Goal: Information Seeking & Learning: Learn about a topic

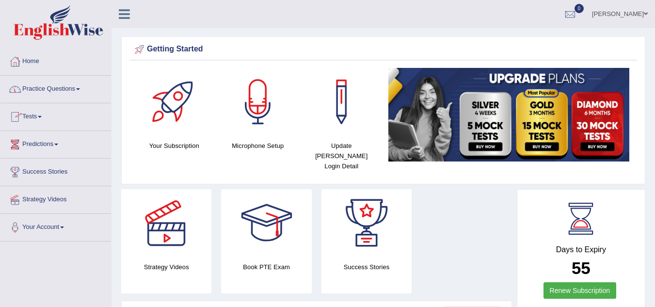
click at [80, 89] on span at bounding box center [78, 89] width 4 height 2
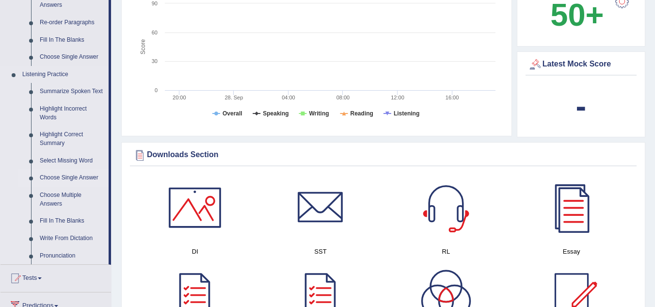
scroll to position [340, 0]
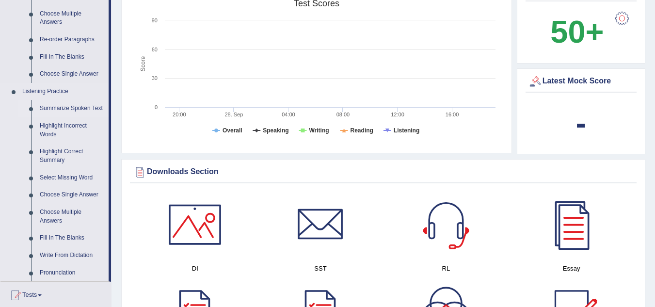
click at [64, 110] on link "Summarize Spoken Text" at bounding box center [71, 108] width 73 height 17
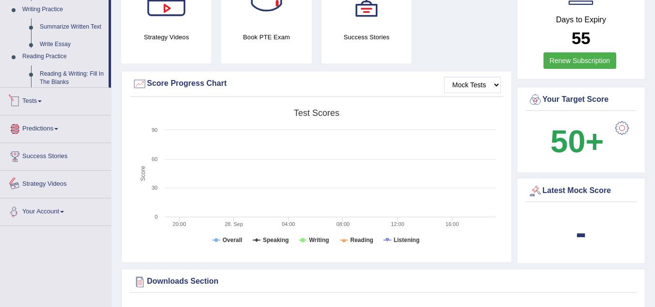
scroll to position [334, 0]
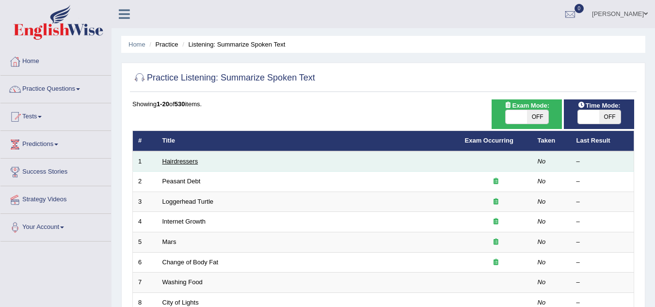
click at [195, 160] on link "Hairdressers" at bounding box center [181, 161] width 36 height 7
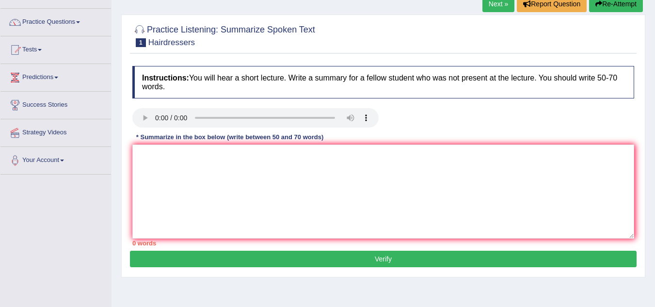
scroll to position [97, 0]
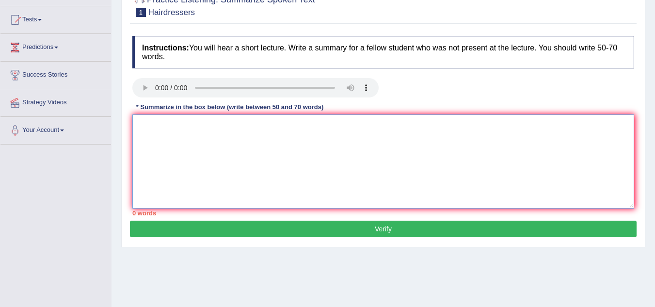
click at [209, 136] on textarea at bounding box center [383, 162] width 502 height 94
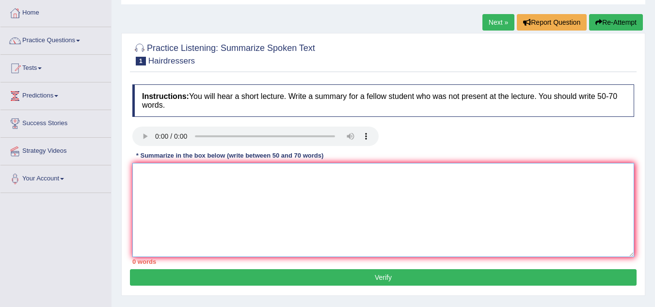
scroll to position [0, 0]
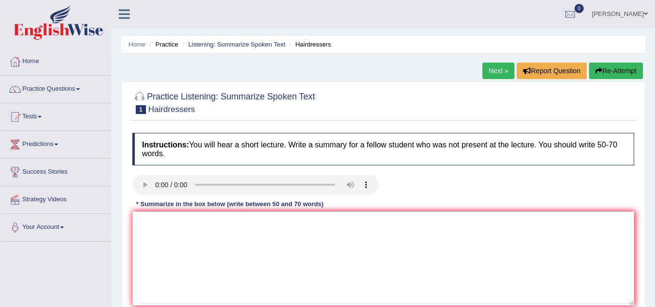
click at [81, 92] on link "Practice Questions" at bounding box center [55, 88] width 111 height 24
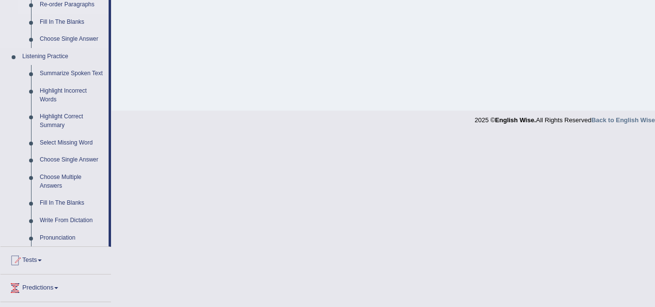
scroll to position [388, 0]
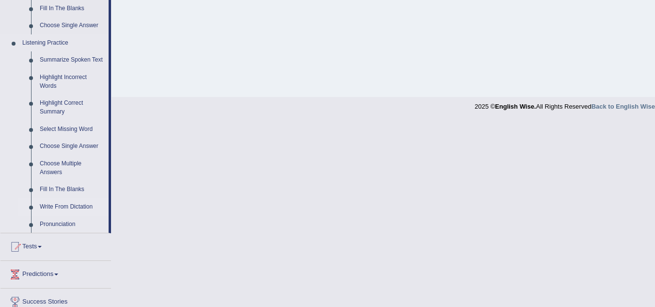
click at [79, 205] on link "Write From Dictation" at bounding box center [71, 206] width 73 height 17
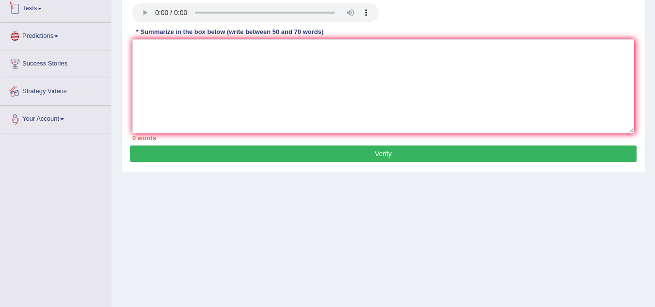
scroll to position [202, 0]
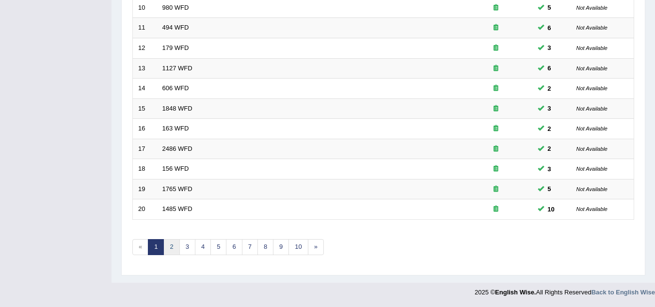
click at [172, 247] on link "2" at bounding box center [172, 247] width 16 height 16
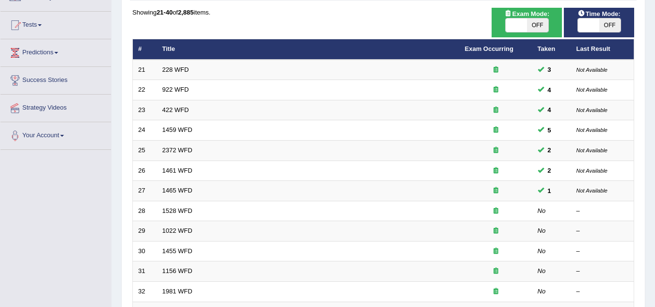
scroll to position [97, 0]
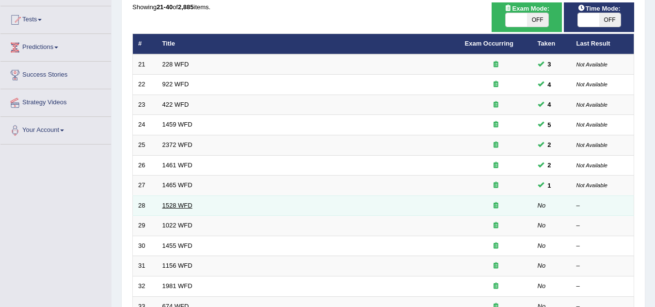
click at [183, 203] on link "1528 WFD" at bounding box center [178, 205] width 30 height 7
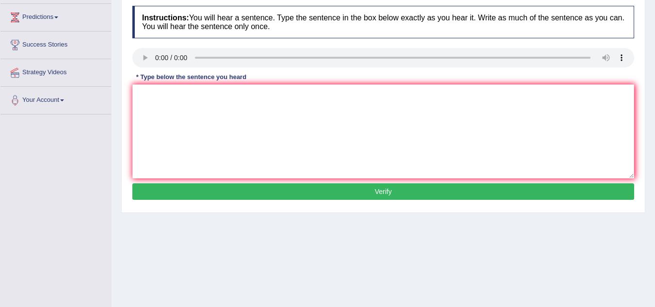
scroll to position [146, 0]
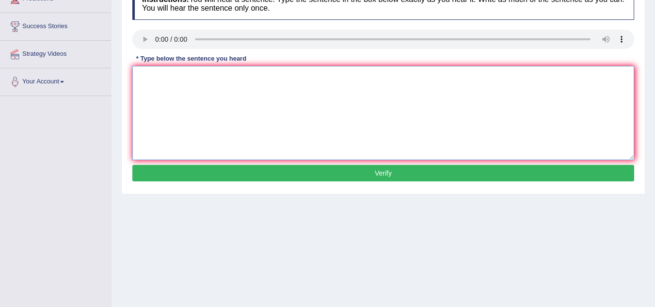
click at [322, 92] on textarea at bounding box center [383, 113] width 502 height 94
click at [192, 80] on textarea at bounding box center [383, 113] width 502 height 94
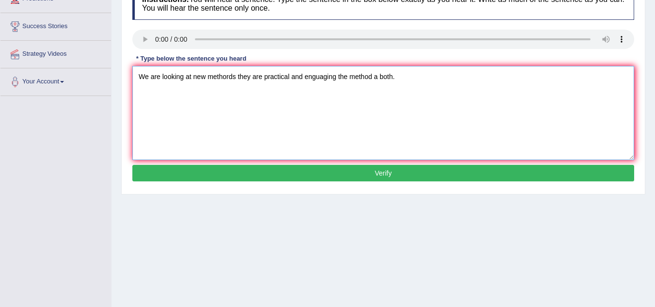
type textarea "We are looking at new methords they are practical and enguaging the method a bo…"
click at [309, 173] on button "Verify" at bounding box center [383, 173] width 502 height 16
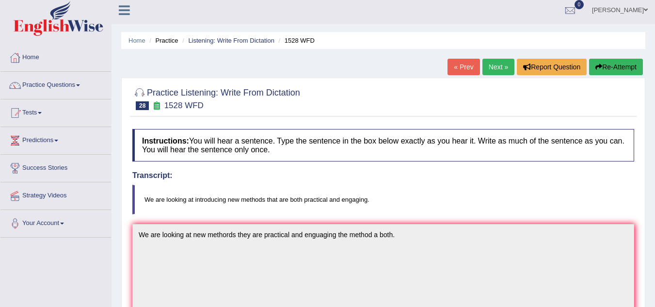
scroll to position [0, 0]
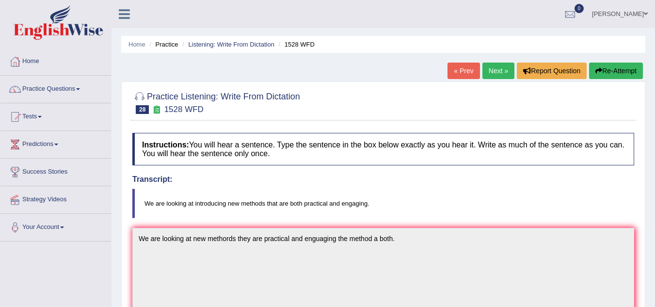
click at [610, 68] on button "Re-Attempt" at bounding box center [616, 71] width 54 height 16
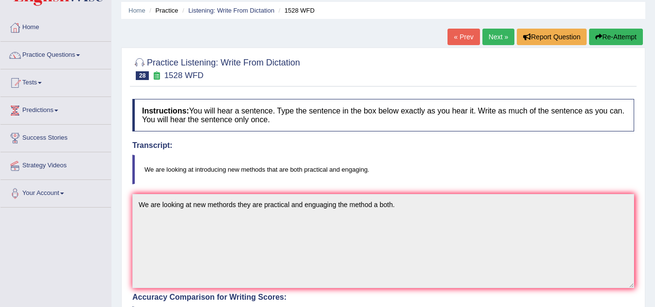
scroll to position [47, 0]
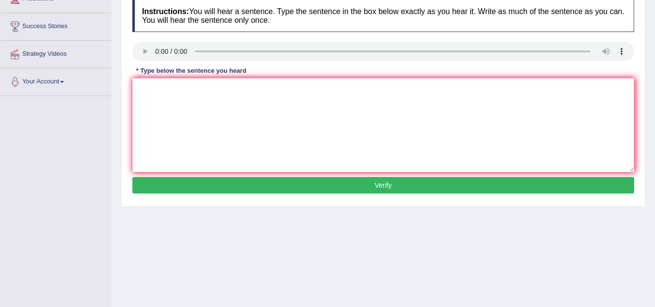
scroll to position [146, 0]
click at [219, 95] on textarea at bounding box center [383, 125] width 502 height 94
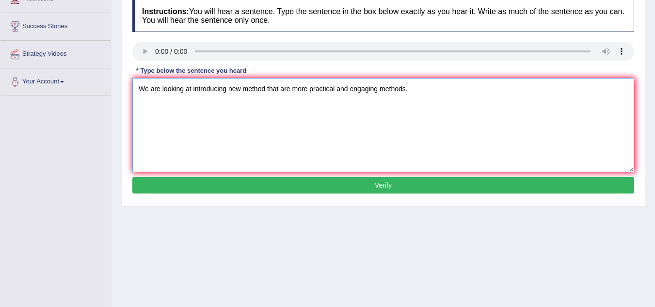
type textarea "We are looking at introducing new method that are more practical and engaging m…"
click at [208, 182] on button "Verify" at bounding box center [383, 185] width 502 height 16
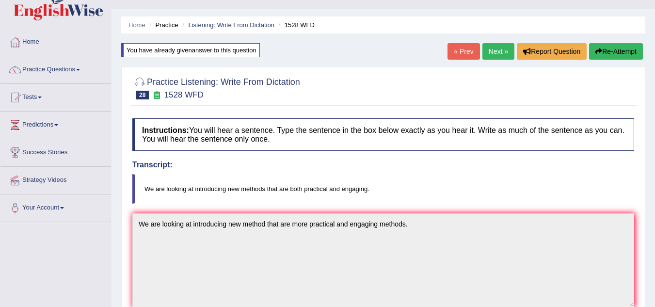
scroll to position [18, 0]
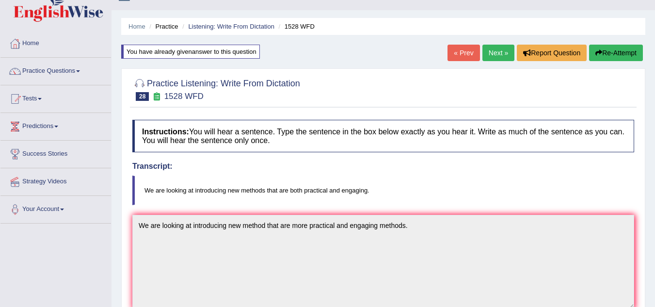
click at [487, 53] on link "Next »" at bounding box center [499, 53] width 32 height 16
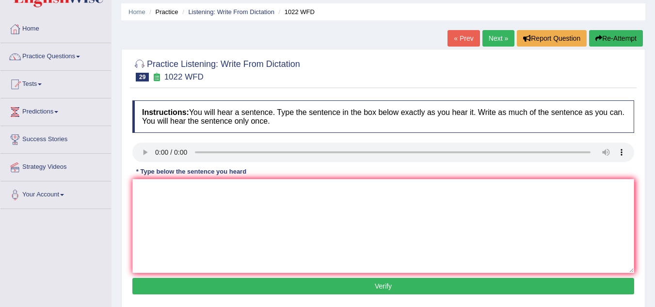
scroll to position [41, 0]
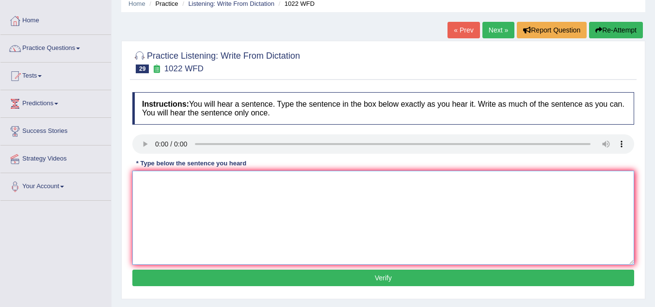
click at [154, 200] on textarea at bounding box center [383, 218] width 502 height 94
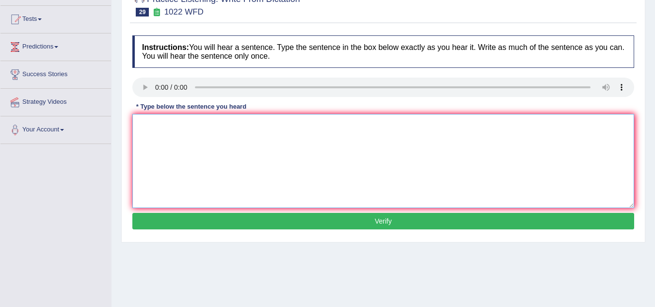
scroll to position [99, 0]
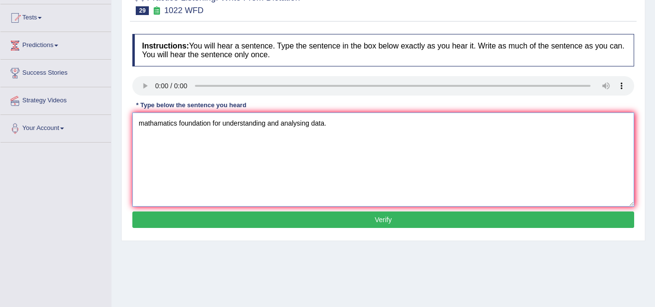
type textarea "mathamatics foundation for understanding and analysing data."
click at [162, 220] on button "Verify" at bounding box center [383, 220] width 502 height 16
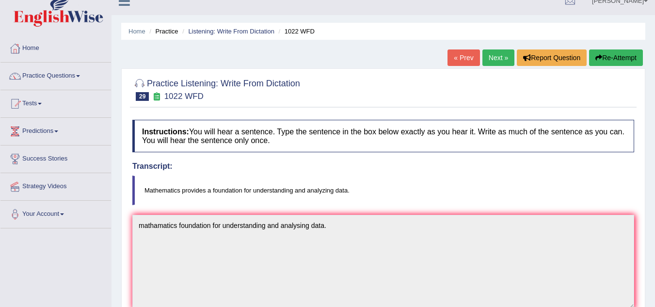
scroll to position [0, 0]
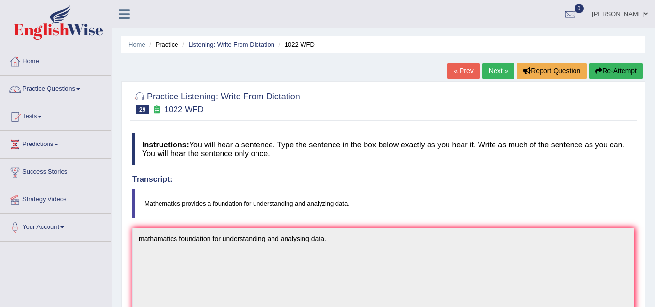
click at [619, 72] on button "Re-Attempt" at bounding box center [616, 71] width 54 height 16
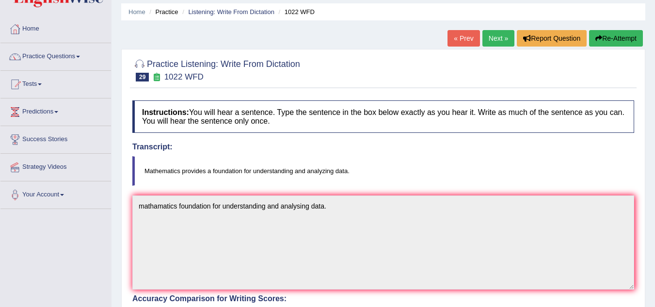
scroll to position [49, 0]
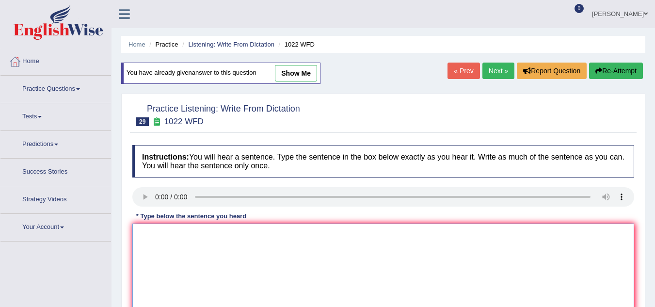
click at [168, 224] on textarea at bounding box center [383, 271] width 502 height 94
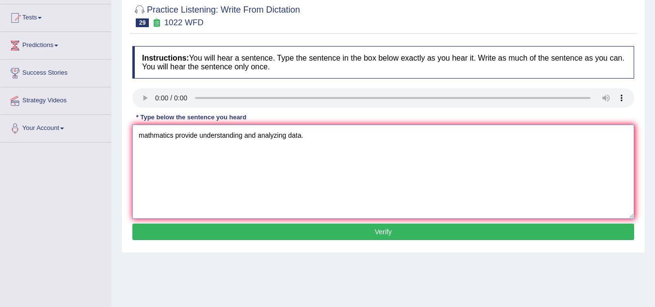
type textarea "mathmatics provide understanding and analyzing data."
click at [162, 229] on button "Verify" at bounding box center [383, 232] width 502 height 16
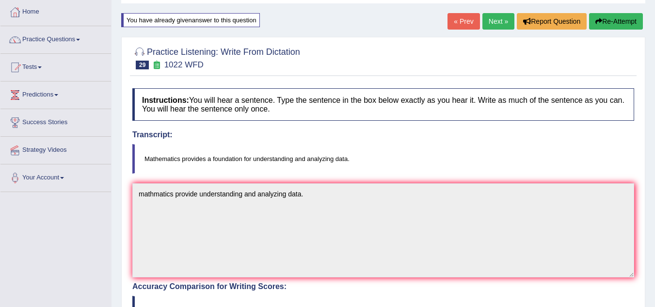
scroll to position [32, 0]
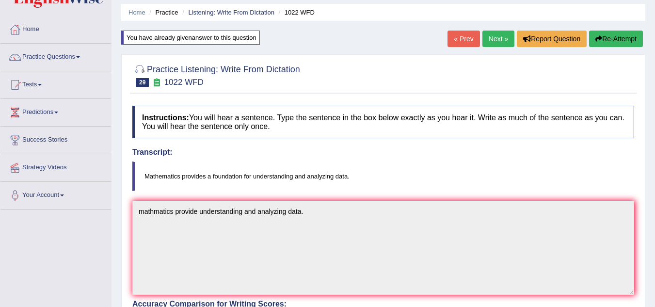
click at [605, 36] on button "Re-Attempt" at bounding box center [616, 39] width 54 height 16
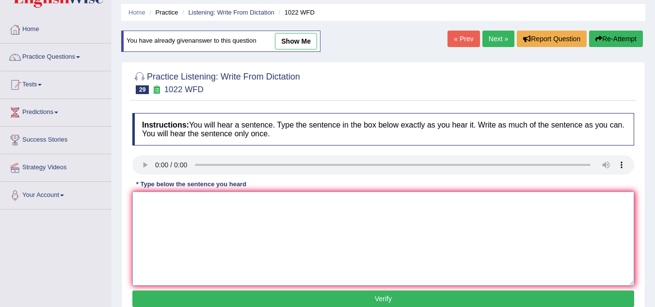
click at [157, 210] on textarea at bounding box center [383, 239] width 502 height 94
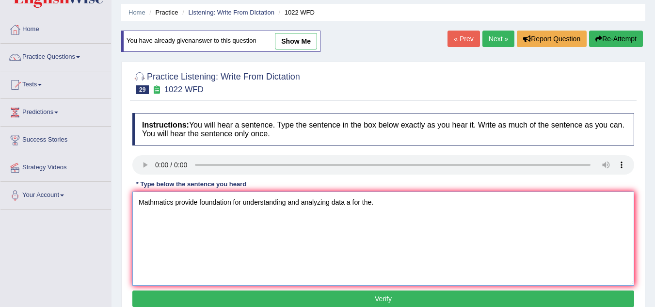
type textarea "Mathmatics provide foundation for understanding and analyzing data a for the."
click at [184, 296] on button "Verify" at bounding box center [383, 299] width 502 height 16
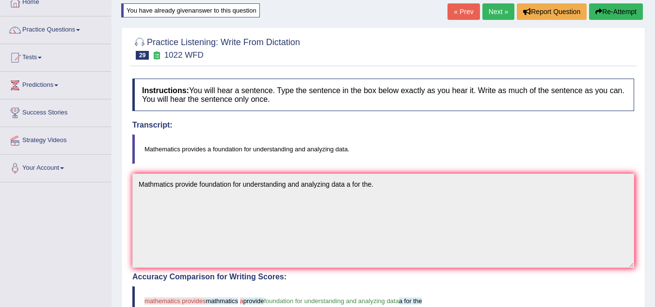
scroll to position [55, 0]
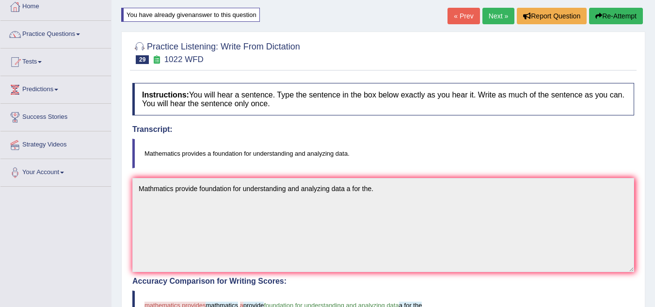
click at [609, 18] on button "Re-Attempt" at bounding box center [616, 16] width 54 height 16
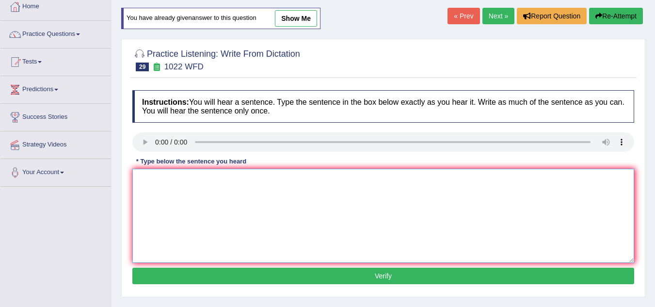
click at [147, 179] on textarea at bounding box center [383, 216] width 502 height 94
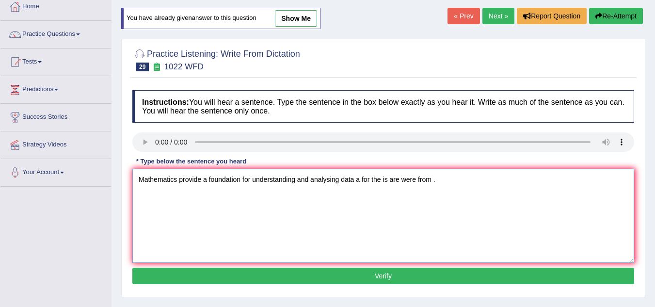
type textarea "Mathematics provide a foundation for understanding and analysing data a for the…"
click at [409, 273] on button "Verify" at bounding box center [383, 276] width 502 height 16
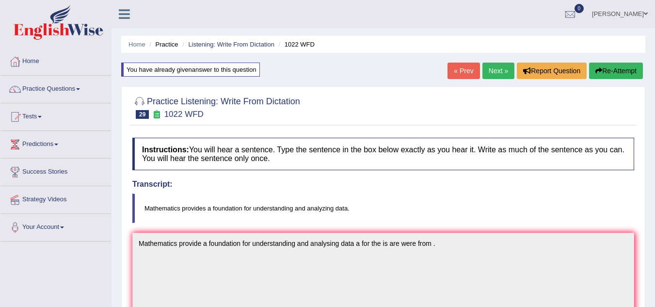
click at [603, 73] on button "Re-Attempt" at bounding box center [616, 71] width 54 height 16
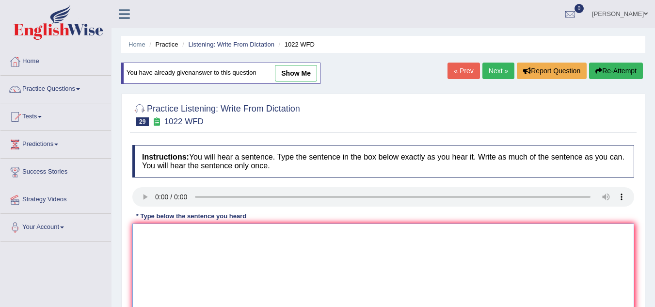
click at [157, 227] on textarea at bounding box center [383, 271] width 502 height 94
click at [164, 227] on textarea "Mathematics provides foundat" at bounding box center [383, 271] width 502 height 94
click at [211, 233] on textarea "ionprovides foundat" at bounding box center [383, 271] width 502 height 94
type textarea "i"
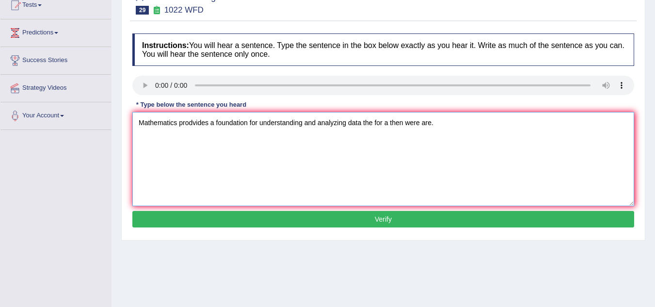
scroll to position [118, 0]
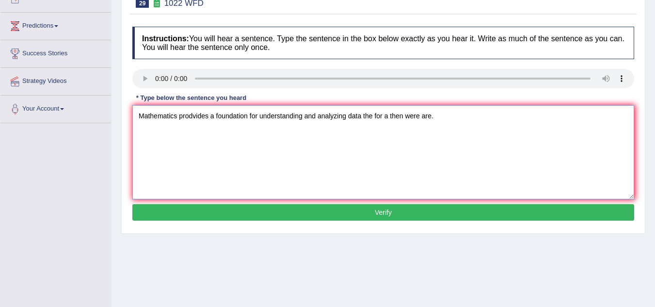
type textarea "Mathematics prodvides a foundation for understanding and analyzing data the for…"
click at [318, 215] on button "Verify" at bounding box center [383, 212] width 502 height 16
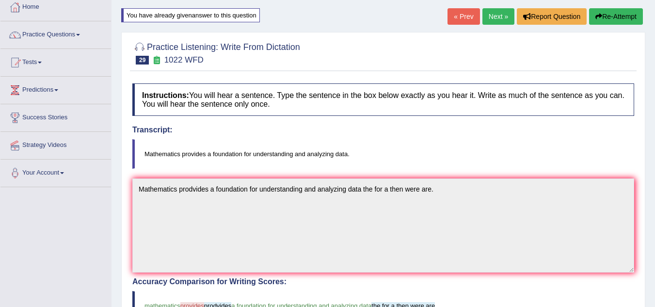
scroll to position [45, 0]
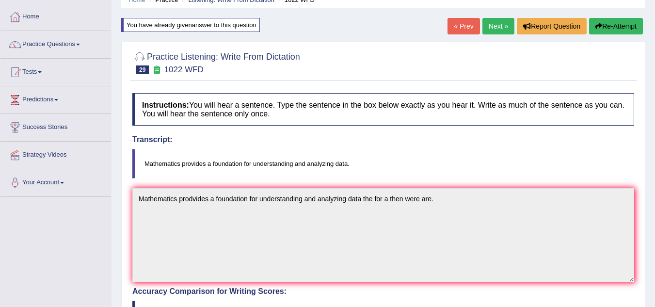
click at [492, 21] on link "Next »" at bounding box center [499, 26] width 32 height 16
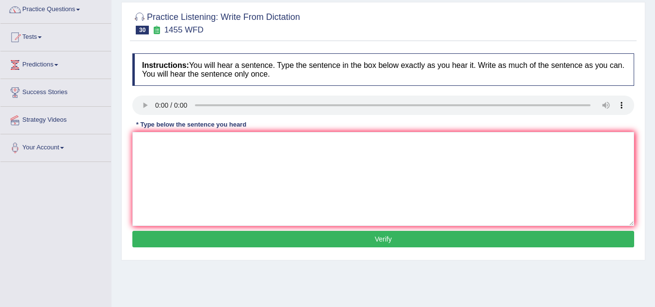
scroll to position [88, 0]
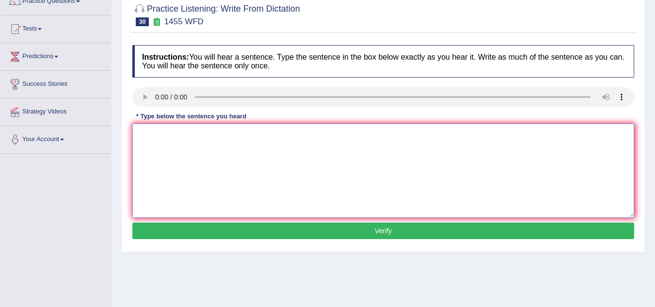
click at [165, 143] on textarea at bounding box center [383, 171] width 502 height 94
type textarea "You must work hard on the construction site a works sites."
click at [155, 226] on button "Verify" at bounding box center [383, 231] width 502 height 16
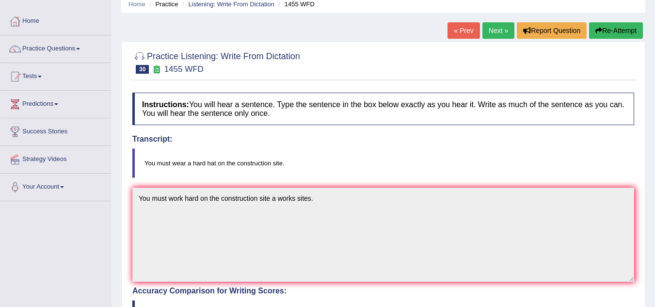
scroll to position [27, 0]
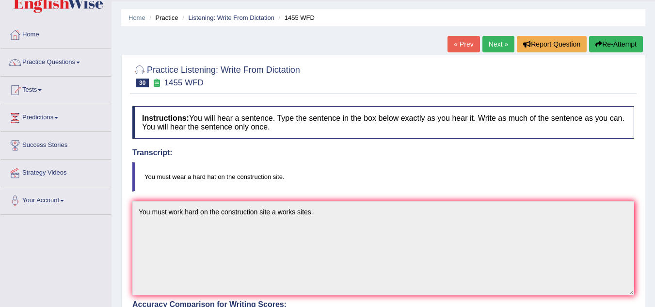
click at [606, 41] on button "Re-Attempt" at bounding box center [616, 44] width 54 height 16
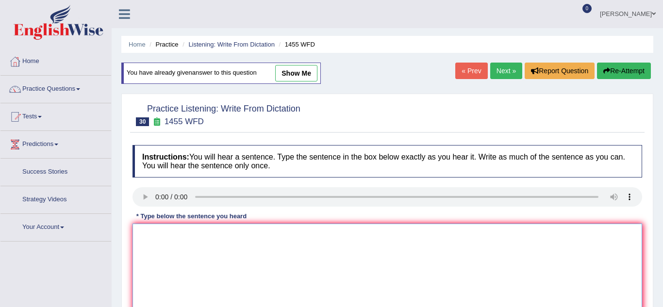
click at [158, 224] on textarea at bounding box center [386, 271] width 509 height 94
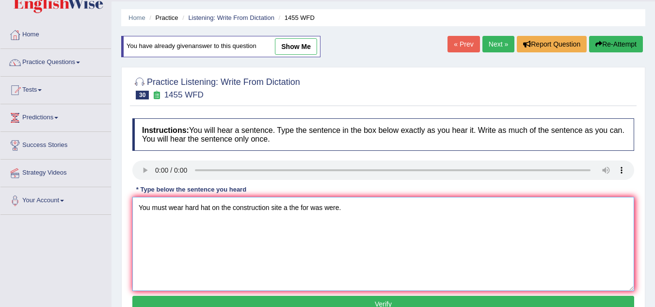
type textarea "You must wear hard hat on the construction site a the for was were."
click at [172, 299] on button "Verify" at bounding box center [383, 304] width 502 height 16
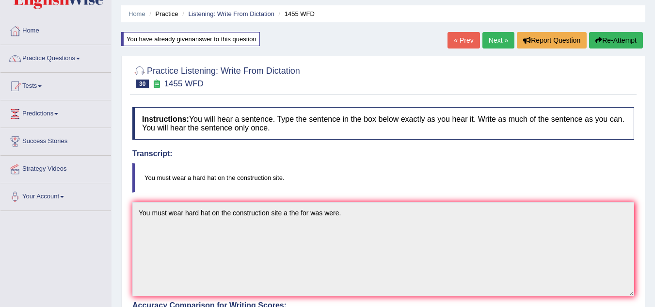
scroll to position [1, 0]
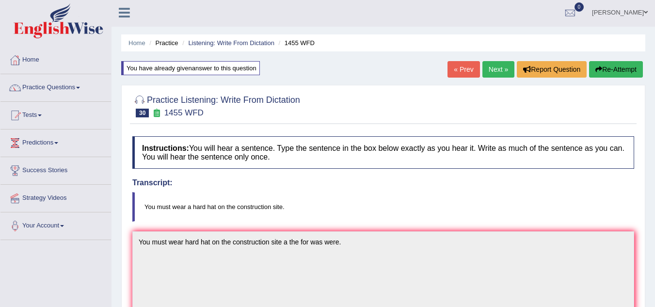
click at [490, 69] on link "Next »" at bounding box center [499, 69] width 32 height 16
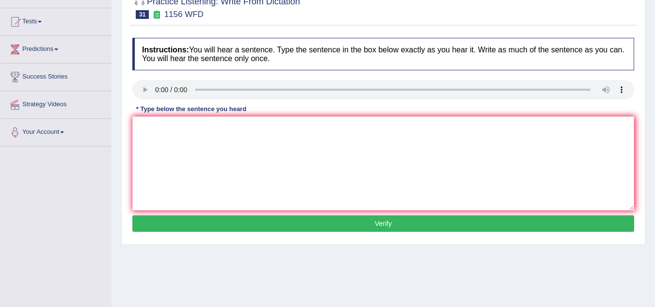
scroll to position [96, 0]
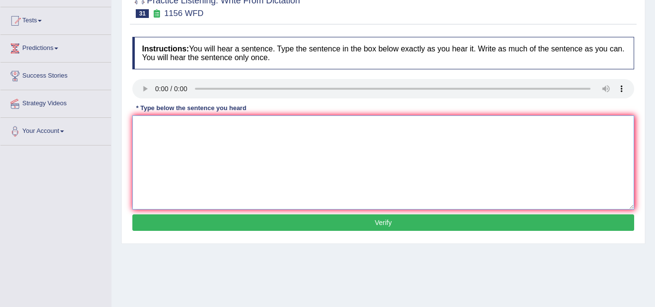
click at [176, 151] on textarea at bounding box center [383, 162] width 502 height 94
click at [208, 128] on textarea "Chemical reactions occur when substance connecting or change." at bounding box center [383, 162] width 502 height 94
click at [265, 128] on textarea "Chemical reactions ocour when substance connecting or change." at bounding box center [383, 162] width 502 height 94
type textarea "Chemical reactions ocour when substances connecting or change."
click at [312, 220] on button "Verify" at bounding box center [383, 222] width 502 height 16
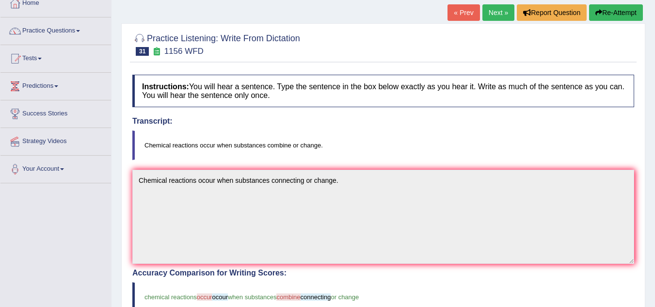
scroll to position [55, 0]
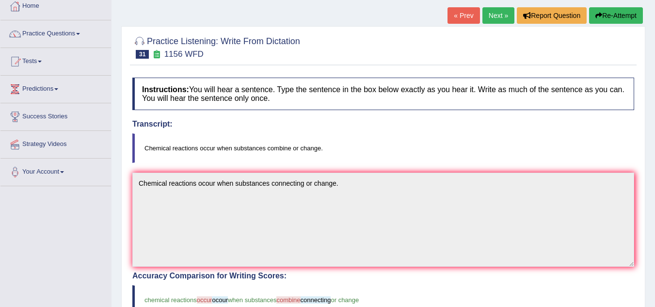
click at [605, 15] on button "Re-Attempt" at bounding box center [616, 15] width 54 height 16
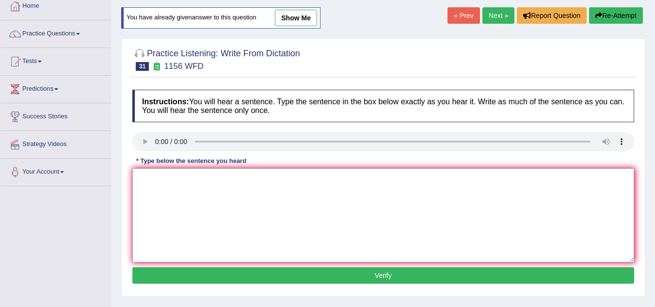
scroll to position [55, 0]
click at [146, 187] on textarea at bounding box center [383, 215] width 502 height 94
click at [265, 180] on textarea "Chemical reactions occur when substance combing or change athe for ." at bounding box center [383, 215] width 502 height 94
type textarea "Chemical reactions occur when substances combing or change athe for ."
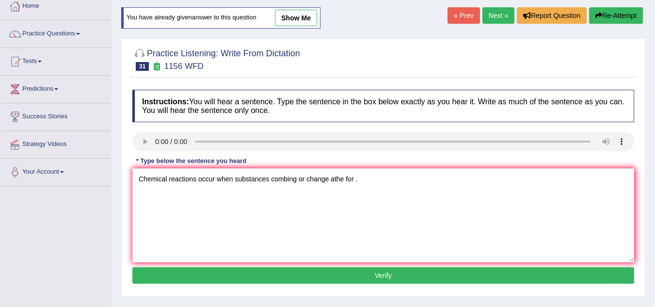
click at [330, 281] on button "Verify" at bounding box center [383, 275] width 502 height 16
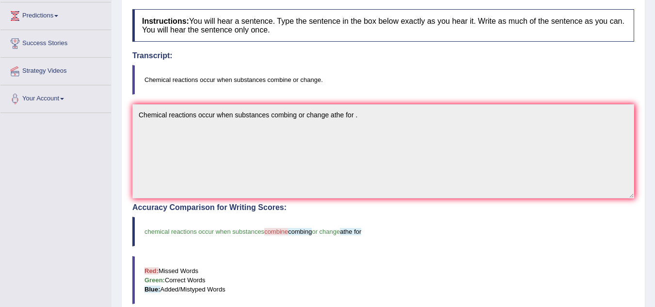
scroll to position [129, 0]
click at [330, 281] on blockquote "Red: Missed Words Green: Correct Words Blue: Added/Mistyped Words" at bounding box center [383, 280] width 502 height 48
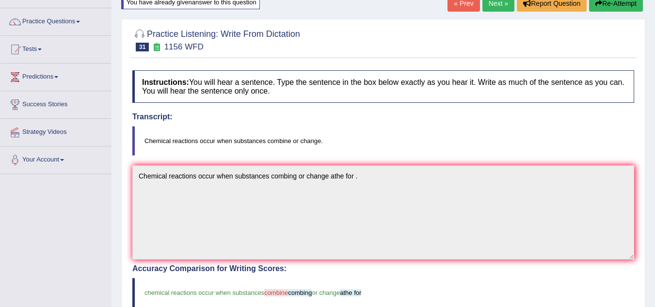
scroll to position [61, 0]
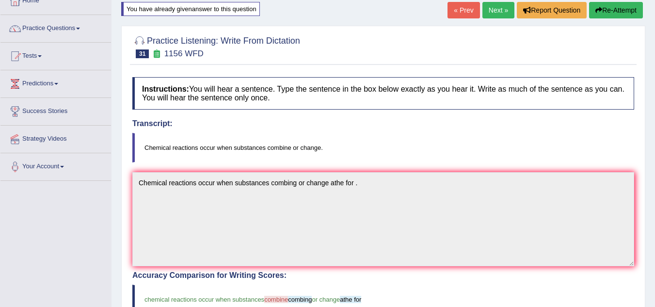
click at [615, 10] on button "Re-Attempt" at bounding box center [616, 10] width 54 height 16
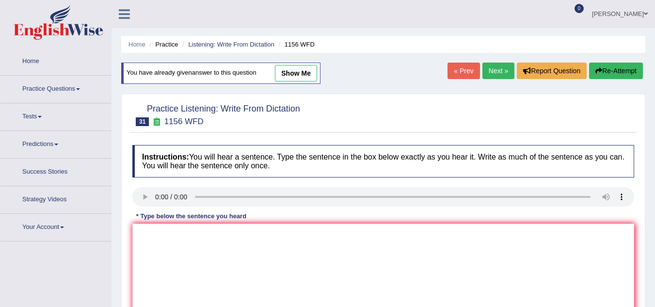
click at [160, 171] on div "Instructions: You will hear a sentence. Type the sentence in the box below exac…" at bounding box center [383, 243] width 507 height 207
click at [160, 224] on textarea at bounding box center [383, 271] width 502 height 94
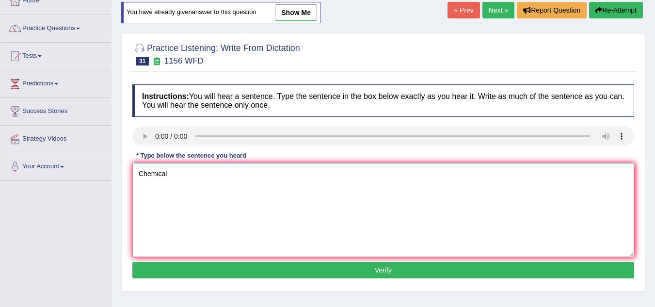
click at [188, 185] on textarea "Chemical" at bounding box center [383, 210] width 502 height 94
type textarea "Chemical reactions occur when substance combine or change."
click at [257, 269] on button "Verify" at bounding box center [383, 270] width 502 height 16
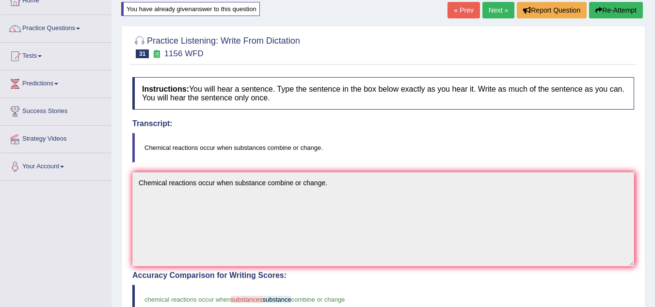
click at [488, 5] on link "Next »" at bounding box center [499, 10] width 32 height 16
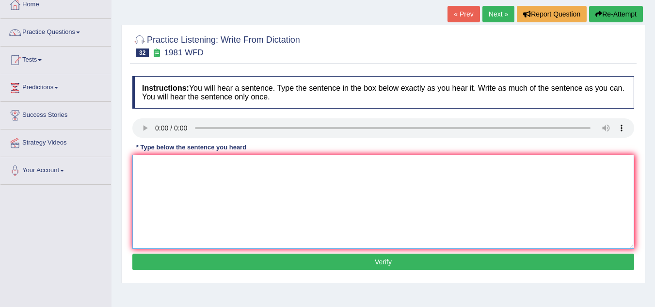
click at [160, 169] on textarea at bounding box center [383, 202] width 502 height 94
type textarea "All of your arguments must be supported by relavent thiories."
click at [257, 260] on button "Verify" at bounding box center [383, 262] width 502 height 16
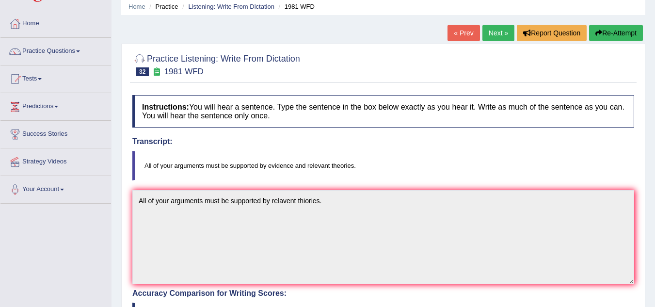
scroll to position [36, 0]
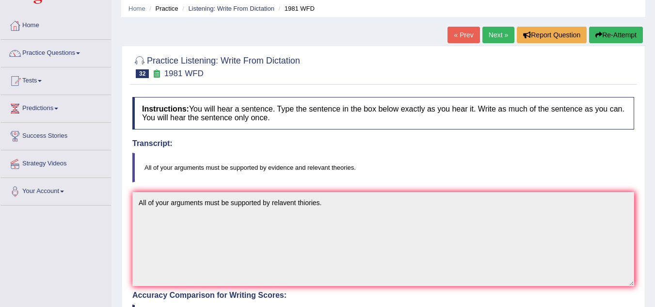
click at [609, 39] on button "Re-Attempt" at bounding box center [616, 35] width 54 height 16
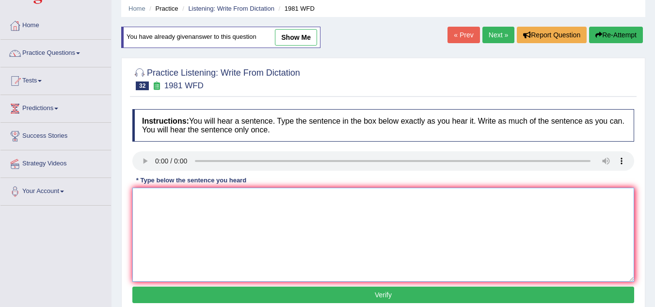
click at [154, 197] on textarea at bounding box center [383, 235] width 502 height 94
type textarea "All of your arguments must be supported by relevent theories."
click at [214, 287] on button "Verify" at bounding box center [383, 295] width 502 height 16
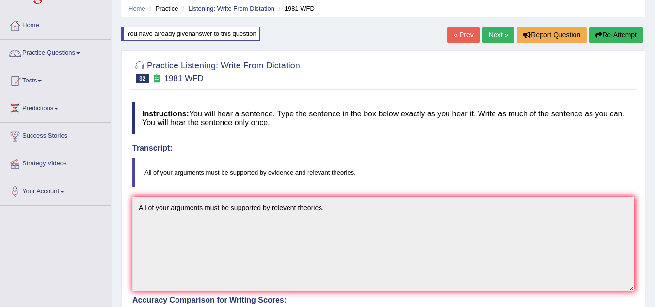
click at [616, 33] on button "Re-Attempt" at bounding box center [616, 35] width 54 height 16
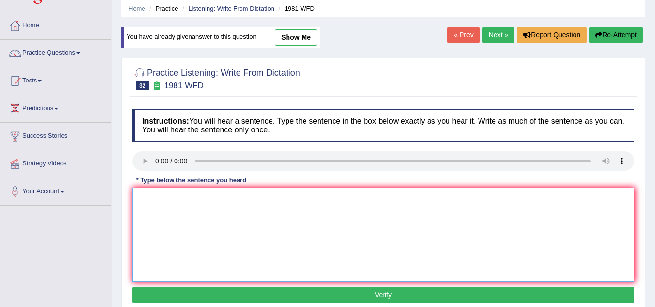
click at [154, 212] on textarea at bounding box center [383, 235] width 502 height 94
click at [264, 198] on textarea "All the arguments must be supported by" at bounding box center [383, 235] width 502 height 94
type textarea "All the arguments must be supported by evidence and relevent theories."
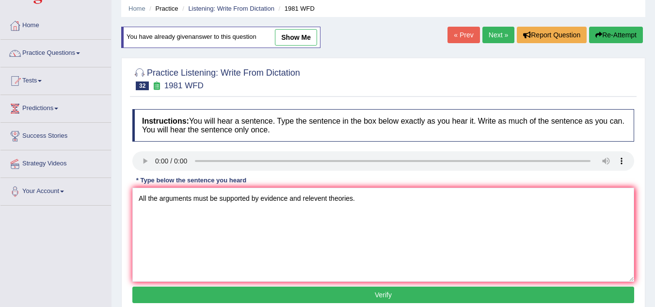
click at [293, 295] on button "Verify" at bounding box center [383, 295] width 502 height 16
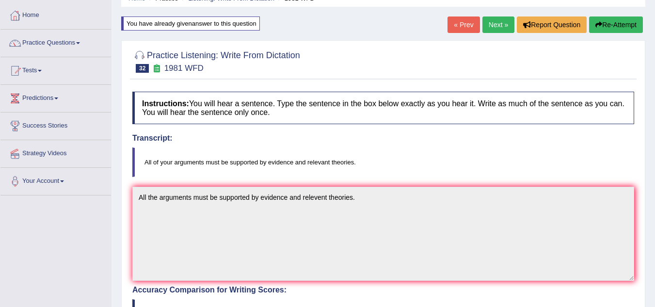
scroll to position [35, 0]
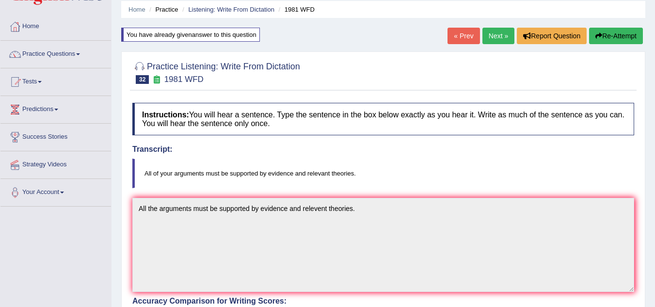
click at [612, 39] on button "Re-Attempt" at bounding box center [616, 36] width 54 height 16
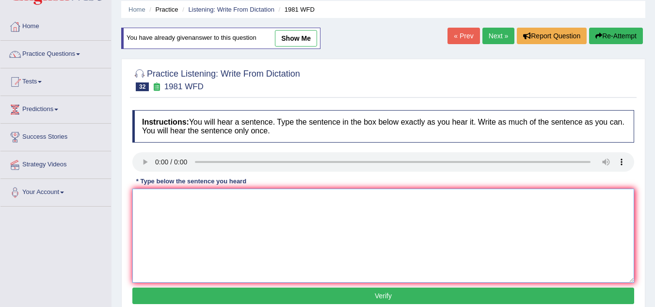
click at [147, 207] on textarea at bounding box center [383, 236] width 502 height 94
click at [147, 207] on textarea "All of your argumne" at bounding box center [383, 236] width 502 height 94
click at [147, 207] on textarea "Al of your argumne" at bounding box center [383, 236] width 502 height 94
click at [207, 199] on textarea "All of your argumne" at bounding box center [383, 236] width 502 height 94
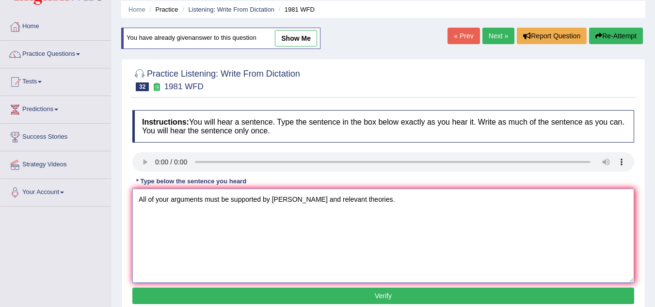
type textarea "All of your arguments must be supported by [PERSON_NAME] and relevant theories."
click at [222, 293] on button "Verify" at bounding box center [383, 296] width 502 height 16
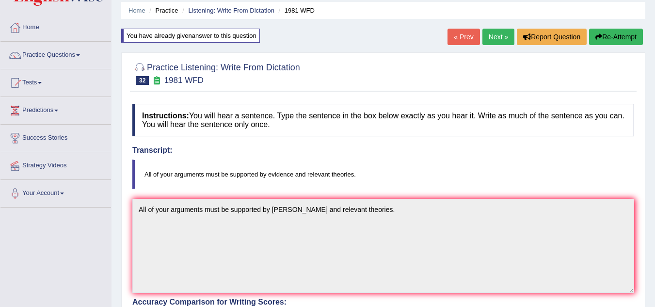
scroll to position [12, 0]
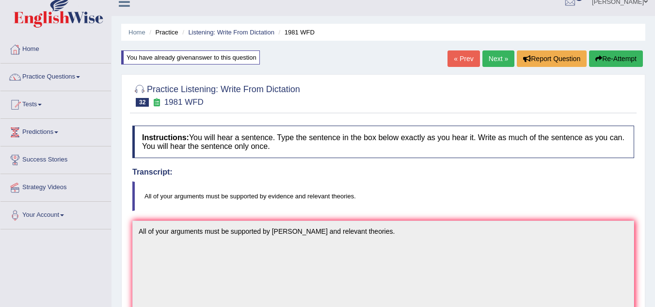
click at [505, 58] on link "Next »" at bounding box center [499, 58] width 32 height 16
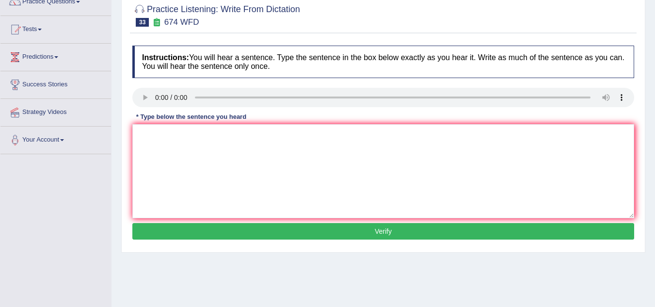
scroll to position [107, 0]
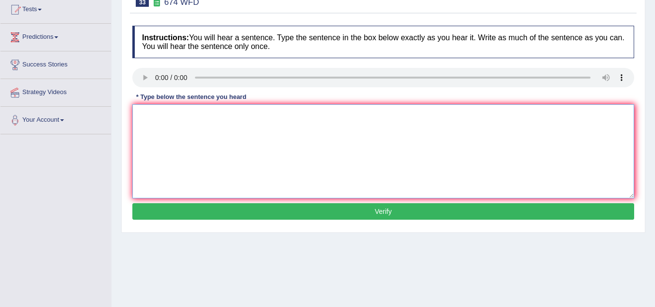
click at [164, 124] on textarea at bounding box center [383, 151] width 502 height 94
type textarea "Unemployment rates falon to lowest level in the years down a the."
click at [319, 211] on button "Verify" at bounding box center [383, 211] width 502 height 16
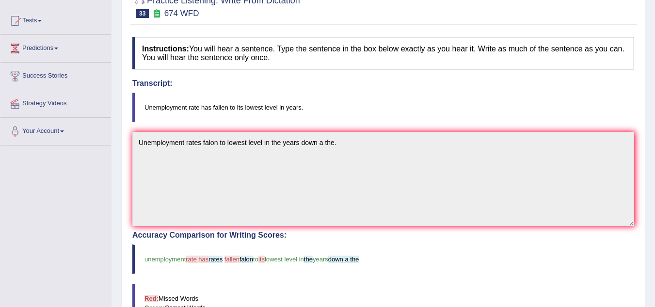
scroll to position [57, 0]
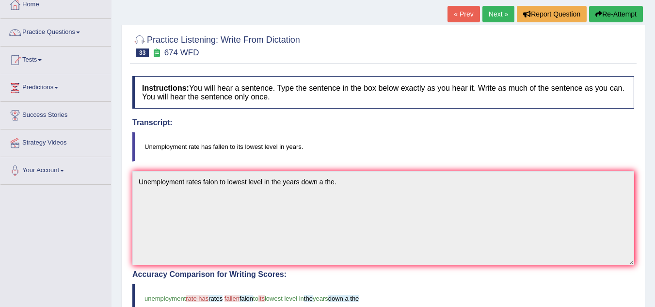
click at [613, 17] on button "Re-Attempt" at bounding box center [616, 14] width 54 height 16
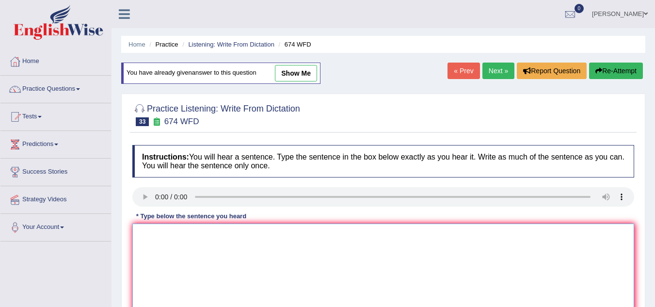
click at [158, 224] on textarea at bounding box center [383, 271] width 502 height 94
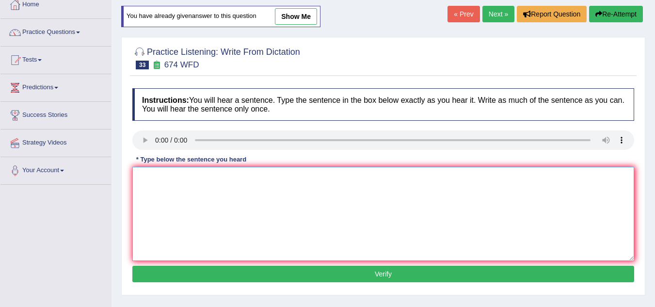
click at [145, 170] on textarea at bounding box center [383, 214] width 502 height 94
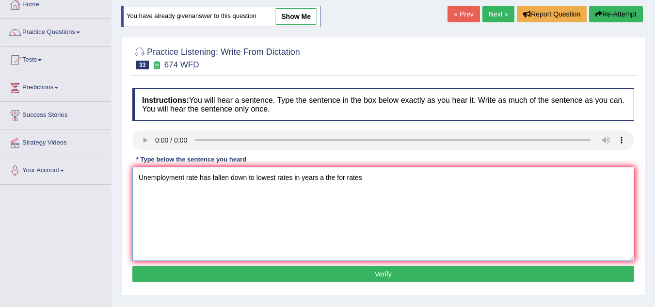
type textarea "Unemployment rate has fallen down to lowest rates in years a the for rates"
click at [208, 276] on button "Verify" at bounding box center [383, 274] width 502 height 16
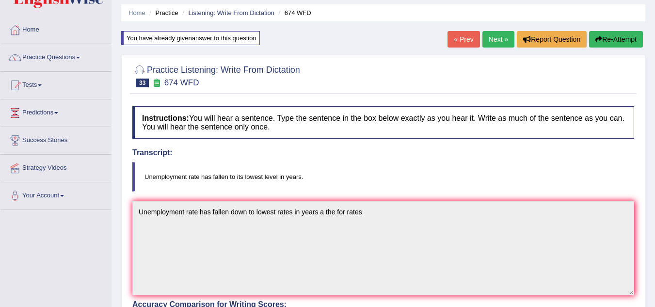
scroll to position [21, 0]
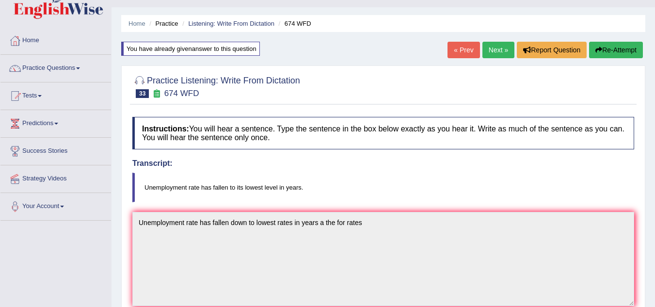
click at [619, 51] on button "Re-Attempt" at bounding box center [616, 50] width 54 height 16
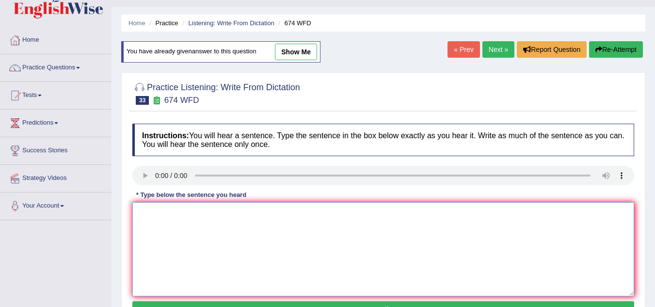
scroll to position [127, 0]
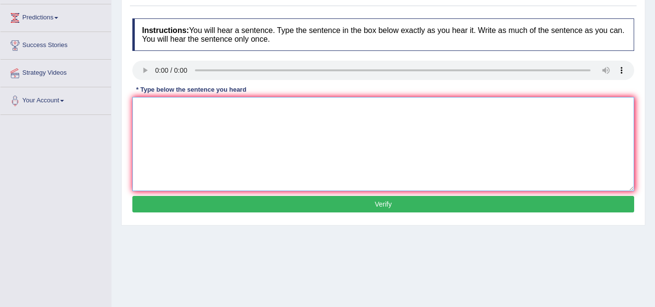
click at [149, 114] on textarea at bounding box center [383, 144] width 502 height 94
click at [200, 110] on textarea "Unemployment level has fallen to lowest level in years a" at bounding box center [383, 144] width 502 height 94
click at [316, 110] on textarea "Unemployment rate has fallen to lowest level in years a" at bounding box center [383, 144] width 502 height 94
type textarea "Unemployment rate has fallen to lowest level in years a the on to for."
click at [328, 208] on button "Verify" at bounding box center [383, 204] width 502 height 16
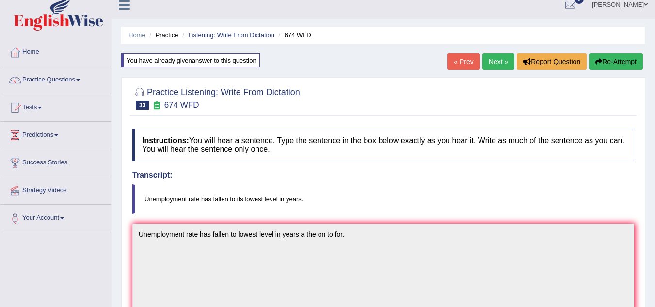
scroll to position [0, 0]
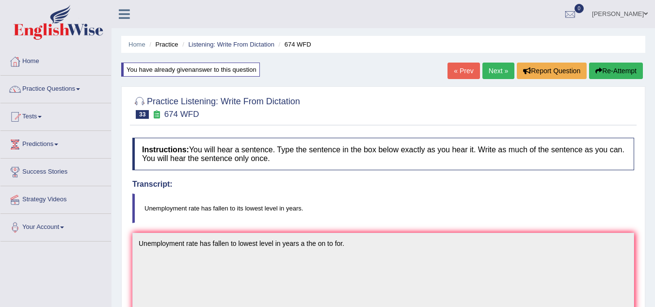
click at [492, 76] on link "Next »" at bounding box center [499, 71] width 32 height 16
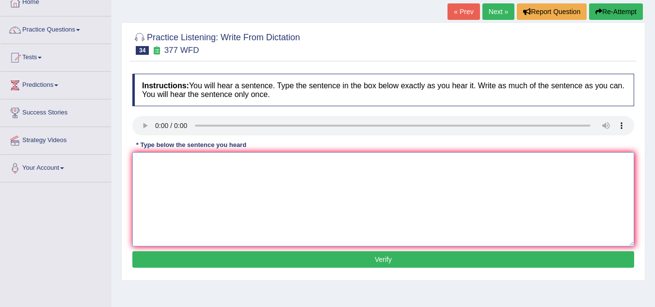
click at [158, 170] on textarea at bounding box center [383, 199] width 502 height 94
click at [202, 164] on textarea "The department has higher proportion of postgarduate students" at bounding box center [383, 199] width 502 height 94
click at [367, 167] on textarea "The department has a higher proportion of postgarduate students" at bounding box center [383, 199] width 502 height 94
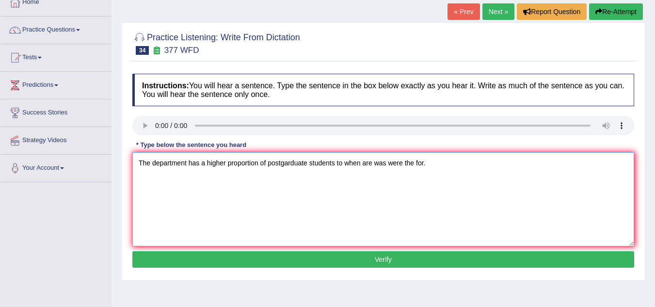
type textarea "The department has a higher proportion of postgarduate students to when are was…"
click at [371, 256] on button "Verify" at bounding box center [383, 259] width 502 height 16
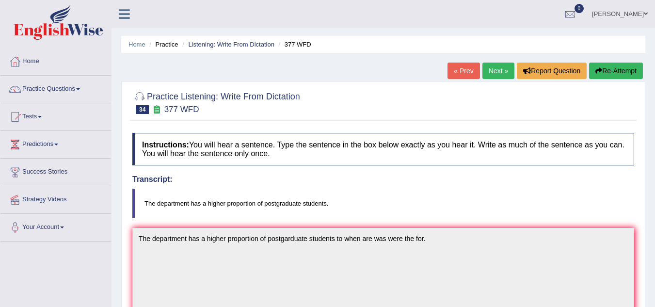
click at [489, 68] on link "Next »" at bounding box center [499, 71] width 32 height 16
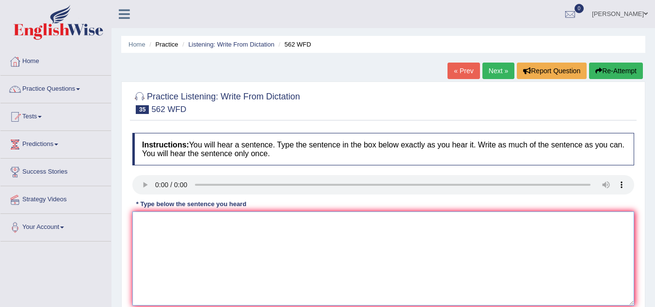
click at [160, 240] on textarea at bounding box center [383, 259] width 502 height 94
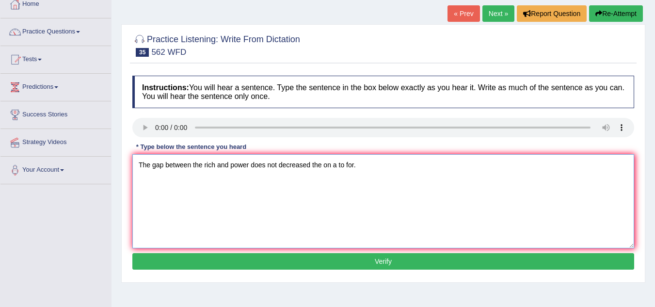
click at [239, 166] on textarea "The gap between the rich and power does not decreased the on a to for." at bounding box center [383, 201] width 502 height 94
type textarea "The gap between the rich and poor does not decreased the on a to for."
click at [262, 259] on button "Verify" at bounding box center [383, 261] width 502 height 16
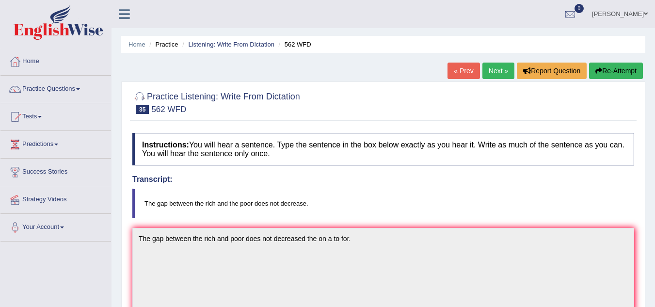
click at [627, 74] on button "Re-Attempt" at bounding box center [616, 71] width 54 height 16
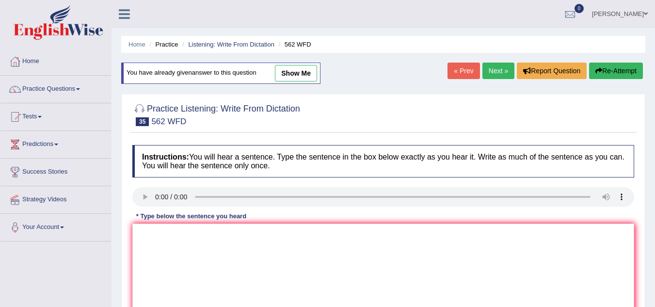
click at [150, 254] on div "Instructions: You will hear a sentence. Type the sentence in the box below exac…" at bounding box center [383, 243] width 507 height 207
click at [150, 254] on textarea at bounding box center [383, 271] width 502 height 94
click at [150, 237] on textarea at bounding box center [383, 271] width 502 height 94
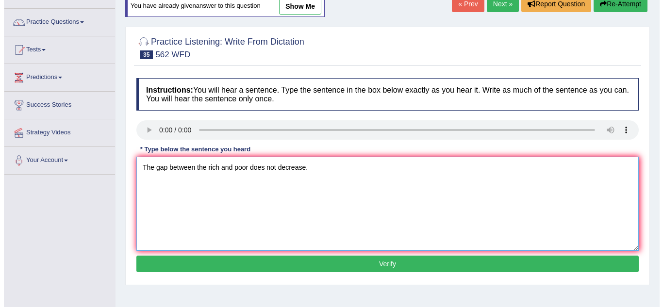
scroll to position [70, 0]
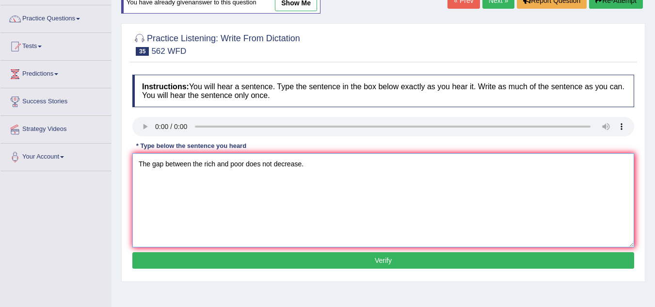
type textarea "The gap between the rich and poor does not decrease."
click at [230, 261] on button "Verify" at bounding box center [383, 260] width 502 height 16
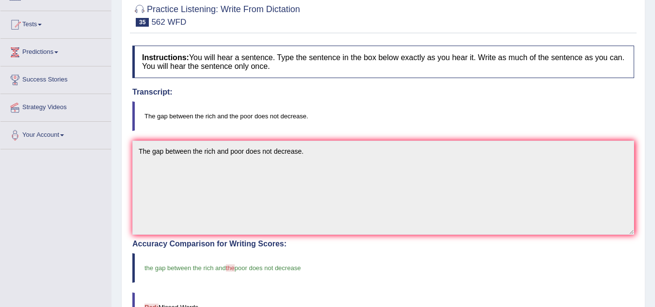
scroll to position [0, 0]
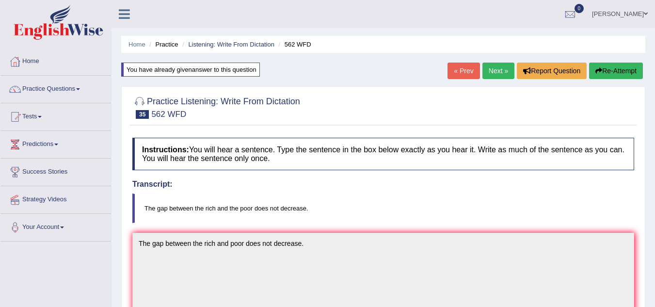
click at [495, 74] on link "Next »" at bounding box center [499, 71] width 32 height 16
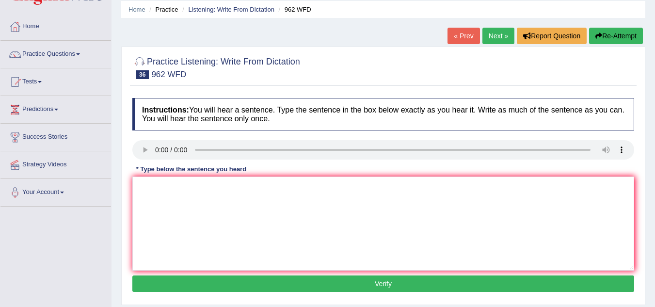
scroll to position [85, 0]
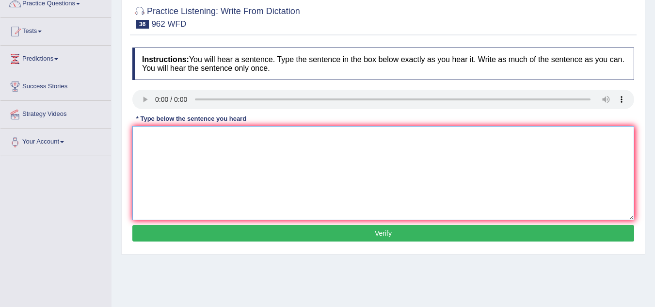
click at [163, 166] on textarea at bounding box center [383, 173] width 502 height 94
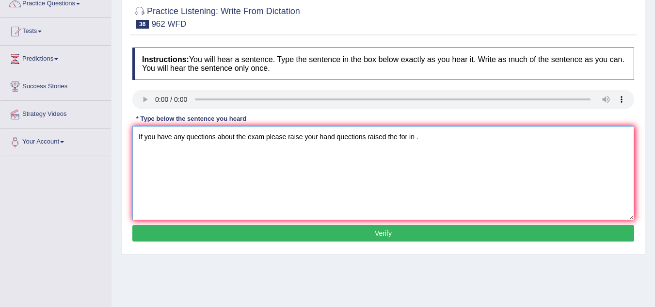
type textarea "If you have any quections about the exam please raise your hand quections raise…"
click at [211, 240] on button "Verify" at bounding box center [383, 233] width 502 height 16
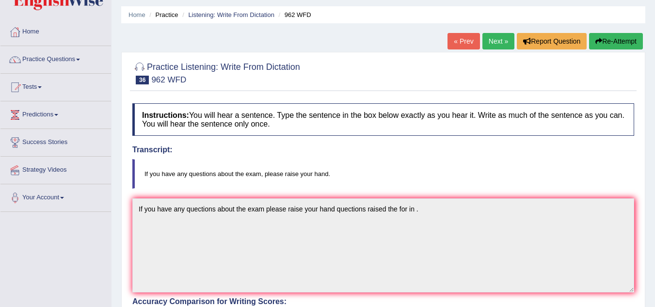
scroll to position [15, 0]
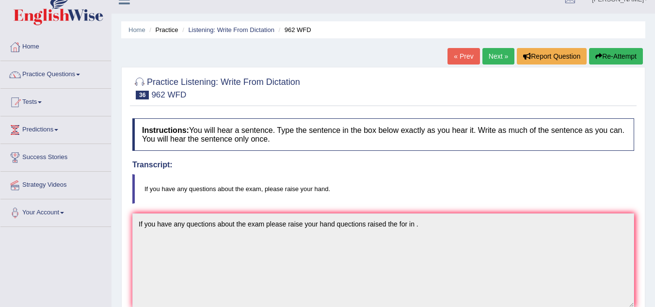
click at [492, 54] on link "Next »" at bounding box center [499, 56] width 32 height 16
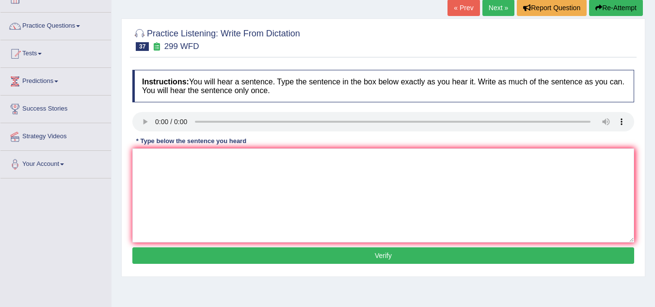
scroll to position [84, 0]
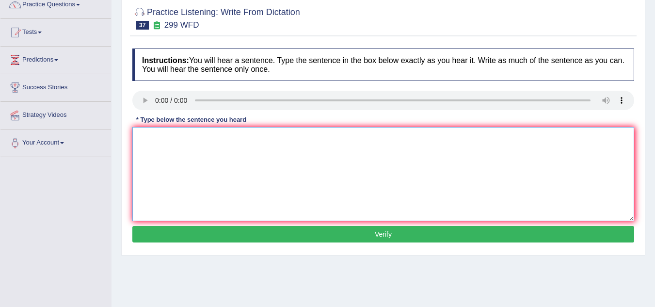
click at [165, 159] on textarea at bounding box center [383, 174] width 502 height 94
click at [147, 146] on textarea at bounding box center [383, 174] width 502 height 94
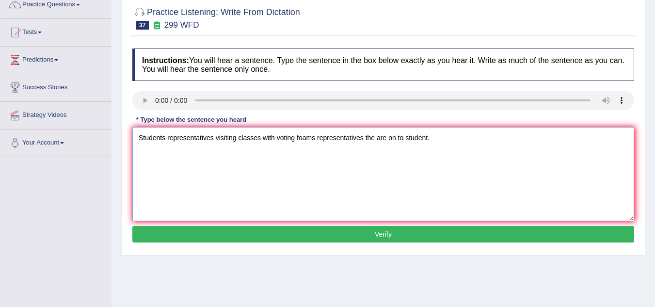
type textarea "Students representatives visiting classes with voting foams representatives the…"
click at [350, 234] on button "Verify" at bounding box center [383, 234] width 502 height 16
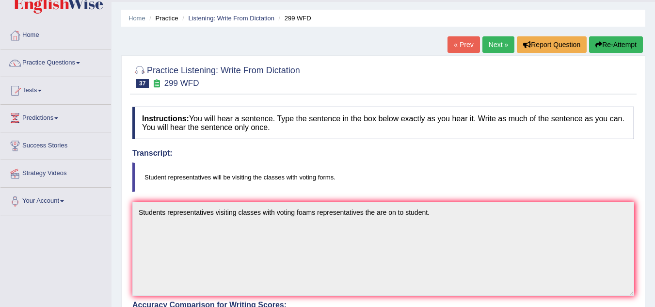
scroll to position [26, 0]
click at [619, 44] on button "Re-Attempt" at bounding box center [616, 45] width 54 height 16
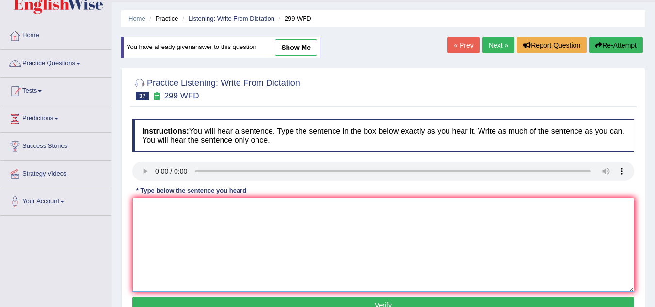
click at [140, 227] on textarea at bounding box center [383, 245] width 502 height 94
type textarea "Student representatives will be visiting the classes with voting forms."
click at [203, 301] on button "Verify" at bounding box center [383, 305] width 502 height 16
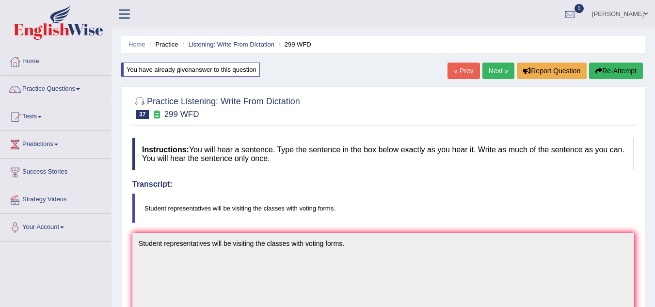
click at [493, 71] on link "Next »" at bounding box center [499, 71] width 32 height 16
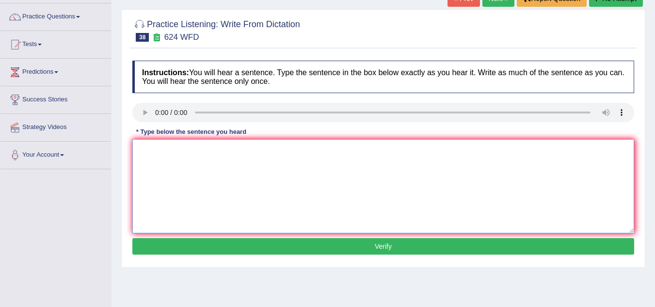
click at [173, 167] on textarea at bounding box center [383, 186] width 502 height 94
type textarea "Our courses help to critical thinking and learning skills helps."
click at [291, 245] on button "Verify" at bounding box center [383, 246] width 502 height 16
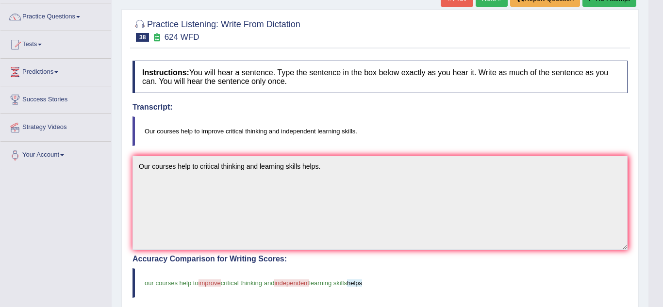
click at [71, 233] on body "Toggle navigation Home Practice Questions Speaking Practice Read Aloud Repeat S…" at bounding box center [331, 81] width 663 height 307
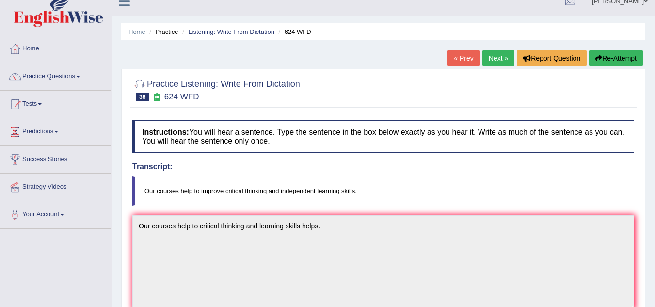
scroll to position [12, 0]
click at [617, 57] on button "Re-Attempt" at bounding box center [616, 58] width 54 height 16
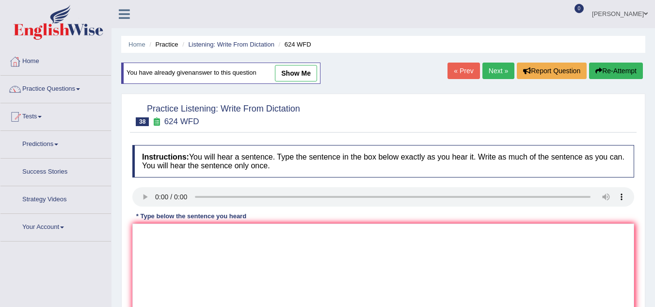
scroll to position [12, 0]
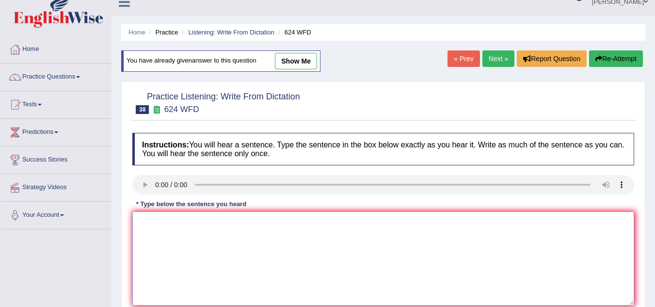
click at [160, 238] on textarea at bounding box center [383, 259] width 502 height 94
click at [193, 224] on textarea "Our courses help critial thinking and learning help" at bounding box center [383, 259] width 502 height 94
click at [294, 224] on textarea "Our courses help critial thinking and learning help" at bounding box center [383, 259] width 502 height 94
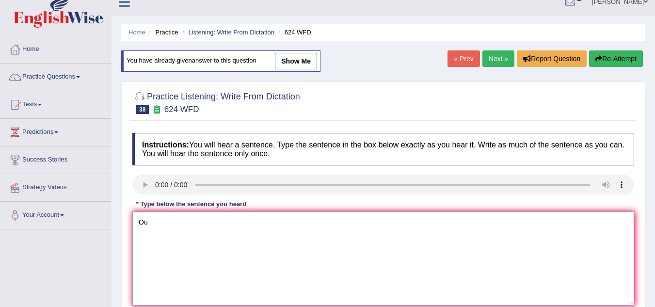
type textarea "O"
click at [143, 224] on textarea at bounding box center [383, 259] width 502 height 94
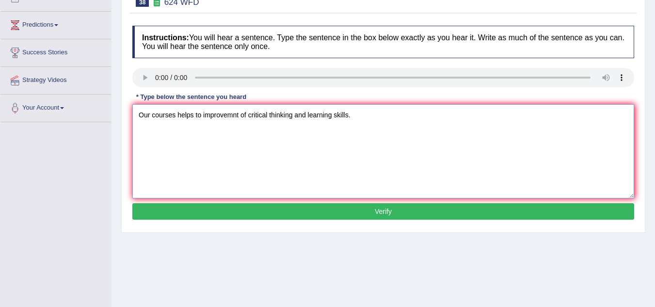
scroll to position [142, 0]
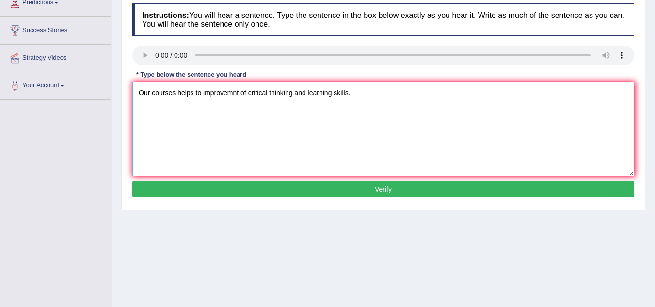
type textarea "Our courses helps to improvemnt of critical thinking and learning skills."
click at [220, 196] on button "Verify" at bounding box center [383, 189] width 502 height 16
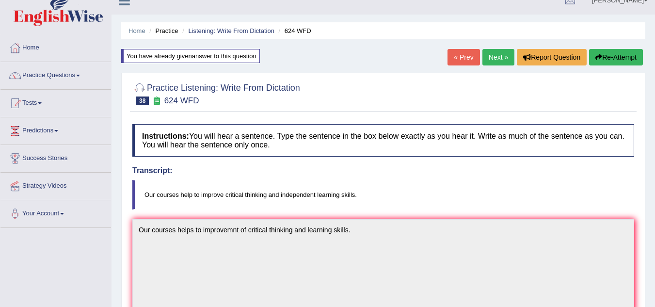
scroll to position [0, 0]
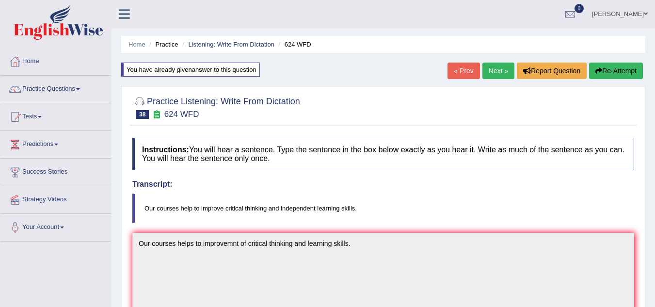
click at [615, 65] on button "Re-Attempt" at bounding box center [616, 71] width 54 height 16
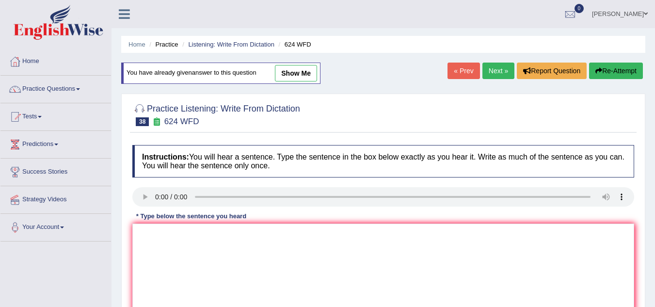
click at [165, 243] on div "Instructions: You will hear a sentence. Type the sentence in the box below exac…" at bounding box center [383, 243] width 507 height 207
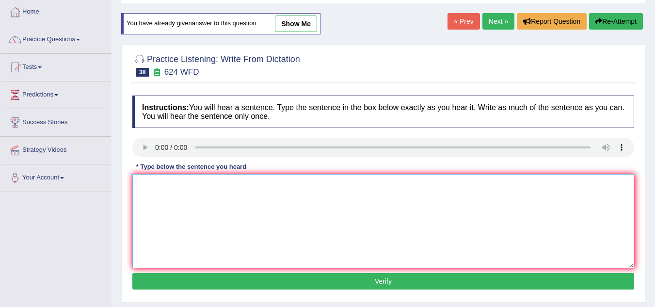
click at [149, 180] on textarea at bounding box center [383, 221] width 502 height 94
type textarea "Our courses help critical thinking and independant learning skills."
click at [227, 285] on button "Verify" at bounding box center [383, 281] width 502 height 16
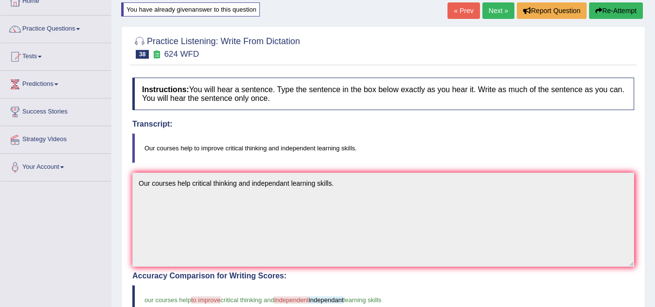
scroll to position [59, 0]
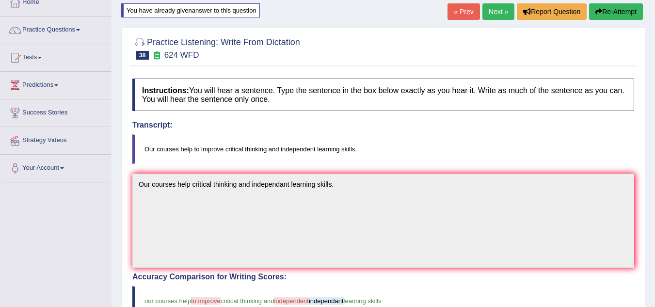
click at [604, 8] on button "Re-Attempt" at bounding box center [616, 11] width 54 height 16
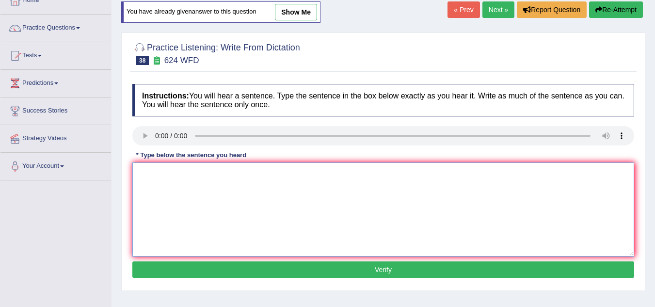
scroll to position [59, 0]
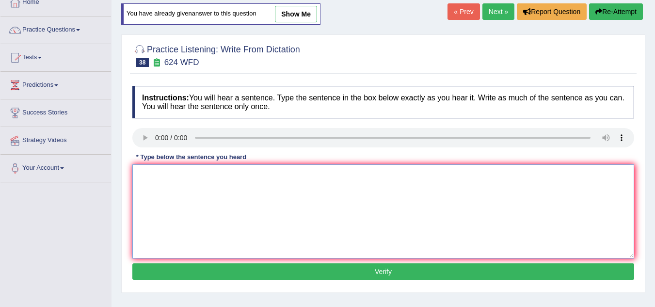
click at [147, 169] on textarea at bounding box center [383, 211] width 502 height 94
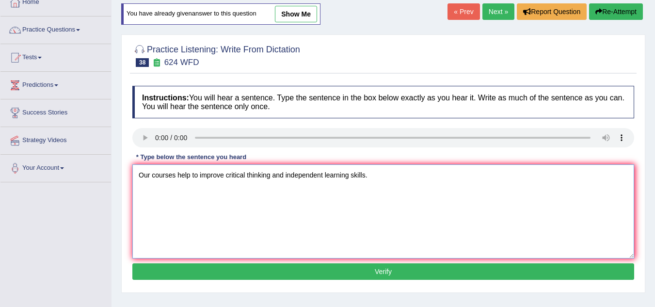
type textarea "Our courses help to improve critical thinking and independent learning skills."
click at [345, 272] on button "Verify" at bounding box center [383, 271] width 502 height 16
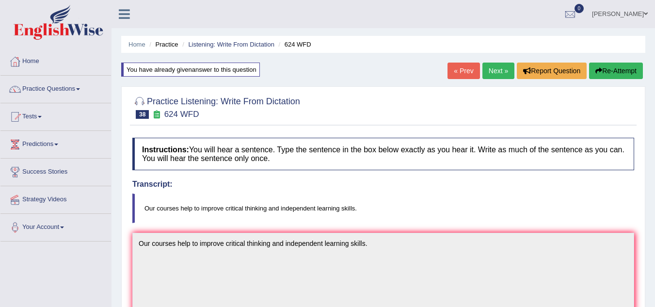
click at [496, 69] on link "Next »" at bounding box center [499, 71] width 32 height 16
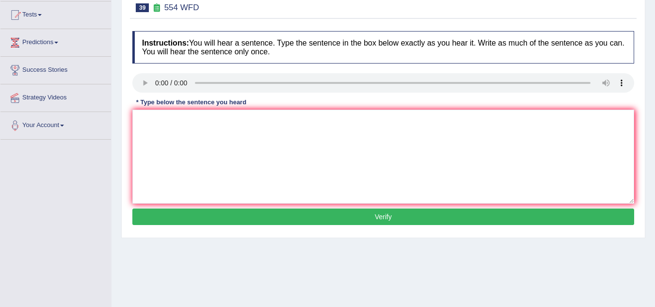
scroll to position [102, 0]
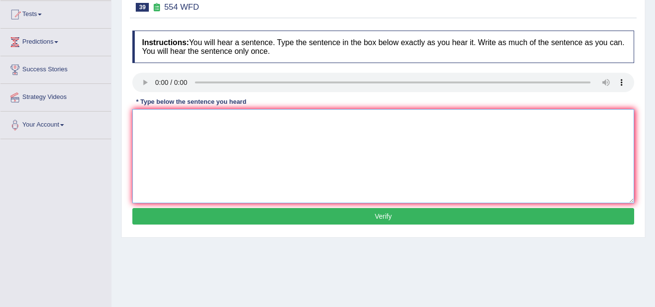
click at [193, 147] on textarea at bounding box center [383, 156] width 502 height 94
type textarea "We are able to work in a team."
click at [267, 213] on button "Verify" at bounding box center [383, 216] width 502 height 16
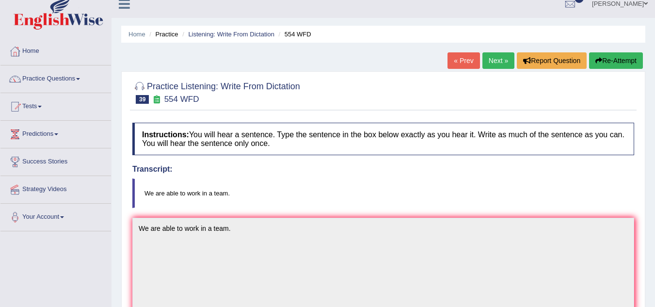
scroll to position [0, 0]
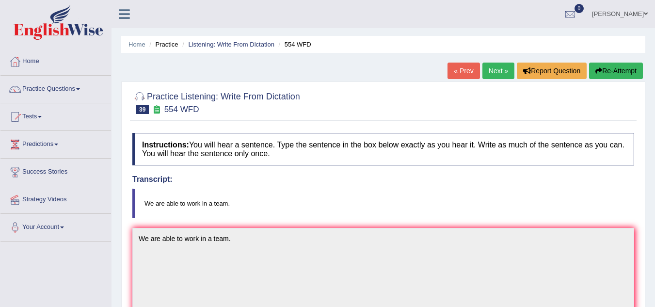
click at [485, 65] on link "Next »" at bounding box center [499, 71] width 32 height 16
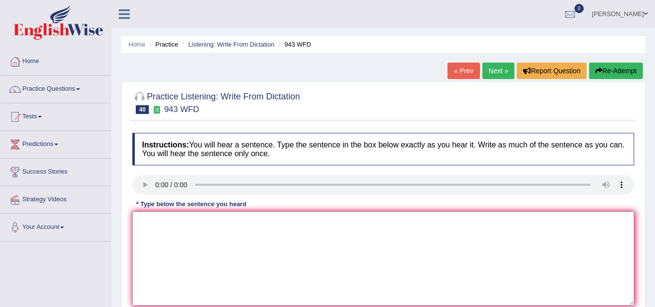
click at [173, 242] on textarea at bounding box center [383, 259] width 502 height 94
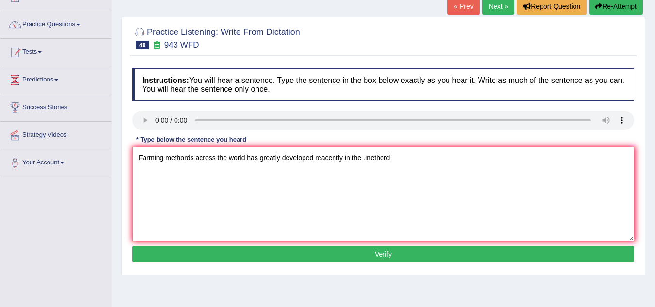
type textarea "Farming methords across the world has greatly developed reacently in the .metho…"
click at [189, 250] on button "Verify" at bounding box center [383, 254] width 502 height 16
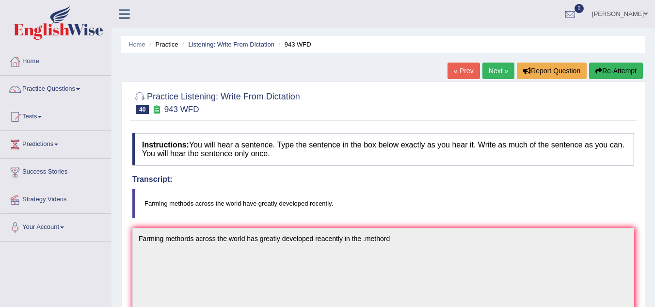
click at [599, 74] on icon "button" at bounding box center [599, 70] width 7 height 7
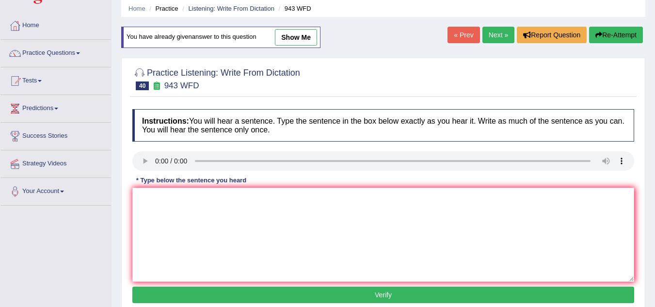
scroll to position [39, 0]
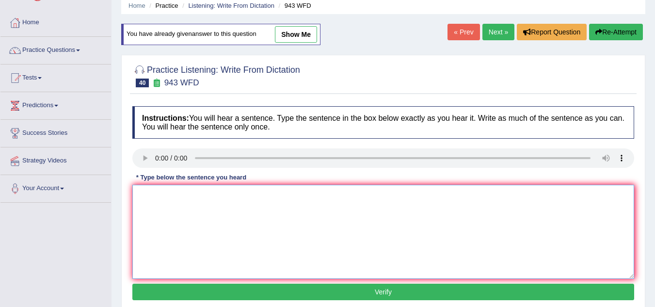
click at [159, 197] on textarea at bounding box center [383, 232] width 502 height 94
type textarea "Farming methods across the world have greatly developed recently."
click at [221, 286] on button "Verify" at bounding box center [383, 292] width 502 height 16
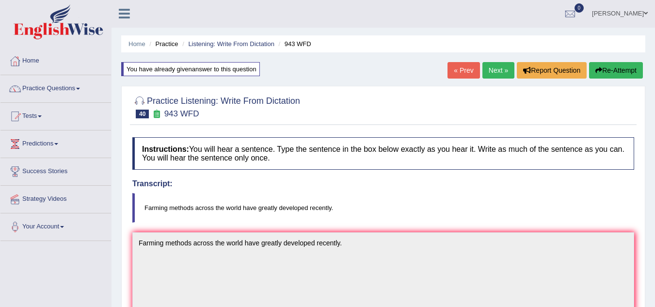
scroll to position [0, 0]
click at [497, 75] on link "Next »" at bounding box center [499, 71] width 32 height 16
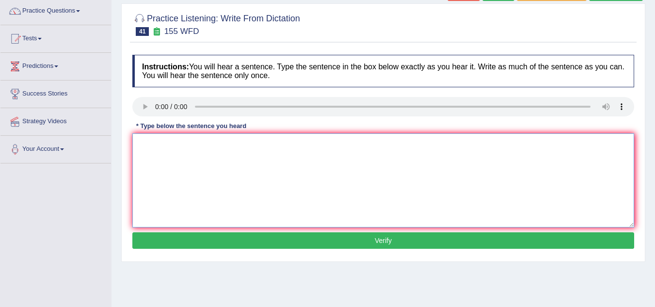
click at [156, 147] on textarea at bounding box center [383, 180] width 502 height 94
type textarea "Importent details from the meeting are missing in the summary."
click at [303, 235] on button "Verify" at bounding box center [383, 240] width 502 height 16
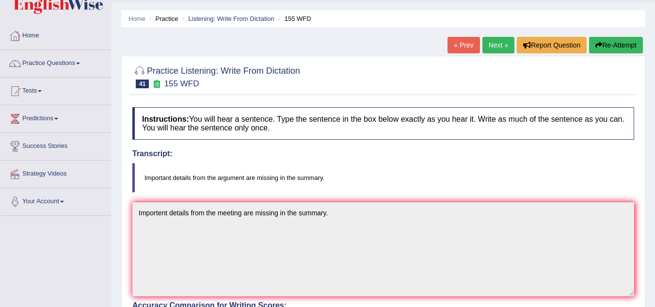
scroll to position [9, 0]
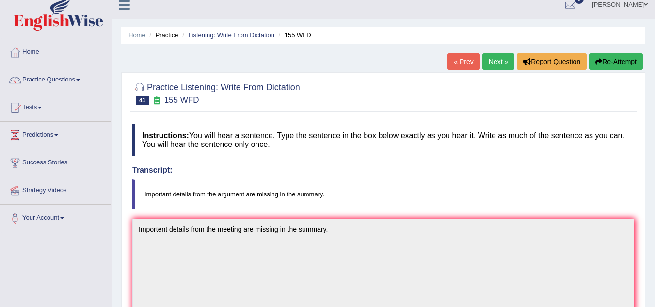
click at [600, 62] on icon "button" at bounding box center [599, 61] width 7 height 7
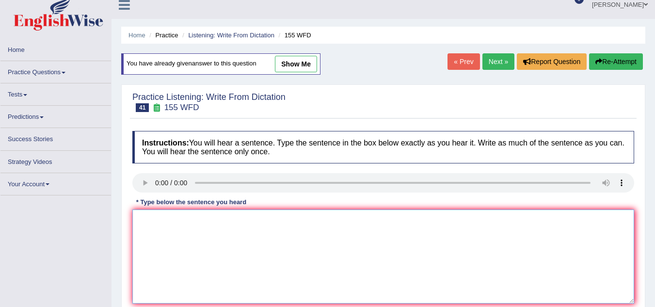
click at [156, 233] on textarea at bounding box center [383, 257] width 502 height 94
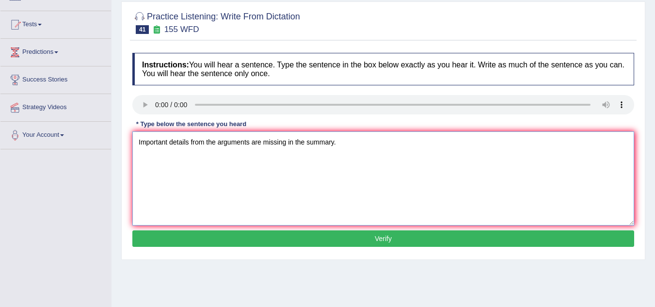
scroll to position [127, 0]
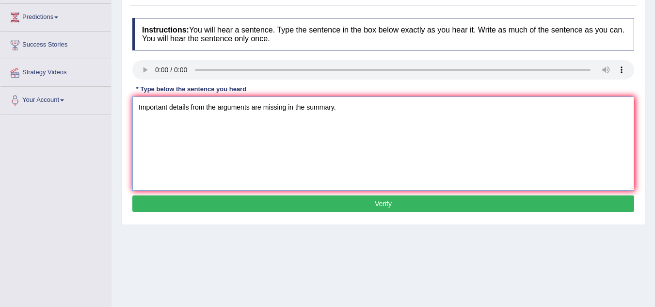
type textarea "Important details from the arguments are missing in the summary."
click at [288, 197] on button "Verify" at bounding box center [383, 204] width 502 height 16
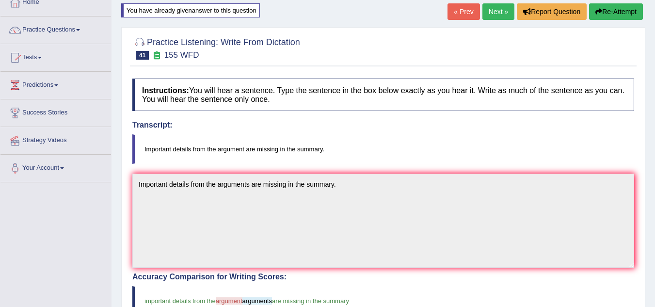
scroll to position [37, 0]
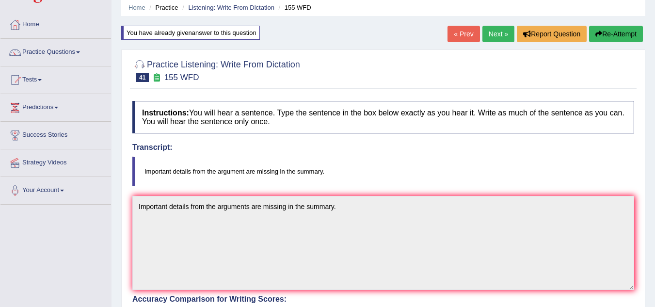
click at [491, 33] on link "Next »" at bounding box center [499, 34] width 32 height 16
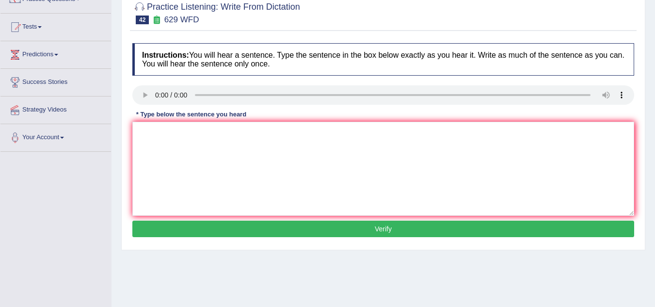
scroll to position [90, 0]
click at [151, 142] on textarea at bounding box center [383, 169] width 502 height 94
click at [185, 134] on textarea "Please provide the support" at bounding box center [383, 169] width 502 height 94
click at [262, 131] on textarea "Please provide reports to support" at bounding box center [383, 169] width 502 height 94
type textarea "Please provide reports to support the argument."
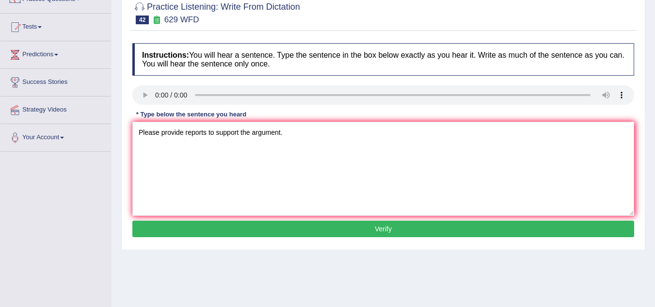
click at [296, 230] on button "Verify" at bounding box center [383, 229] width 502 height 16
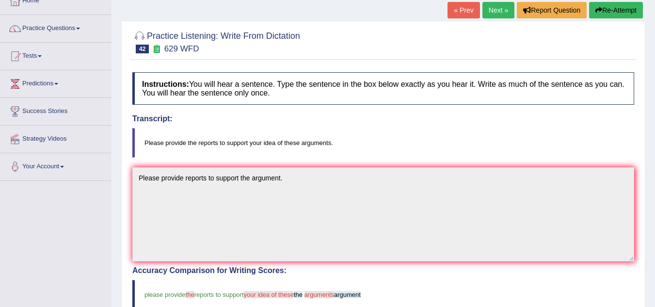
scroll to position [61, 0]
click at [618, 8] on button "Re-Attempt" at bounding box center [616, 9] width 54 height 16
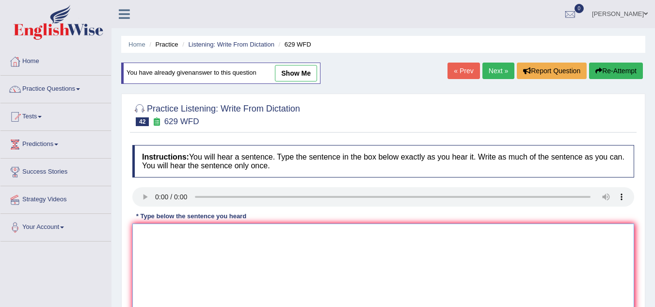
click at [223, 224] on textarea at bounding box center [383, 271] width 502 height 94
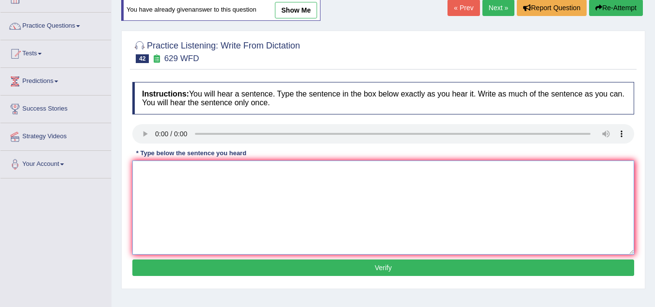
scroll to position [61, 0]
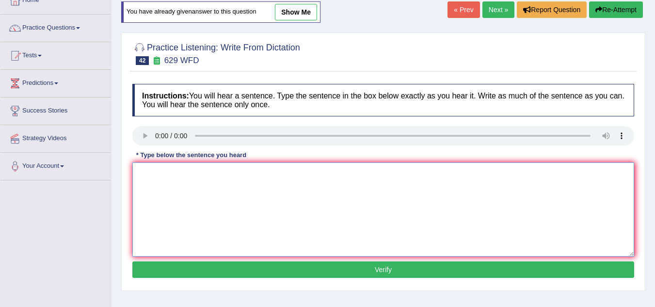
click at [164, 185] on textarea at bounding box center [383, 210] width 502 height 94
type textarea "Please provide the reports to support to your idea in the argument."
click at [175, 270] on button "Verify" at bounding box center [383, 270] width 502 height 16
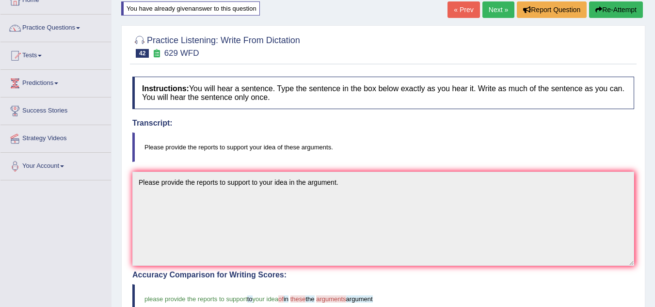
click at [489, 12] on link "Next »" at bounding box center [499, 9] width 32 height 16
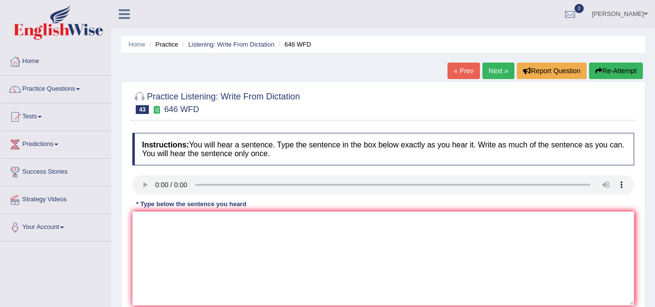
click at [159, 235] on div "Instructions: You will hear a sentence. Type the sentence in the box below exac…" at bounding box center [383, 231] width 507 height 207
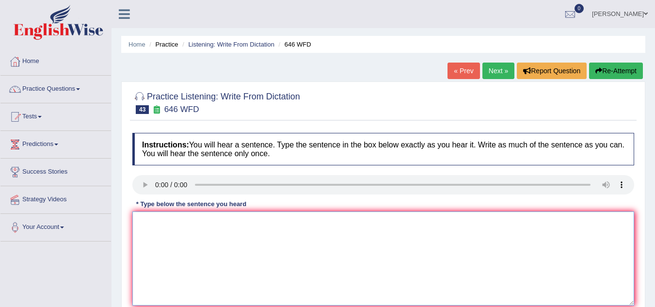
click at [159, 235] on textarea at bounding box center [383, 259] width 502 height 94
click at [154, 243] on textarea at bounding box center [383, 259] width 502 height 94
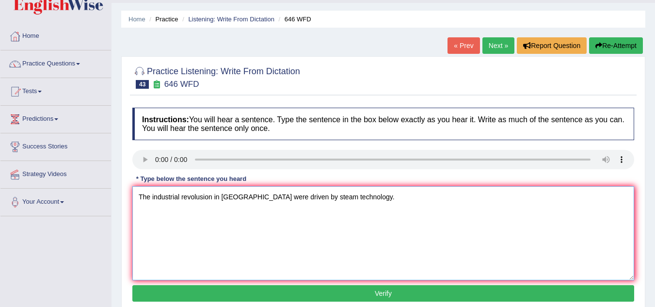
scroll to position [37, 0]
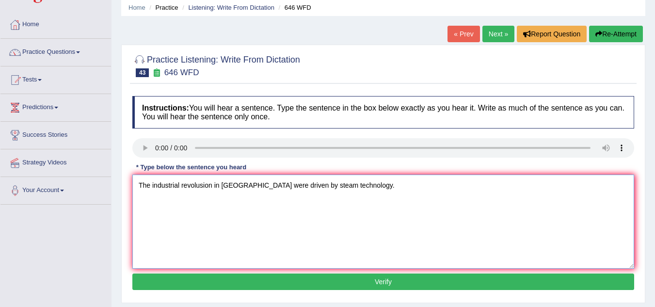
type textarea "The industrial revolusion in [GEOGRAPHIC_DATA] were driven by steam technology."
click at [168, 280] on button "Verify" at bounding box center [383, 282] width 502 height 16
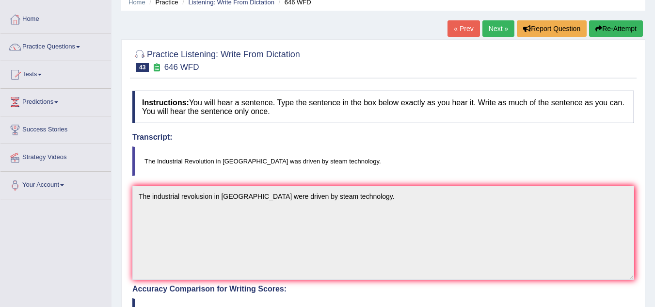
scroll to position [23, 0]
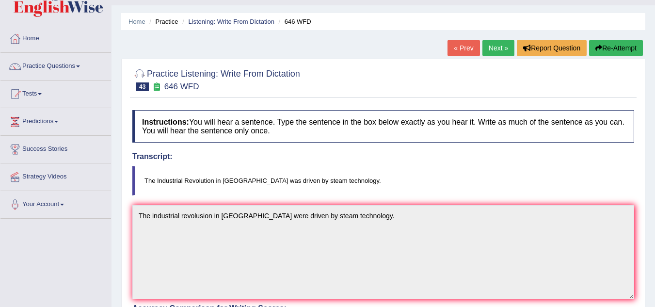
click at [603, 52] on button "Re-Attempt" at bounding box center [616, 48] width 54 height 16
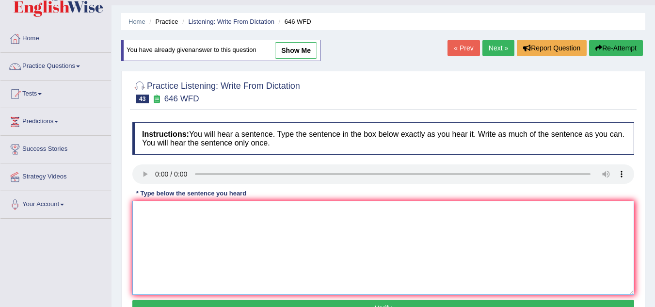
click at [163, 227] on textarea at bounding box center [383, 248] width 502 height 94
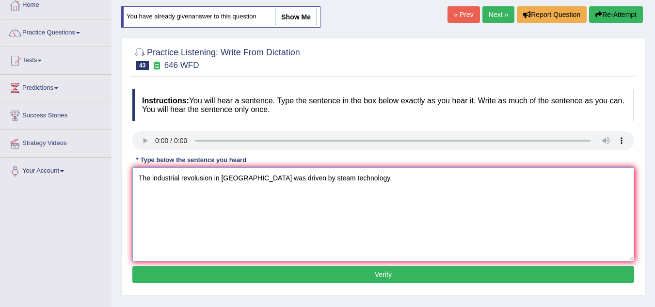
scroll to position [70, 0]
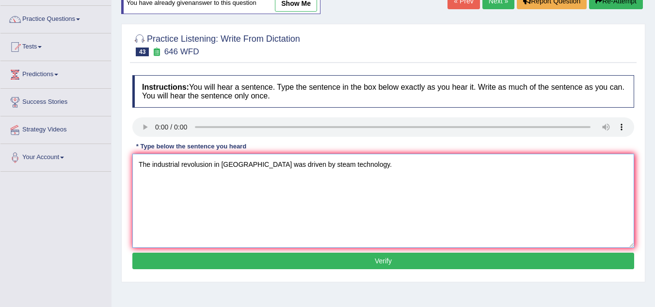
type textarea "The industrial revolusion in europe was driven by steam technology."
click at [191, 262] on button "Verify" at bounding box center [383, 261] width 502 height 16
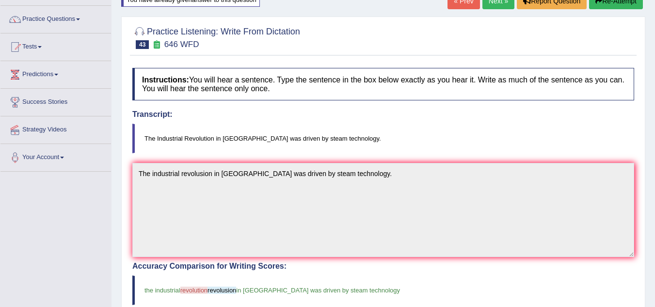
click at [491, 7] on link "Next »" at bounding box center [499, 1] width 32 height 16
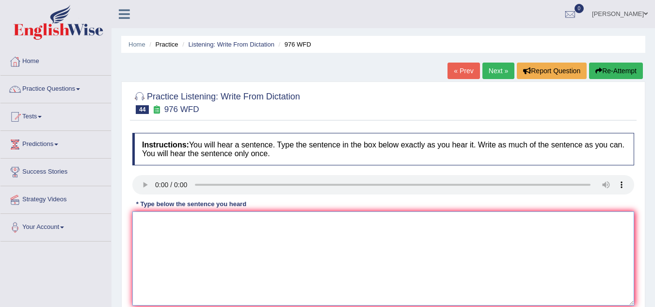
click at [149, 230] on textarea at bounding box center [383, 259] width 502 height 94
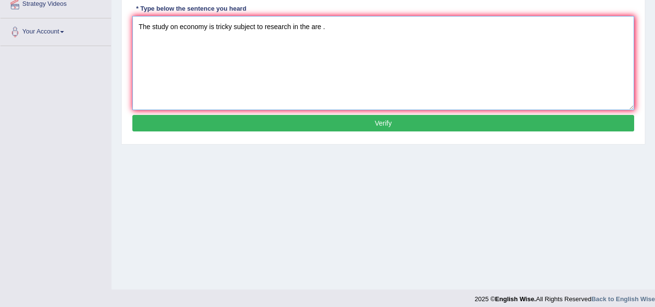
scroll to position [202, 0]
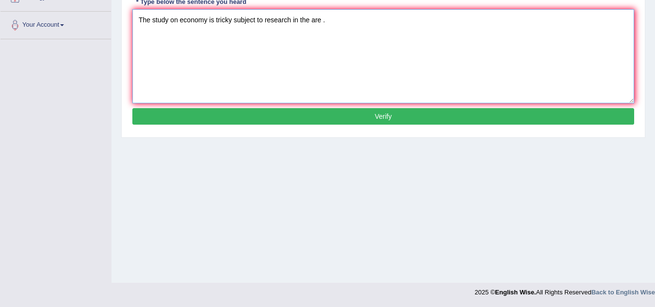
type textarea "The study on economy is tricky subject to research in the are ."
click at [271, 114] on button "Verify" at bounding box center [383, 116] width 502 height 16
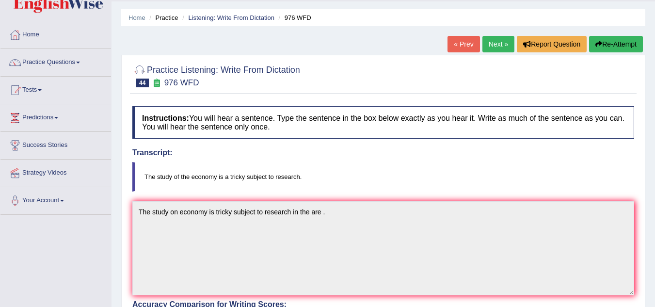
scroll to position [0, 0]
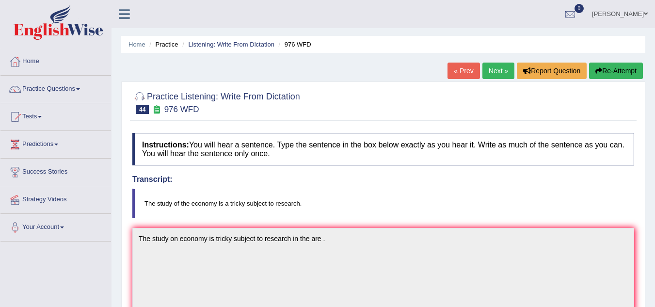
click at [614, 69] on button "Re-Attempt" at bounding box center [616, 71] width 54 height 16
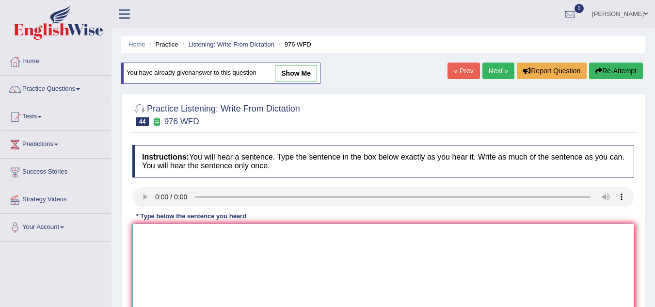
click at [148, 250] on textarea at bounding box center [383, 271] width 502 height 94
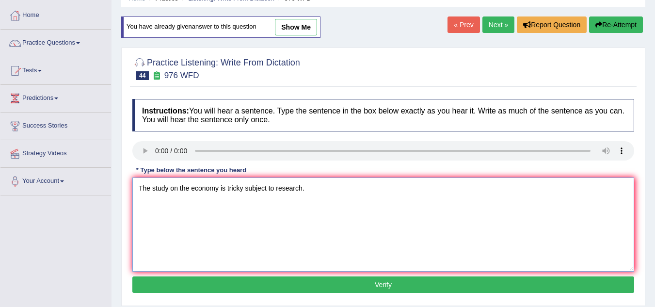
scroll to position [48, 0]
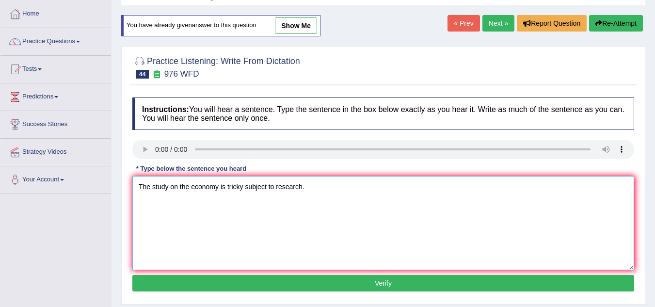
type textarea "The study on the economy is tricky subject to research."
click at [149, 278] on button "Verify" at bounding box center [383, 283] width 502 height 16
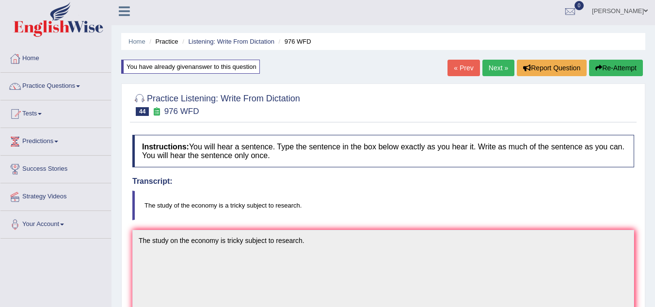
scroll to position [0, 0]
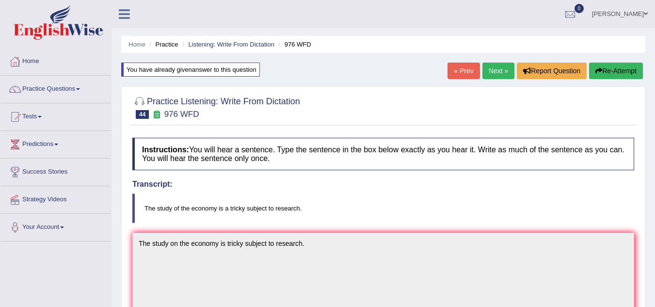
click at [499, 74] on link "Next »" at bounding box center [499, 71] width 32 height 16
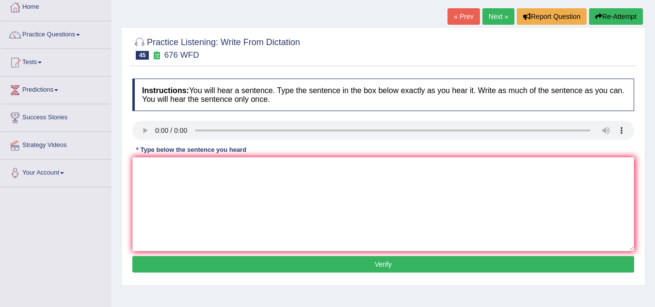
scroll to position [75, 0]
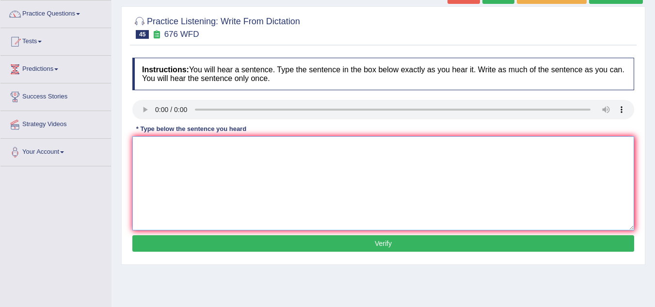
click at [164, 165] on textarea at bounding box center [383, 183] width 502 height 94
type textarea "Y"
type textarea "Univeristies has to recover the grand in research subjects."
click at [207, 242] on button "Verify" at bounding box center [383, 243] width 502 height 16
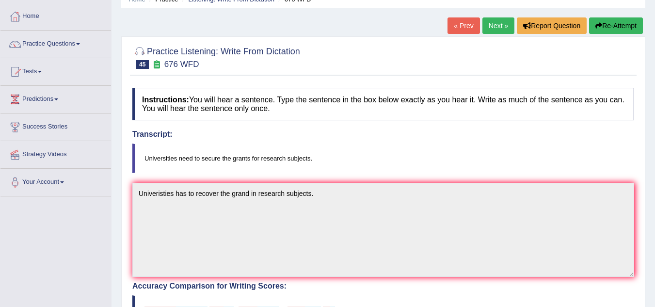
scroll to position [44, 0]
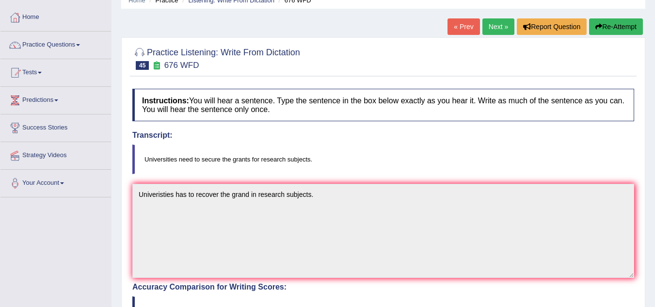
click at [610, 33] on button "Re-Attempt" at bounding box center [616, 26] width 54 height 16
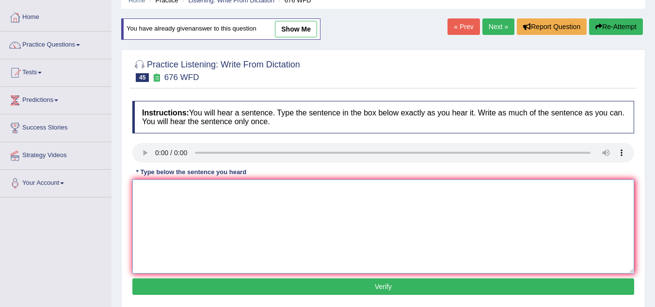
click at [148, 209] on textarea at bounding box center [383, 227] width 502 height 94
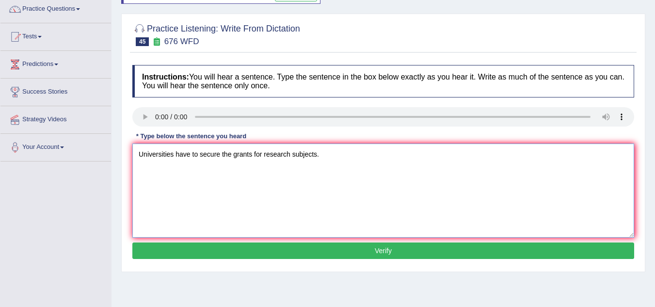
scroll to position [82, 0]
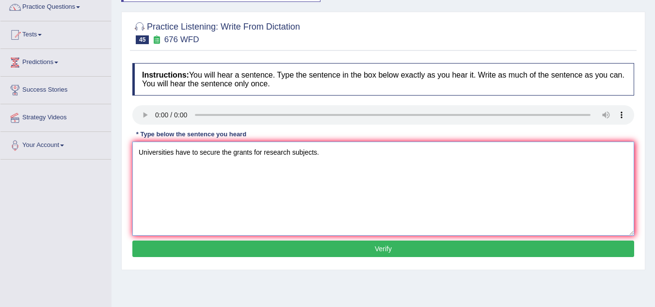
type textarea "Universities have to secure the grants for research subjects."
click at [188, 254] on button "Verify" at bounding box center [383, 249] width 502 height 16
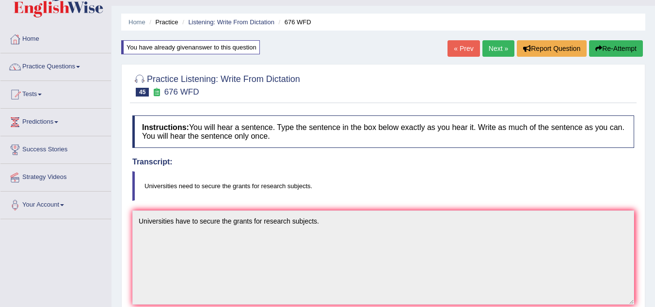
scroll to position [0, 0]
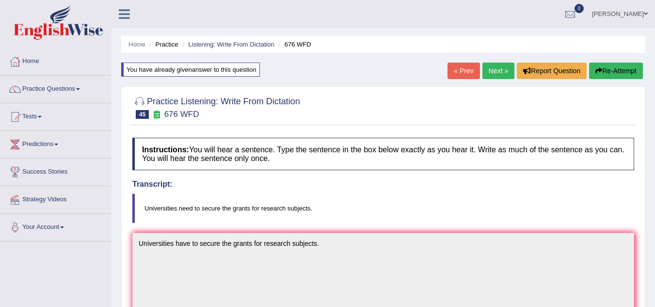
click at [492, 69] on link "Next »" at bounding box center [499, 71] width 32 height 16
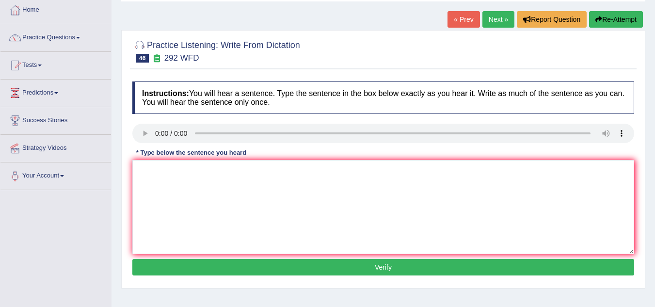
scroll to position [57, 0]
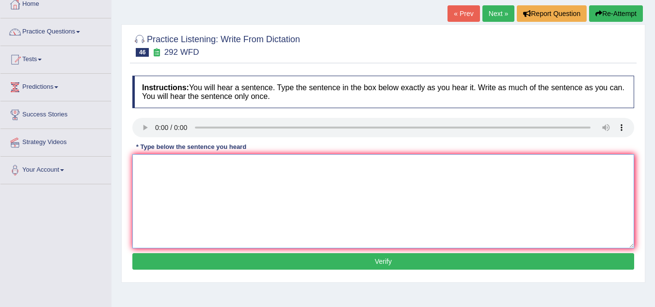
click at [161, 171] on textarea at bounding box center [383, 201] width 502 height 94
type textarea "Some people argue that education is not that importent."
click at [208, 257] on button "Verify" at bounding box center [383, 261] width 502 height 16
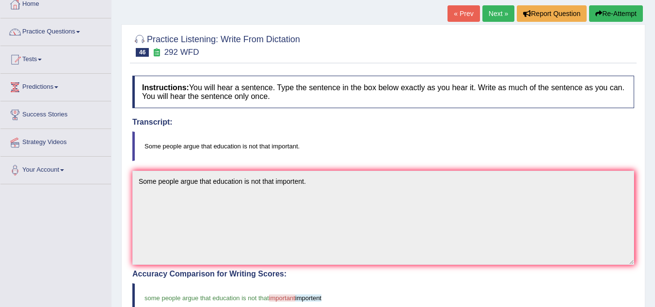
click at [606, 14] on button "Re-Attempt" at bounding box center [616, 13] width 54 height 16
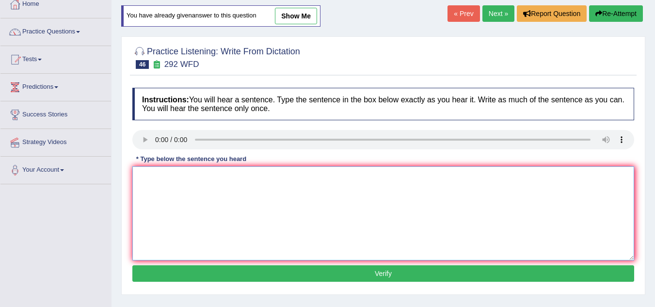
click at [149, 177] on textarea at bounding box center [383, 213] width 502 height 94
type textarea "Some people argue that education is not that important."
click at [270, 268] on button "Verify" at bounding box center [383, 273] width 502 height 16
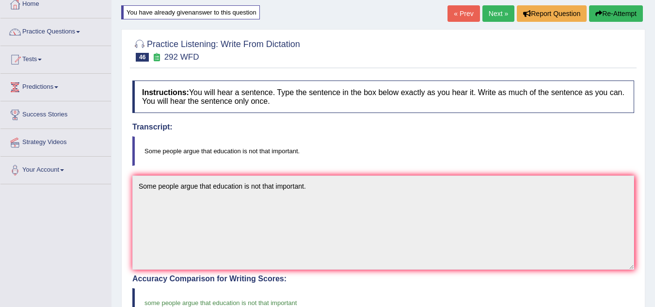
click at [487, 16] on link "Next »" at bounding box center [499, 13] width 32 height 16
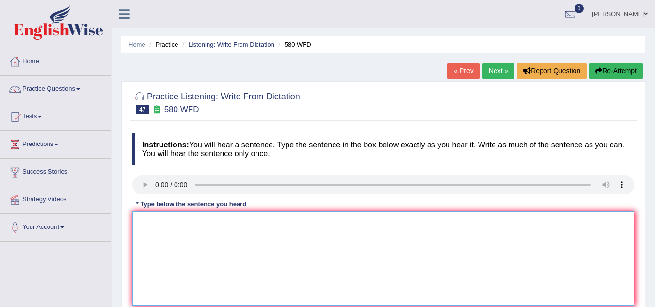
click at [170, 236] on textarea at bounding box center [383, 259] width 502 height 94
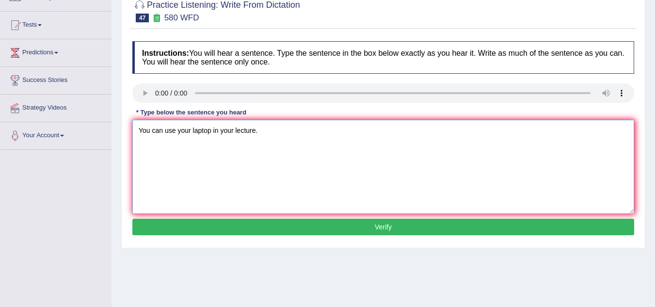
scroll to position [110, 0]
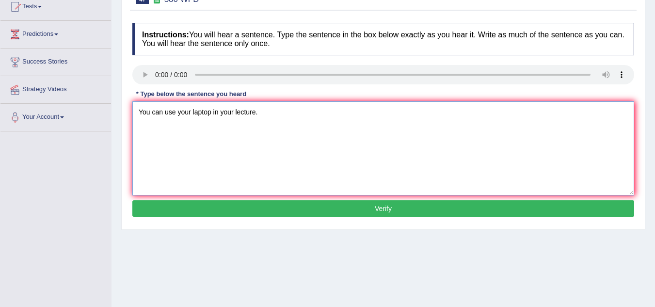
type textarea "You can use your laptop in your lecture."
click at [211, 201] on button "Verify" at bounding box center [383, 208] width 502 height 16
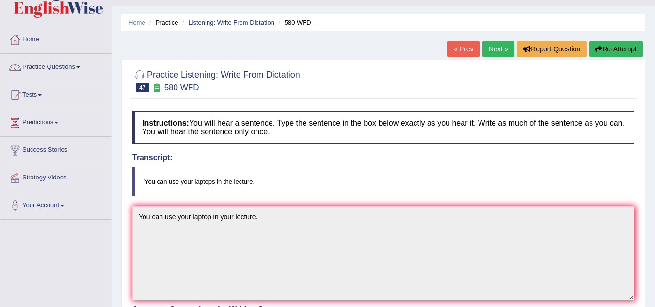
scroll to position [21, 0]
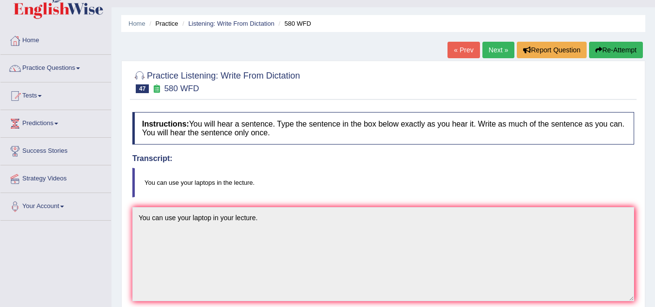
click at [608, 46] on button "Re-Attempt" at bounding box center [616, 50] width 54 height 16
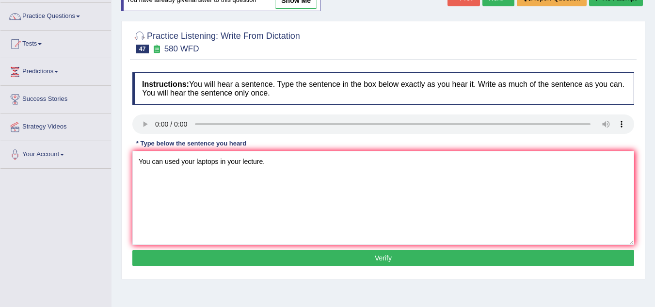
scroll to position [92, 0]
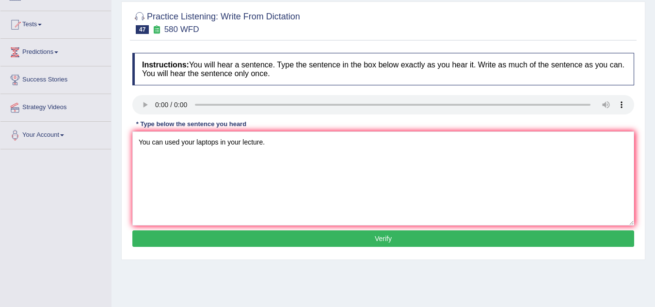
type textarea "You can used your laptops in your lecture."
click at [160, 233] on button "Verify" at bounding box center [383, 238] width 502 height 16
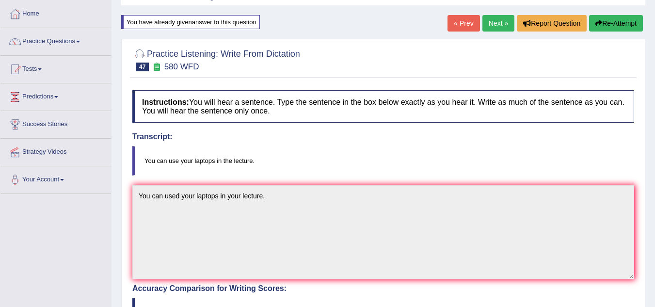
scroll to position [10, 0]
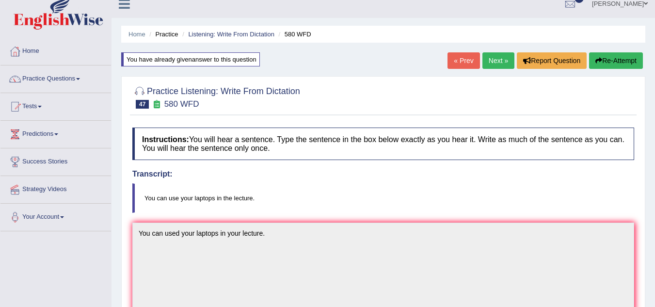
click at [615, 59] on button "Re-Attempt" at bounding box center [616, 60] width 54 height 16
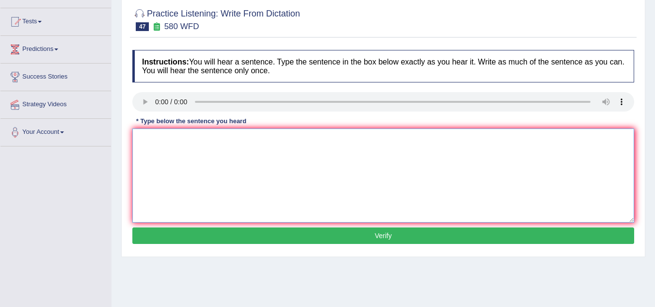
click at [162, 165] on textarea at bounding box center [383, 176] width 502 height 94
type textarea "You can use your laptops in your lecture."
click at [246, 241] on button "Verify" at bounding box center [383, 236] width 502 height 16
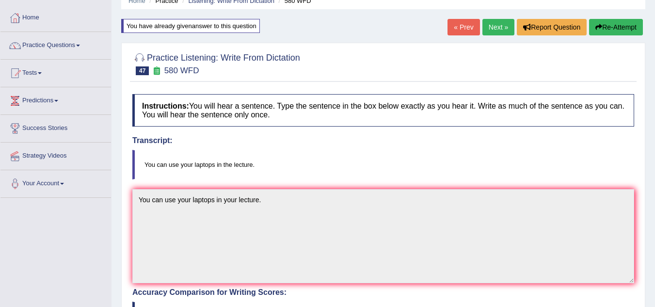
scroll to position [36, 0]
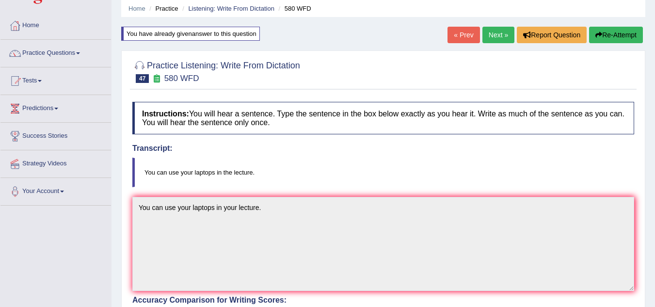
click at [492, 34] on link "Next »" at bounding box center [499, 35] width 32 height 16
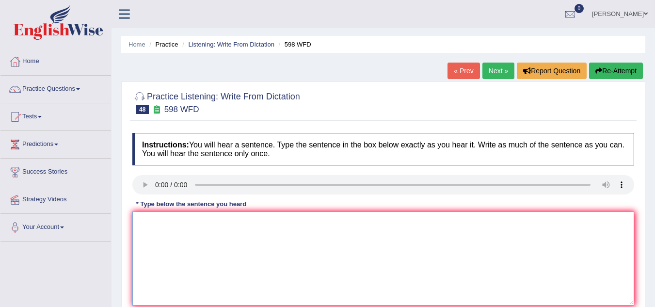
click at [165, 229] on textarea at bounding box center [383, 259] width 502 height 94
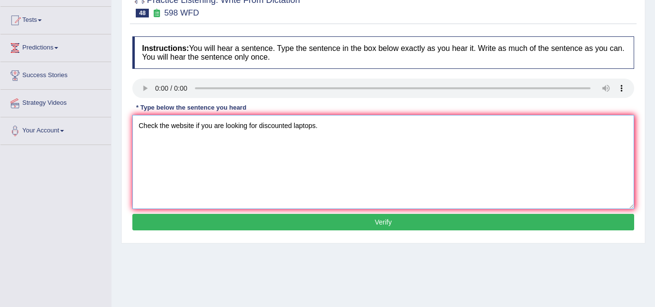
scroll to position [100, 0]
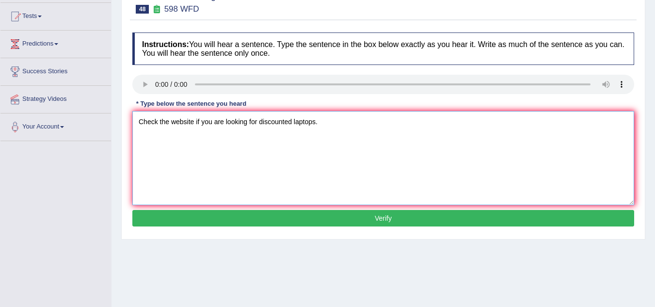
type textarea "Check the website if you are looking for discounted laptops."
click at [212, 211] on button "Verify" at bounding box center [383, 218] width 502 height 16
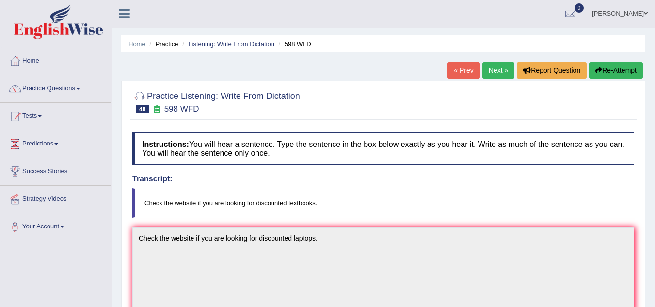
scroll to position [0, 0]
click at [494, 72] on link "Next »" at bounding box center [499, 71] width 32 height 16
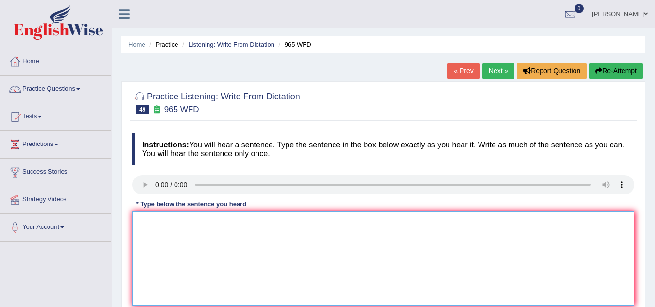
click at [158, 248] on textarea at bounding box center [383, 259] width 502 height 94
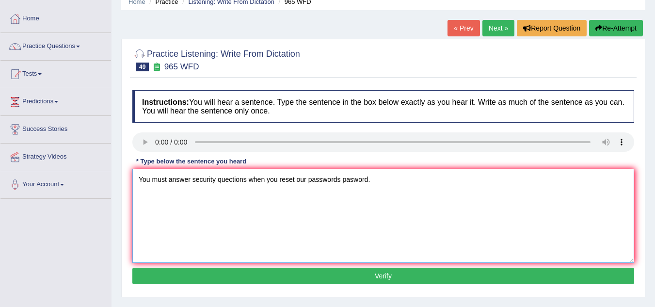
scroll to position [52, 0]
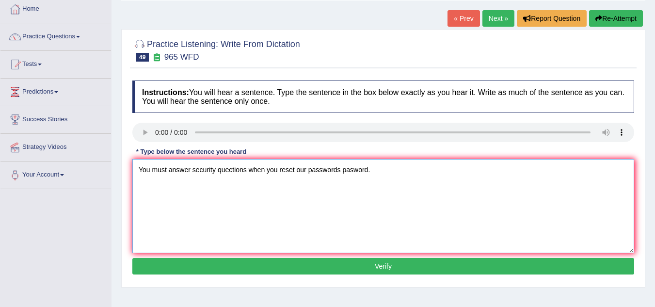
type textarea "You must answer security quections when you reset our passwords pasword."
click at [237, 260] on button "Verify" at bounding box center [383, 266] width 502 height 16
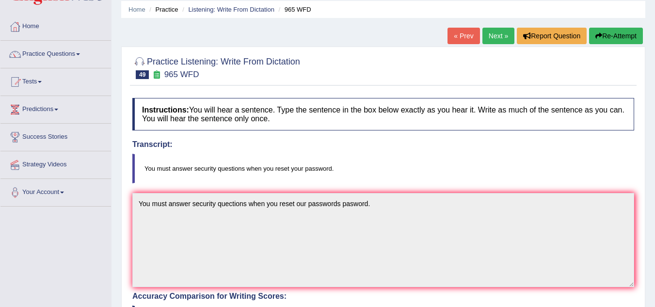
scroll to position [0, 0]
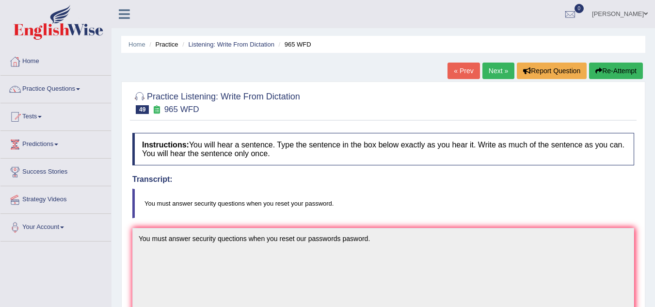
click at [493, 74] on link "Next »" at bounding box center [499, 71] width 32 height 16
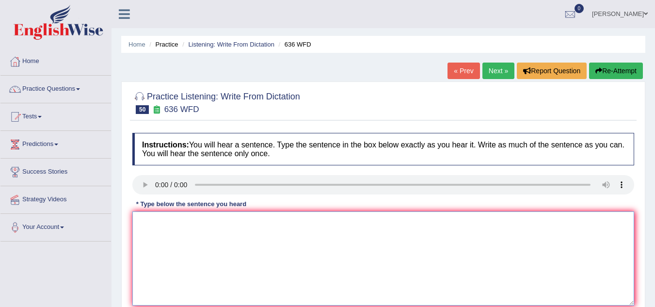
click at [159, 229] on textarea at bounding box center [383, 259] width 502 height 94
click at [156, 225] on textarea "Sevelal candidates will be qualified as greates scientist in all the time." at bounding box center [383, 259] width 502 height 94
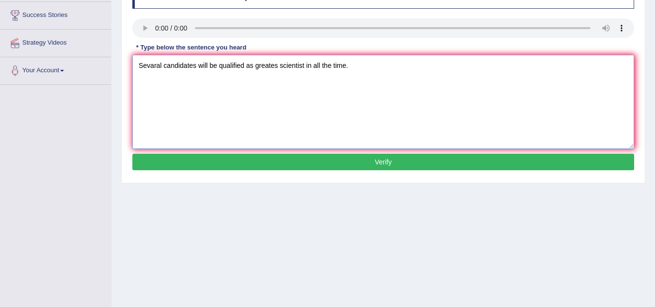
scroll to position [194, 0]
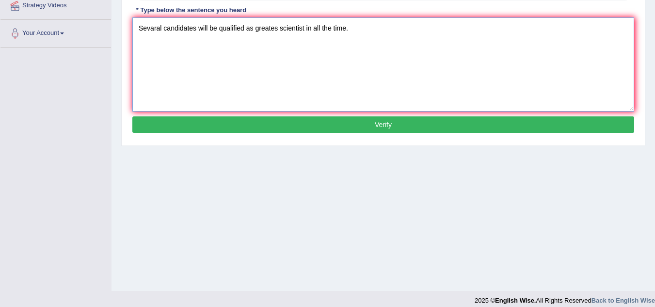
type textarea "Sevaral candidates will be qualified as greates scientist in all the time."
click at [354, 126] on button "Verify" at bounding box center [383, 124] width 502 height 16
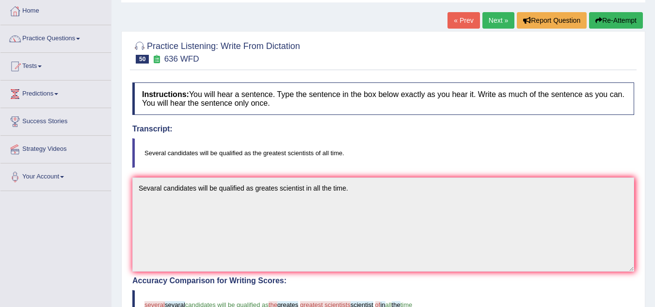
scroll to position [49, 0]
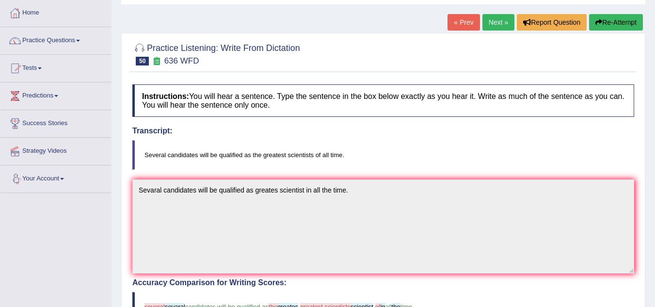
click at [609, 24] on button "Re-Attempt" at bounding box center [616, 22] width 54 height 16
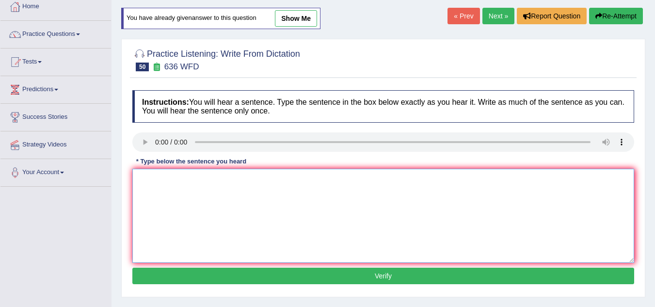
click at [139, 185] on textarea at bounding box center [383, 216] width 502 height 94
type textarea "Several candidates will be qualified as greatest scientists in all times."
click at [253, 268] on button "Verify" at bounding box center [383, 276] width 502 height 16
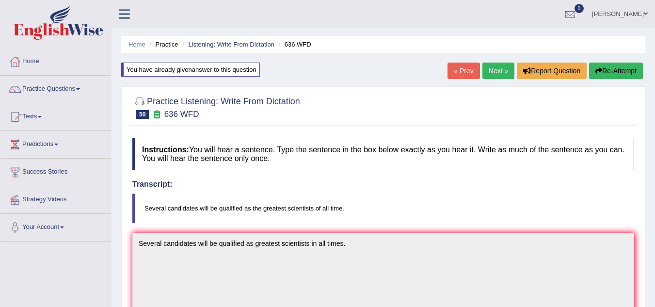
click at [495, 70] on link "Next »" at bounding box center [499, 71] width 32 height 16
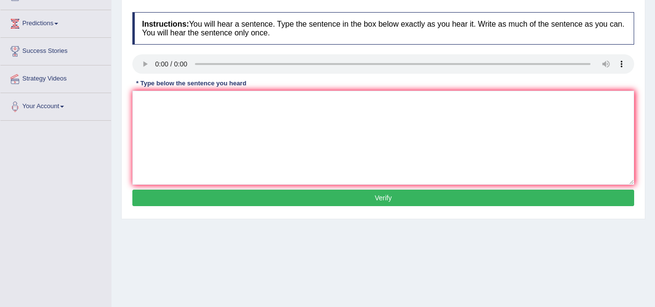
scroll to position [146, 0]
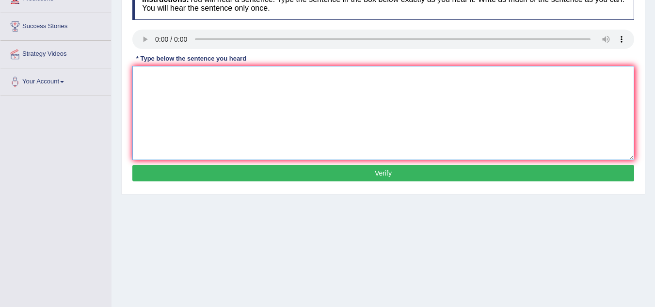
click at [170, 101] on textarea at bounding box center [383, 113] width 502 height 94
click at [200, 76] on textarea "Reads the" at bounding box center [383, 113] width 502 height 94
click at [202, 79] on textarea "Reads the students sfty" at bounding box center [383, 113] width 502 height 94
click at [229, 77] on textarea "Reads the students safty" at bounding box center [383, 113] width 502 height 94
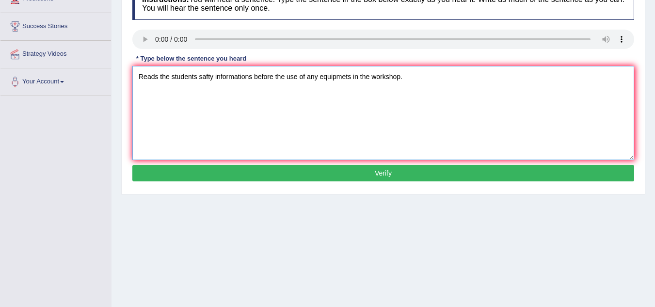
click at [208, 75] on textarea "Reads the students safty informations before the use of any equipmets in the wo…" at bounding box center [383, 113] width 502 height 94
type textarea "Reads the students safety informations before the use of any equipmets in the w…"
click at [227, 170] on button "Verify" at bounding box center [383, 173] width 502 height 16
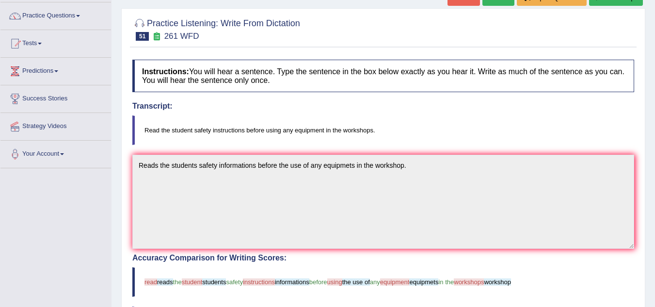
scroll to position [0, 0]
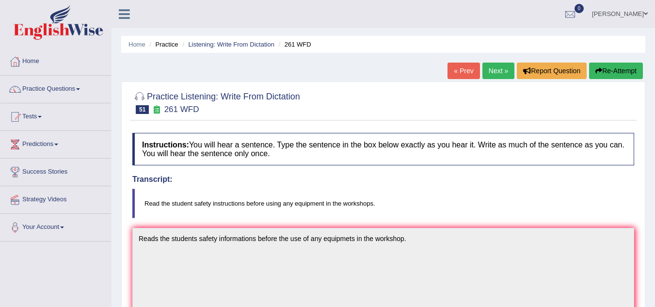
click at [611, 71] on button "Re-Attempt" at bounding box center [616, 71] width 54 height 16
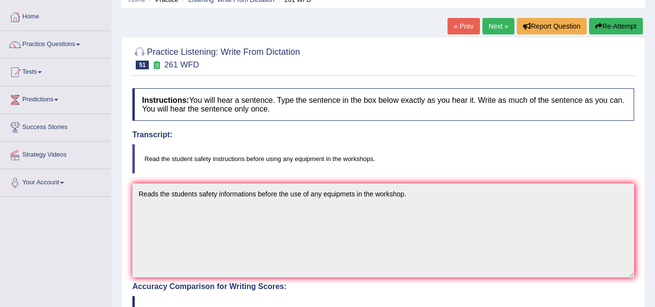
scroll to position [146, 0]
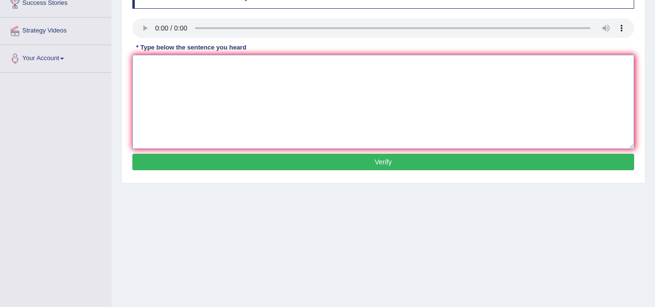
click at [160, 79] on textarea at bounding box center [383, 102] width 502 height 94
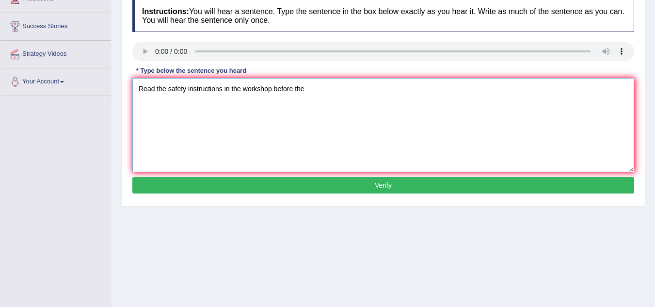
click at [318, 94] on textarea "Read the safety instructions in the workshop before the" at bounding box center [383, 125] width 502 height 94
type textarea "R"
type textarea "Read the safety instructions in the workshop before the using any equipment."
click at [355, 184] on button "Verify" at bounding box center [383, 185] width 502 height 16
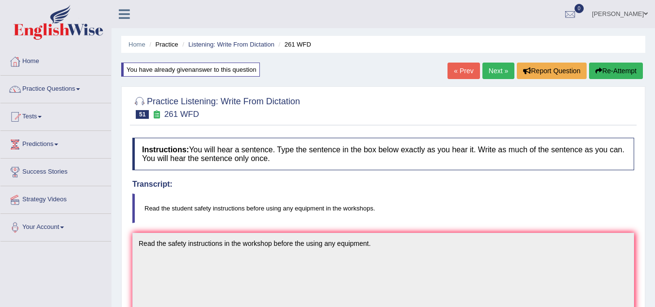
click at [615, 65] on button "Re-Attempt" at bounding box center [616, 71] width 54 height 16
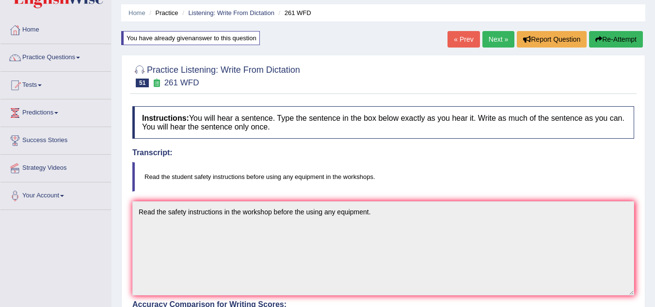
scroll to position [85, 0]
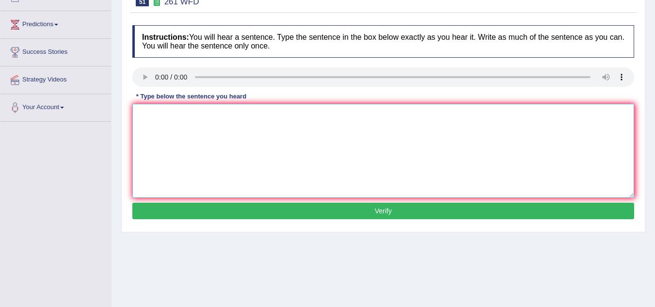
click at [153, 118] on textarea at bounding box center [383, 151] width 502 height 94
click at [168, 115] on textarea "Read the instuction in the" at bounding box center [383, 151] width 502 height 94
click at [247, 117] on textarea "Read the safety instuction in the" at bounding box center [383, 151] width 502 height 94
click at [252, 114] on textarea "Read the safety instuction" at bounding box center [383, 151] width 502 height 94
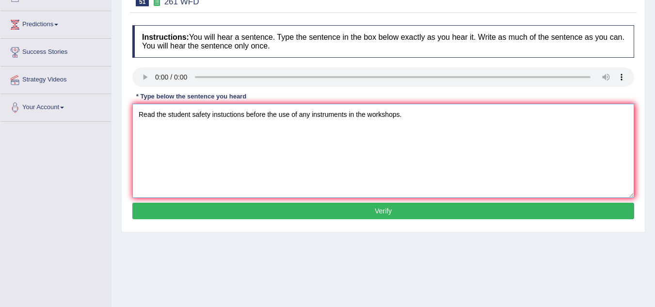
type textarea "Read the student safety instuctions before the use of any instruments in the wo…"
click at [328, 214] on button "Verify" at bounding box center [383, 211] width 502 height 16
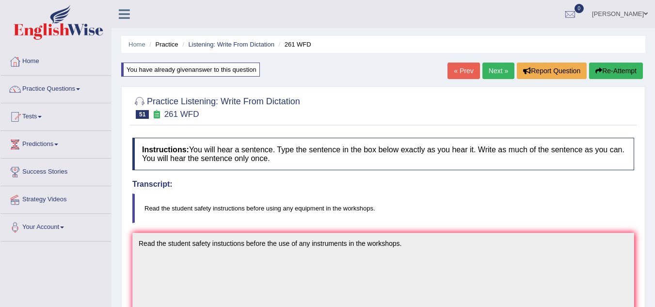
click at [605, 68] on button "Re-Attempt" at bounding box center [616, 71] width 54 height 16
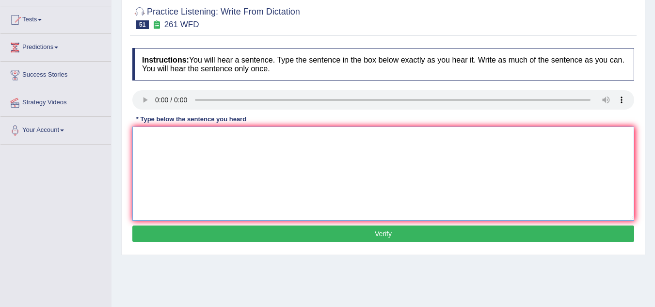
click at [160, 129] on textarea at bounding box center [383, 174] width 502 height 94
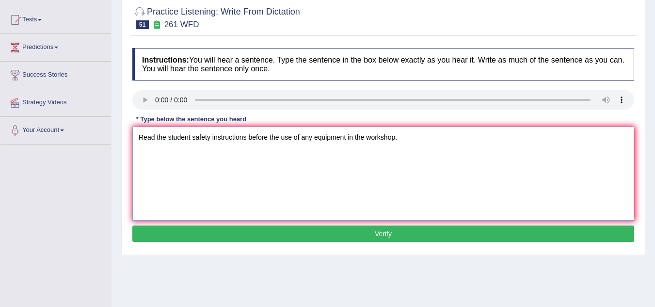
type textarea "Read the student safety instructions before the use of any equipment in the wor…"
click at [319, 227] on button "Verify" at bounding box center [383, 234] width 502 height 16
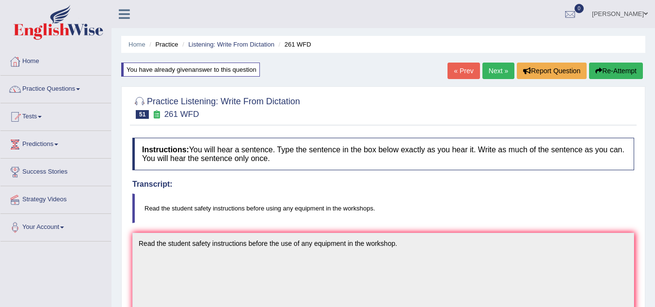
click at [492, 56] on div "Home Practice Listening: Write From Dictation 261 WFD You have already given an…" at bounding box center [384, 304] width 544 height 609
click at [495, 73] on link "Next »" at bounding box center [499, 71] width 32 height 16
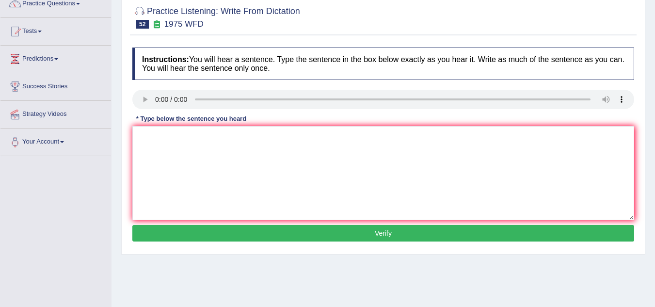
scroll to position [97, 0]
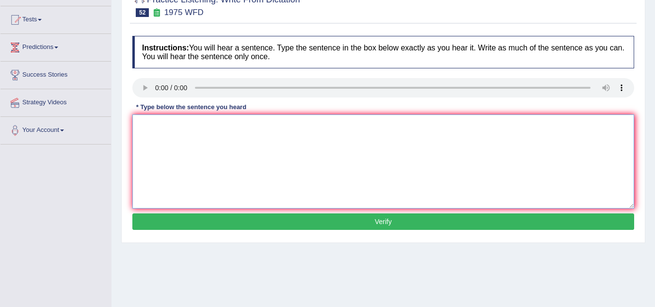
click at [159, 130] on textarea at bounding box center [383, 162] width 502 height 94
click at [159, 128] on textarea at bounding box center [383, 162] width 502 height 94
type textarea "His analysis study based on past events."
click at [346, 224] on button "Verify" at bounding box center [383, 221] width 502 height 16
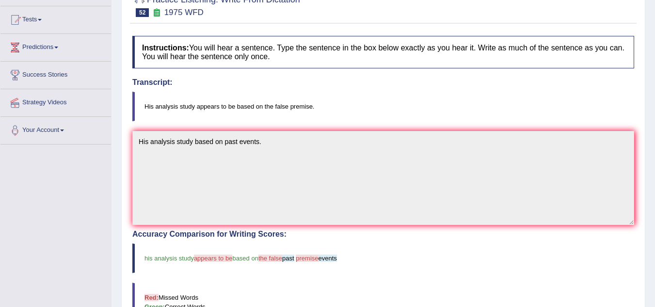
scroll to position [49, 0]
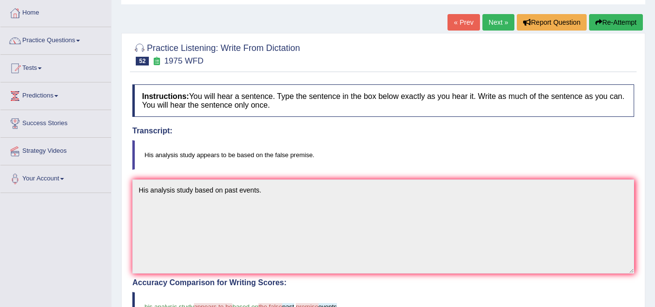
drag, startPoint x: 313, startPoint y: 155, endPoint x: 294, endPoint y: 153, distance: 19.5
click at [294, 153] on blockquote "His analysis study appears to be based on the false premise." at bounding box center [383, 155] width 502 height 30
click at [493, 22] on link "Next »" at bounding box center [499, 22] width 32 height 16
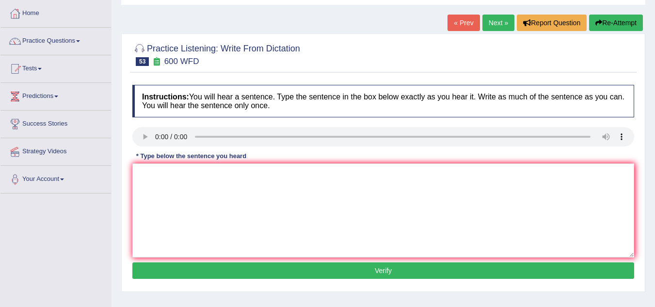
scroll to position [49, 0]
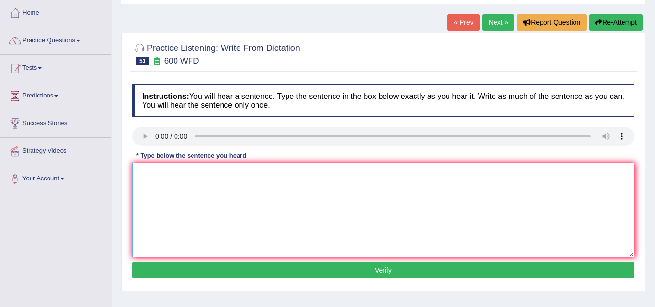
click at [176, 198] on textarea at bounding box center [383, 210] width 502 height 94
type textarea "Q"
type textarea "Continue students nessocery application foams."
click at [286, 272] on button "Verify" at bounding box center [383, 270] width 502 height 16
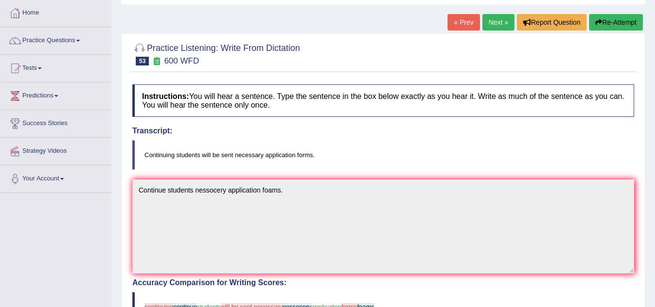
click at [615, 22] on button "Re-Attempt" at bounding box center [616, 22] width 54 height 16
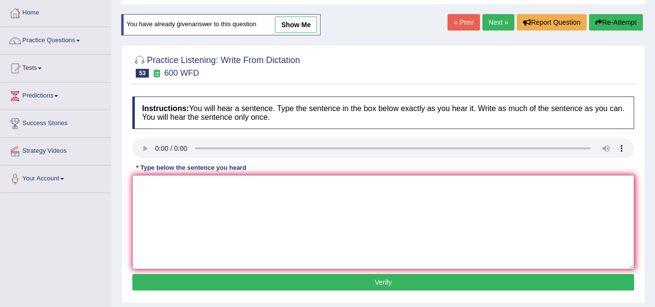
click at [151, 206] on textarea at bounding box center [383, 222] width 502 height 94
type textarea "Continuing students nessocery application foams."
click at [251, 288] on button "Verify" at bounding box center [383, 282] width 502 height 16
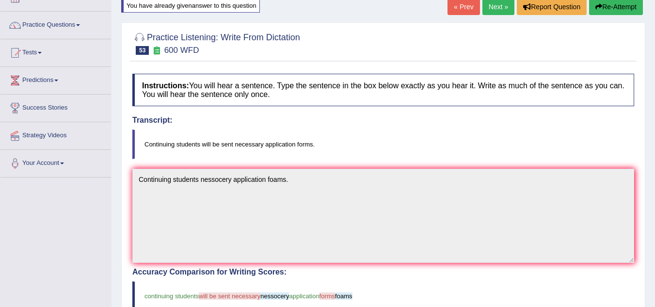
scroll to position [49, 0]
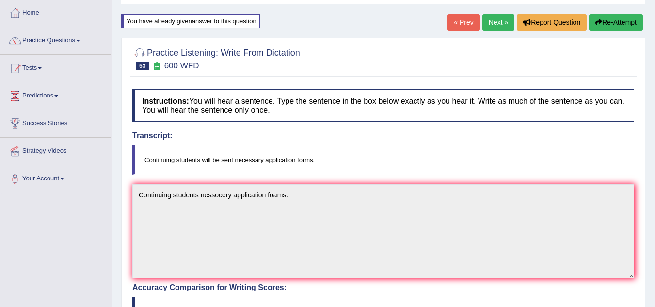
click at [610, 16] on button "Re-Attempt" at bounding box center [616, 22] width 54 height 16
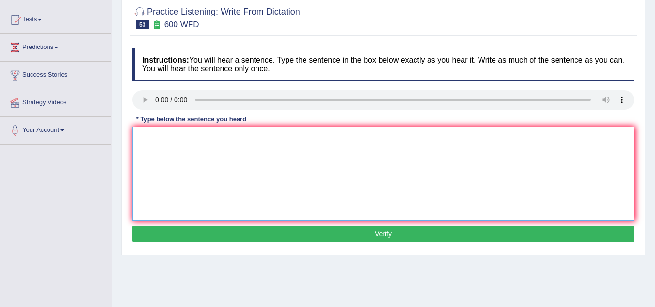
drag, startPoint x: 139, startPoint y: 138, endPoint x: 142, endPoint y: 125, distance: 12.8
click at [139, 138] on textarea at bounding box center [383, 174] width 502 height 94
click at [174, 139] on textarea "Continuing will be send necessory application forms." at bounding box center [383, 174] width 502 height 94
type textarea "Continuing students will be send necessory application forms."
click at [347, 230] on button "Verify" at bounding box center [383, 234] width 502 height 16
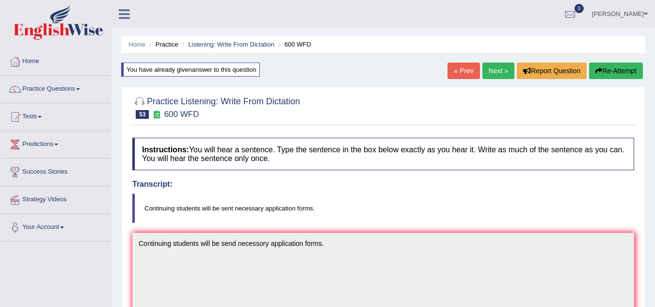
click at [494, 70] on link "Next »" at bounding box center [499, 71] width 32 height 16
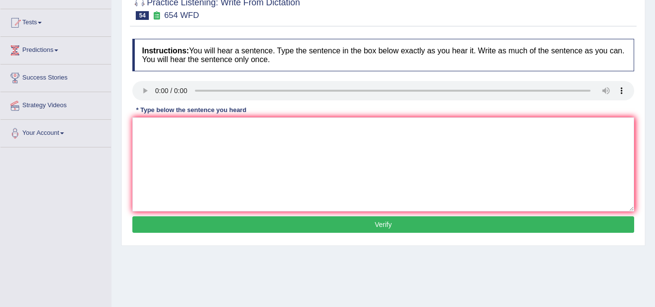
scroll to position [97, 0]
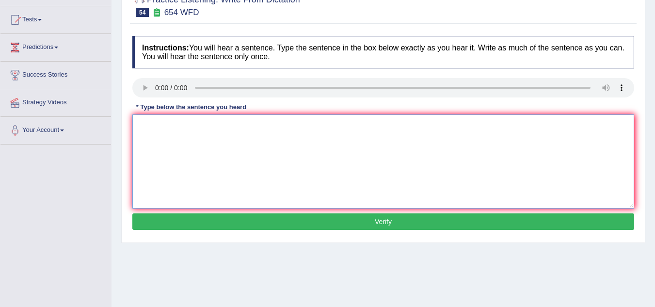
click at [163, 132] on textarea at bounding box center [383, 162] width 502 height 94
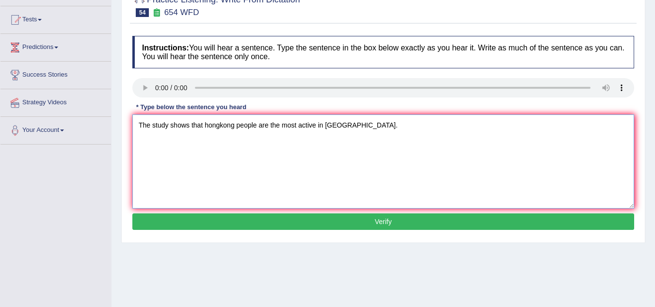
type textarea "The study shows that hongkong people are the most active in Asia."
click at [275, 224] on button "Verify" at bounding box center [383, 221] width 502 height 16
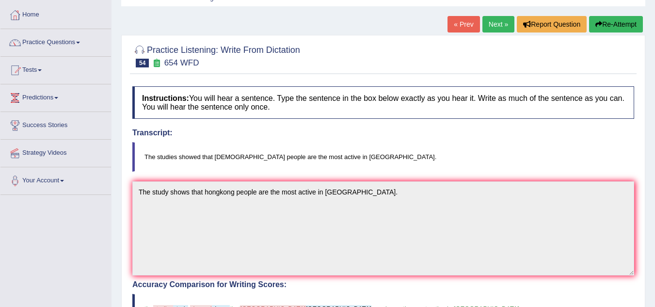
scroll to position [0, 0]
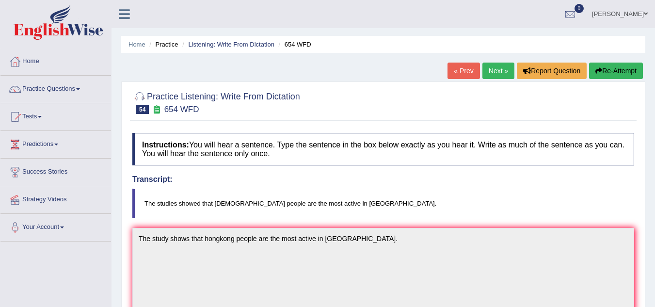
click at [599, 76] on button "Re-Attempt" at bounding box center [616, 71] width 54 height 16
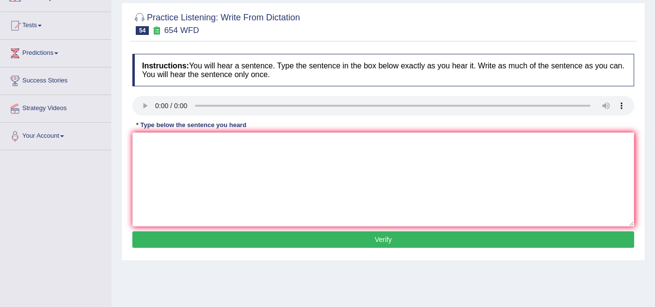
scroll to position [129, 0]
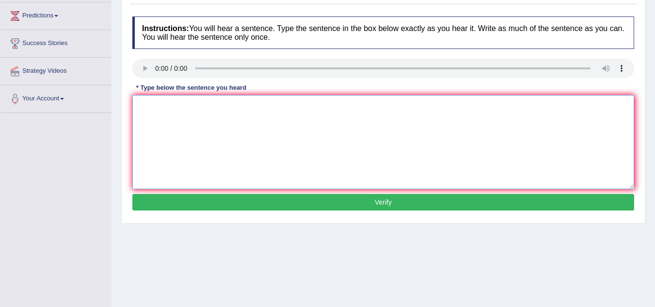
click at [174, 121] on textarea at bounding box center [383, 142] width 502 height 94
type textarea "The studies shows that hong kong peoples are the most active in Asia."
click at [203, 203] on button "Verify" at bounding box center [383, 202] width 502 height 16
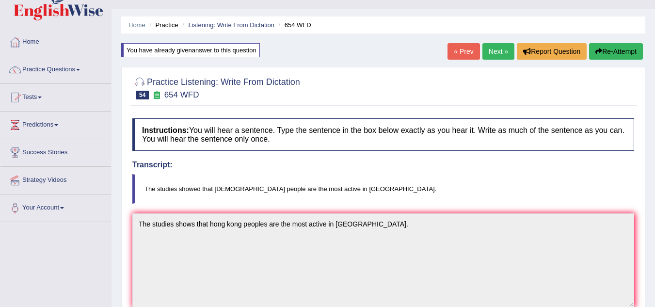
scroll to position [0, 0]
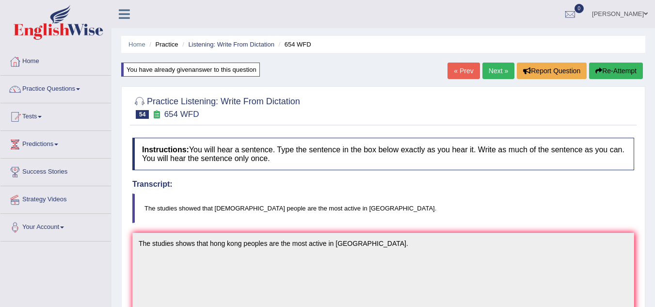
click at [615, 69] on button "Re-Attempt" at bounding box center [616, 71] width 54 height 16
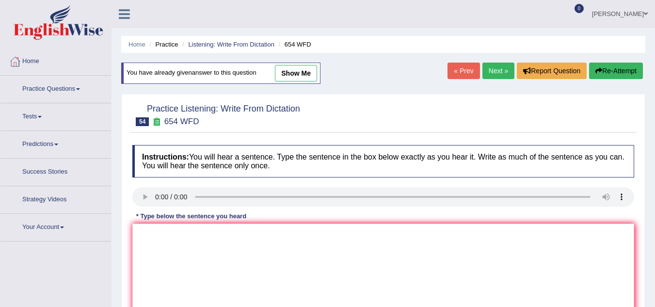
scroll to position [157, 0]
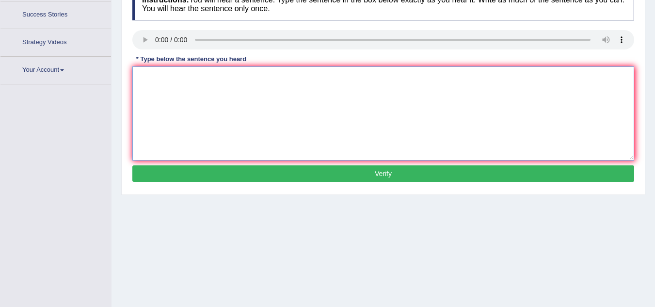
click at [192, 98] on textarea at bounding box center [383, 113] width 502 height 94
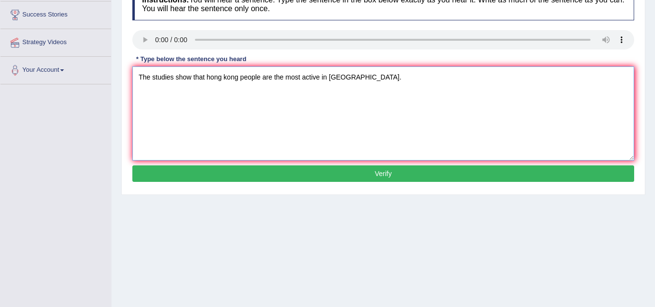
type textarea "The studies show that hong kong people are the most active in [GEOGRAPHIC_DATA]."
click at [348, 170] on button "Verify" at bounding box center [383, 173] width 502 height 16
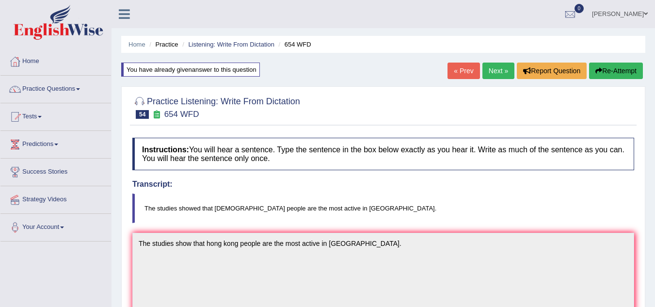
click at [501, 77] on link "Next »" at bounding box center [499, 71] width 32 height 16
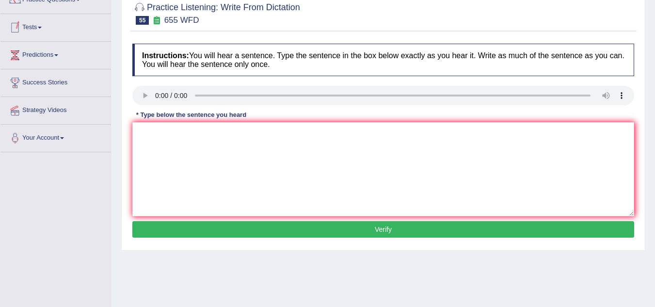
scroll to position [97, 0]
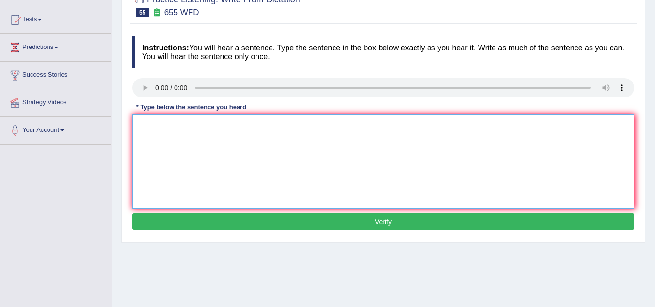
drag, startPoint x: 166, startPoint y: 137, endPoint x: 159, endPoint y: 131, distance: 9.3
click at [163, 140] on textarea at bounding box center [383, 162] width 502 height 94
type textarea "The teacher traing include the surving the classes."
click at [283, 219] on button "Verify" at bounding box center [383, 221] width 502 height 16
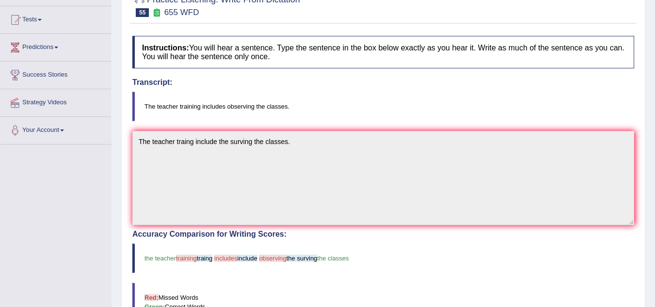
scroll to position [0, 0]
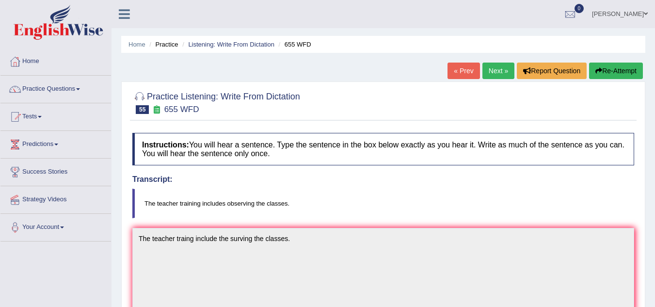
drag, startPoint x: 627, startPoint y: 70, endPoint x: 621, endPoint y: 76, distance: 8.9
click at [625, 73] on button "Re-Attempt" at bounding box center [616, 71] width 54 height 16
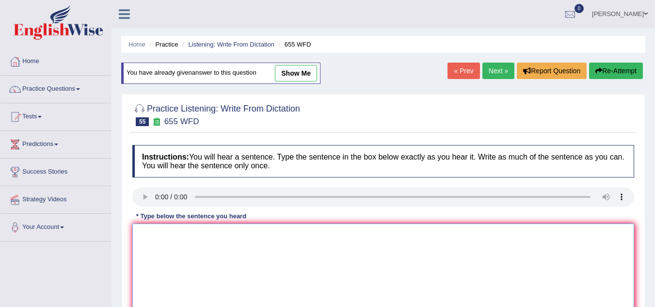
click at [191, 224] on textarea at bounding box center [383, 271] width 502 height 94
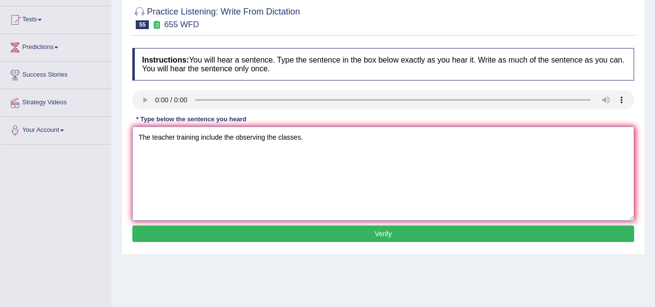
click at [236, 141] on textarea "The teacher training include the observing the classes." at bounding box center [383, 174] width 502 height 94
type textarea "The teacher training include observing the classes."
click at [297, 231] on button "Verify" at bounding box center [383, 234] width 502 height 16
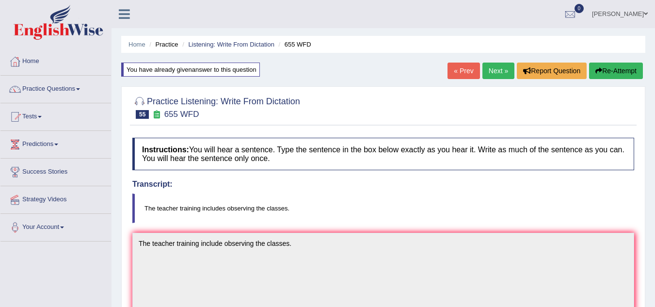
click at [488, 68] on link "Next »" at bounding box center [499, 71] width 32 height 16
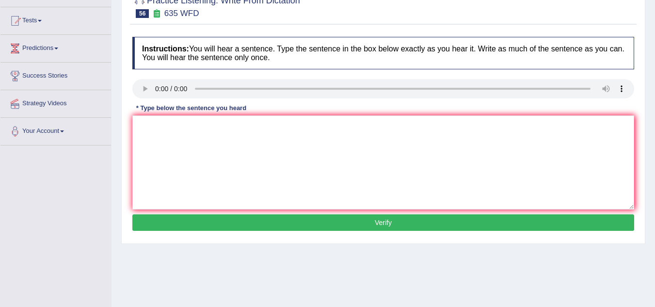
scroll to position [97, 0]
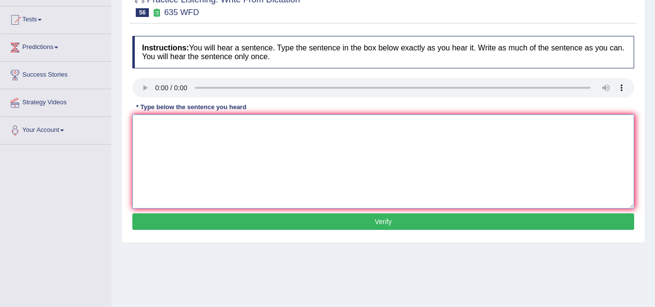
click at [189, 130] on textarea at bounding box center [383, 162] width 502 height 94
click at [199, 130] on textarea "The science library located ground floor of the library." at bounding box center [383, 162] width 502 height 94
click at [196, 124] on textarea "The science library located ground floor of the library." at bounding box center [383, 162] width 502 height 94
type textarea "The science library is located ground floor of the library."
click at [408, 224] on button "Verify" at bounding box center [383, 221] width 502 height 16
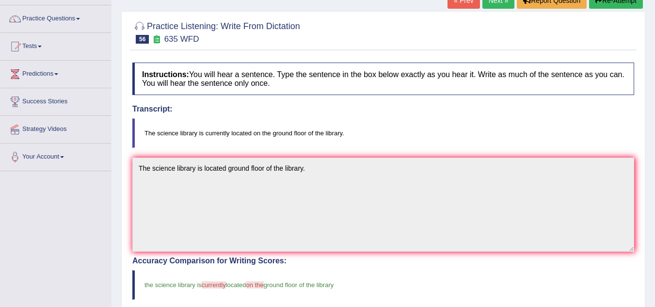
scroll to position [49, 0]
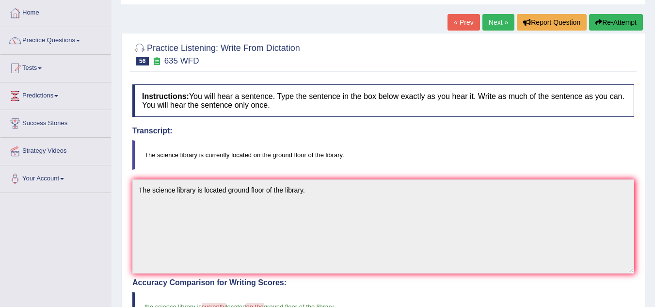
click at [603, 25] on button "Re-Attempt" at bounding box center [616, 22] width 54 height 16
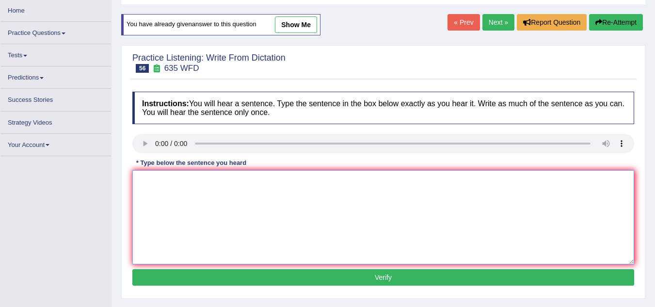
click at [164, 185] on textarea at bounding box center [383, 217] width 502 height 94
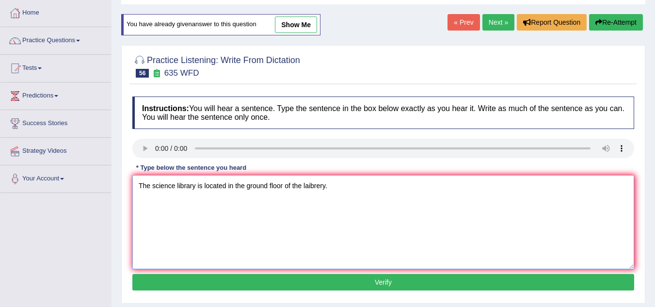
type textarea "The science library is located in the ground floor of the laibrery."
click at [248, 283] on button "Verify" at bounding box center [383, 282] width 502 height 16
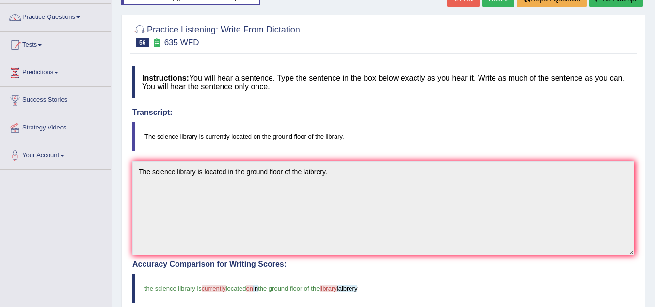
scroll to position [63, 0]
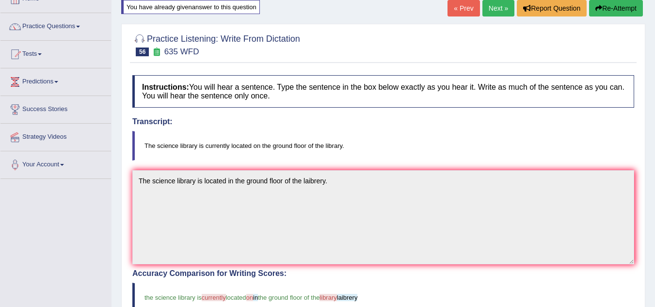
click at [604, 8] on button "Re-Attempt" at bounding box center [616, 8] width 54 height 16
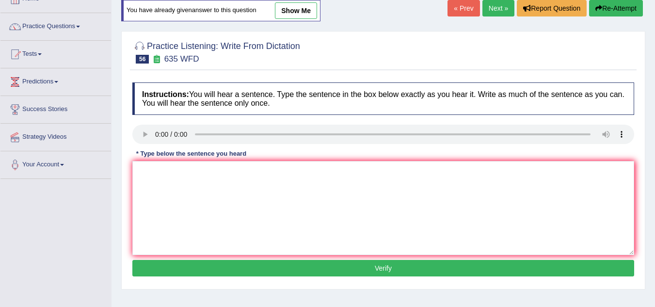
scroll to position [63, 0]
click at [154, 171] on textarea at bounding box center [383, 208] width 502 height 94
type textarea "The science labrary is currently located in the ground floor of the labrary."
click at [213, 263] on button "Verify" at bounding box center [383, 268] width 502 height 16
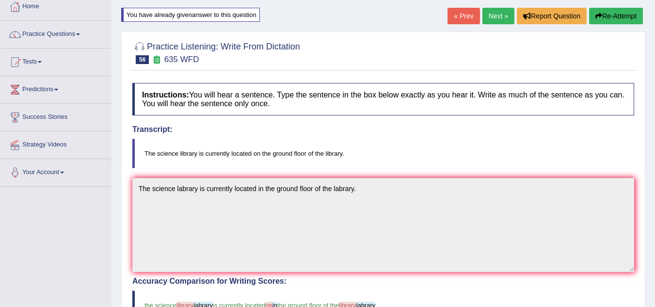
scroll to position [46, 0]
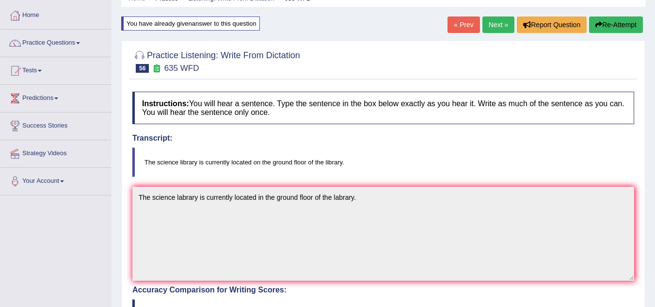
click at [622, 24] on button "Re-Attempt" at bounding box center [616, 24] width 54 height 16
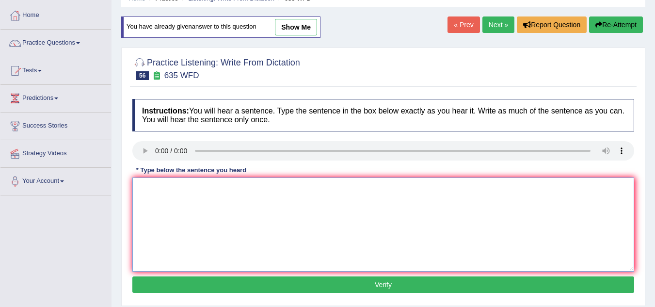
click at [155, 196] on textarea at bounding box center [383, 225] width 502 height 94
click at [262, 193] on textarea "The science library is currently located in the groundfloor of the library." at bounding box center [383, 225] width 502 height 94
type textarea "The science library is currently located on the groundfloor of the library."
click at [280, 276] on div "Instructions: You will hear a sentence. Type the sentence in the box below exac…" at bounding box center [383, 197] width 507 height 207
click at [280, 280] on button "Verify" at bounding box center [383, 285] width 502 height 16
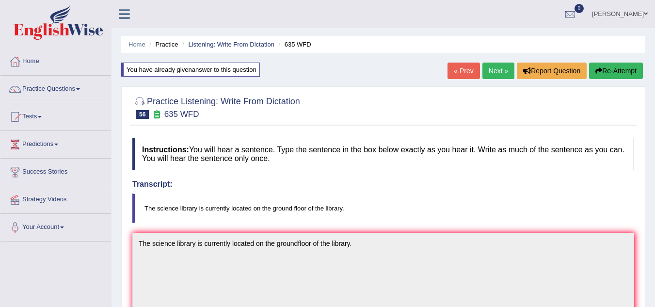
click at [492, 69] on link "Next »" at bounding box center [499, 71] width 32 height 16
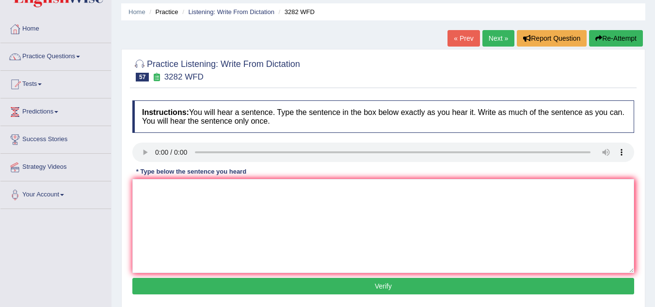
scroll to position [49, 0]
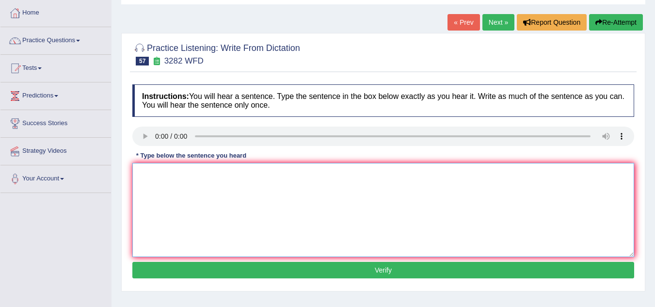
click at [183, 182] on textarea at bounding box center [383, 210] width 502 height 94
type textarea "Computers used to be larger the now."
click at [350, 277] on button "Verify" at bounding box center [383, 270] width 502 height 16
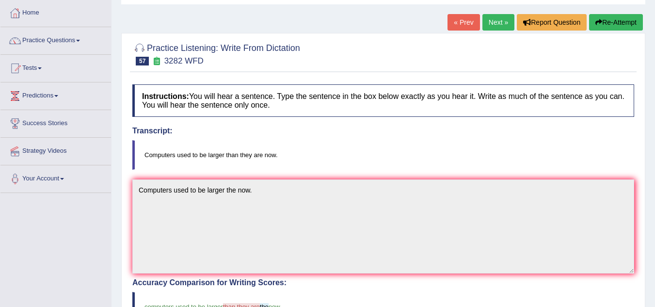
click at [606, 17] on button "Re-Attempt" at bounding box center [616, 22] width 54 height 16
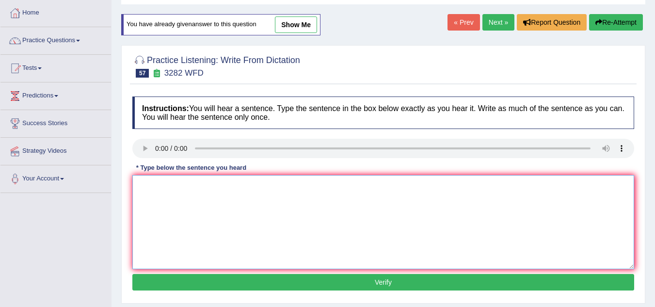
click at [194, 246] on textarea at bounding box center [383, 222] width 502 height 94
type textarea "c"
type textarea "Computers used to be larger than what they now."
click at [207, 279] on button "Verify" at bounding box center [383, 282] width 502 height 16
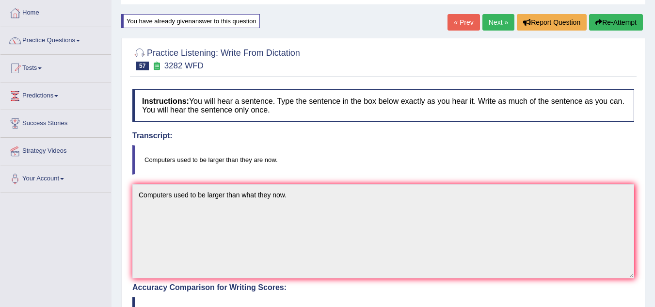
click at [495, 20] on link "Next »" at bounding box center [499, 22] width 32 height 16
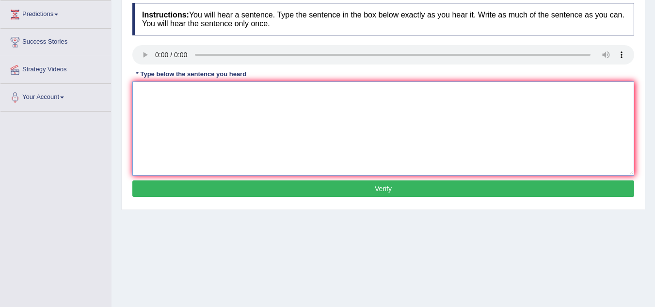
click at [157, 110] on textarea at bounding box center [383, 129] width 502 height 94
type textarea "G"
click at [245, 95] on textarea "A good acadamic paper represent clear arguments." at bounding box center [383, 129] width 502 height 94
click at [244, 95] on textarea "A good acadamic paper represent clear arguments." at bounding box center [383, 129] width 502 height 94
type textarea "A good acadamic paper represent clear arguments."
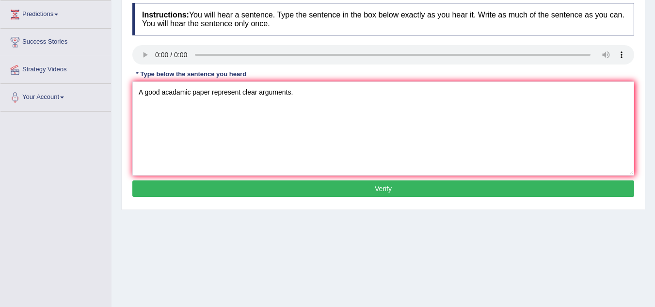
click at [300, 182] on button "Verify" at bounding box center [383, 188] width 502 height 16
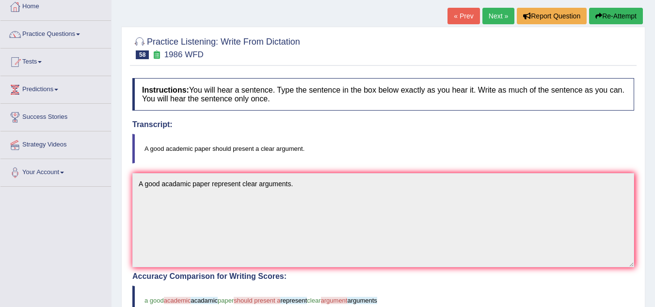
scroll to position [53, 0]
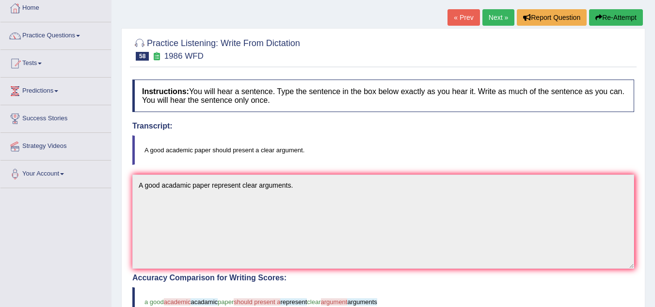
click at [608, 26] on button "Re-Attempt" at bounding box center [616, 17] width 54 height 16
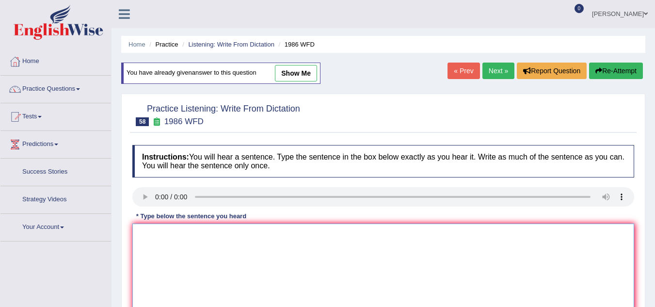
click at [157, 224] on textarea at bounding box center [383, 271] width 502 height 94
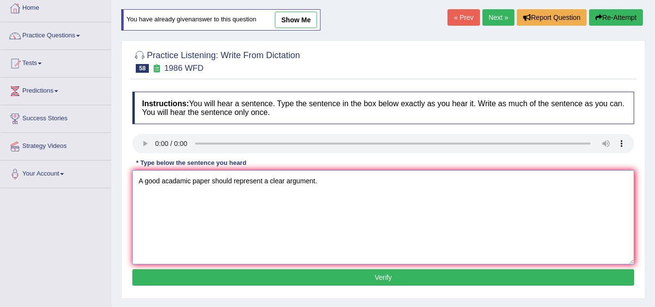
type textarea "A good acadamic paper should represent a clear argument."
click at [262, 280] on button "Verify" at bounding box center [383, 277] width 502 height 16
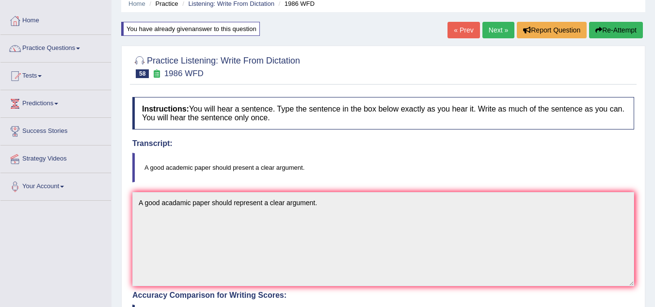
scroll to position [29, 0]
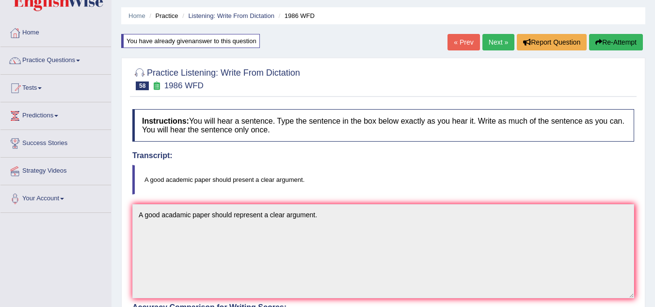
click at [610, 45] on button "Re-Attempt" at bounding box center [616, 42] width 54 height 16
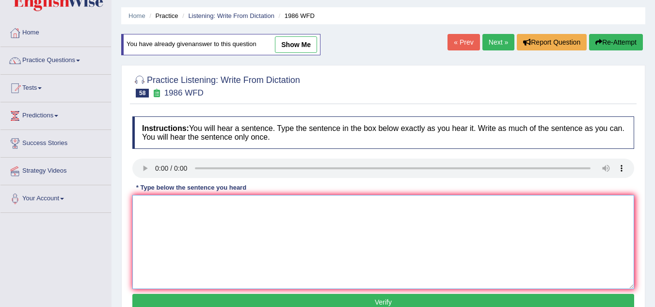
click at [165, 217] on textarea at bounding box center [383, 242] width 502 height 94
type textarea "A good academic paper should present a clear argument."
click at [190, 295] on button "Verify" at bounding box center [383, 302] width 502 height 16
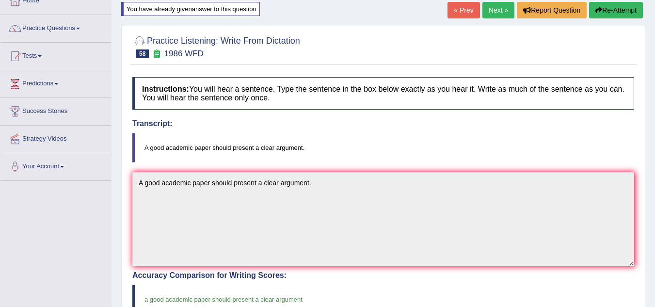
scroll to position [44, 0]
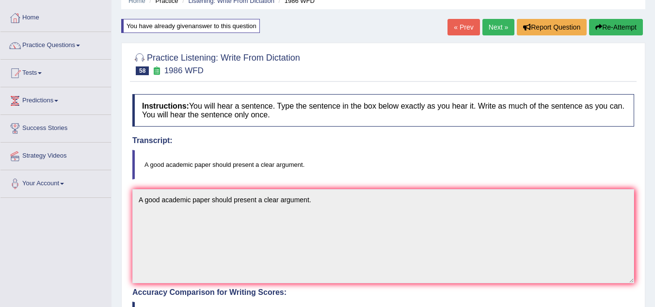
click at [495, 21] on link "Next »" at bounding box center [499, 27] width 32 height 16
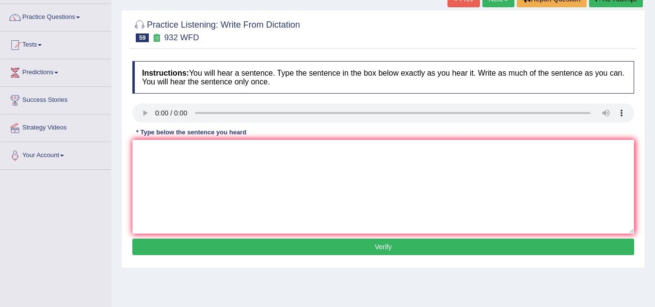
scroll to position [91, 0]
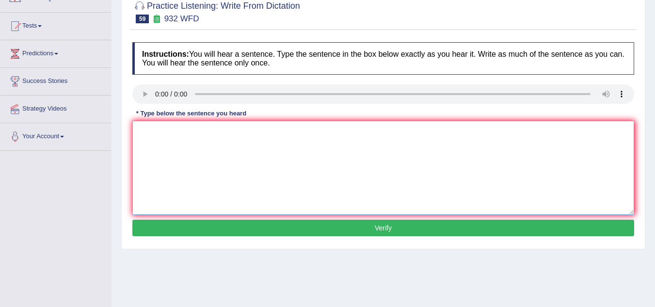
click at [170, 141] on textarea at bounding box center [383, 168] width 502 height 94
click at [218, 135] on textarea "Take the first step by appliing university scholerhip now." at bounding box center [383, 168] width 502 height 94
click at [226, 132] on textarea "Take the first step by [PERSON_NAME] university scholerhip now." at bounding box center [383, 168] width 502 height 94
type textarea "Take the first step by [PERSON_NAME] to the university scholerhip now."
click at [351, 227] on button "Verify" at bounding box center [383, 228] width 502 height 16
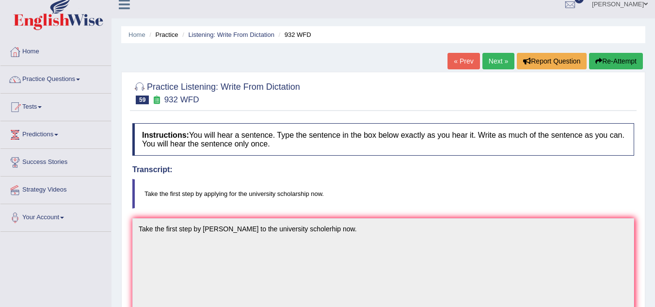
scroll to position [9, 0]
click at [610, 65] on button "Re-Attempt" at bounding box center [616, 61] width 54 height 16
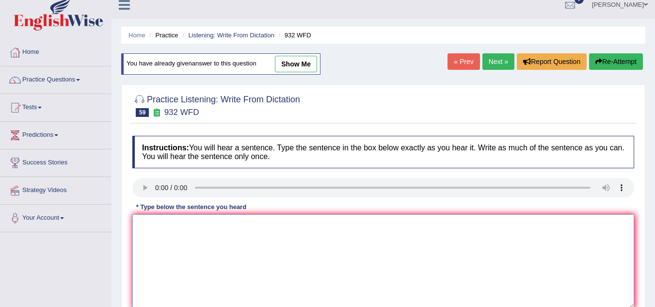
click at [151, 237] on textarea at bounding box center [383, 261] width 502 height 94
click at [269, 225] on textarea "Take the first step by applying to the scholership now." at bounding box center [383, 261] width 502 height 94
click at [328, 228] on textarea "Take the first step by applying to the scholarship now." at bounding box center [383, 261] width 502 height 94
click at [194, 229] on textarea "Take the first step by applying to the scholarship now." at bounding box center [383, 261] width 502 height 94
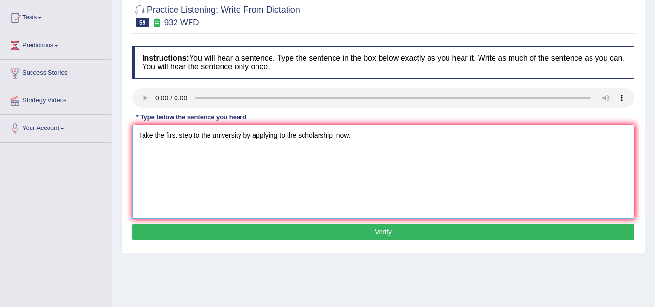
scroll to position [119, 0]
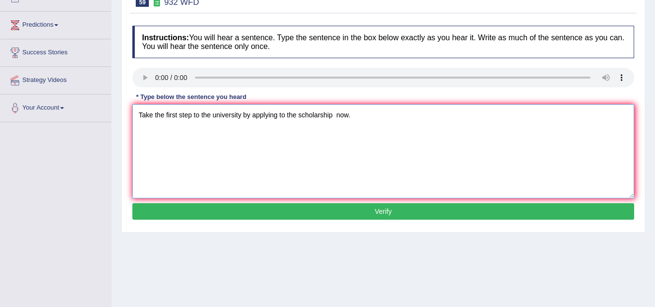
type textarea "Take the first step to the university by applying to the scholarship now."
click at [258, 212] on button "Verify" at bounding box center [383, 211] width 502 height 16
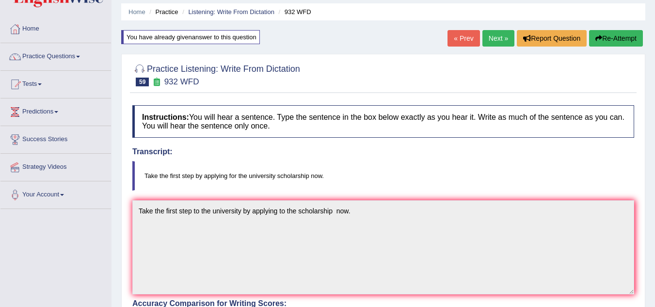
scroll to position [31, 0]
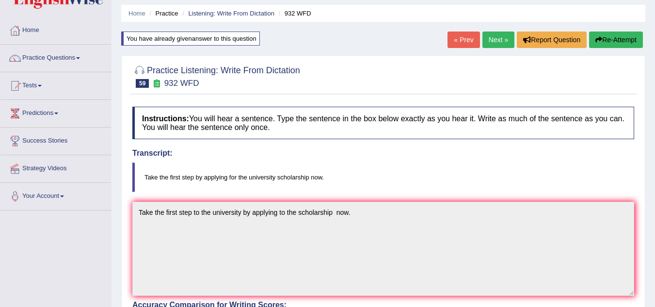
click at [613, 37] on button "Re-Attempt" at bounding box center [616, 40] width 54 height 16
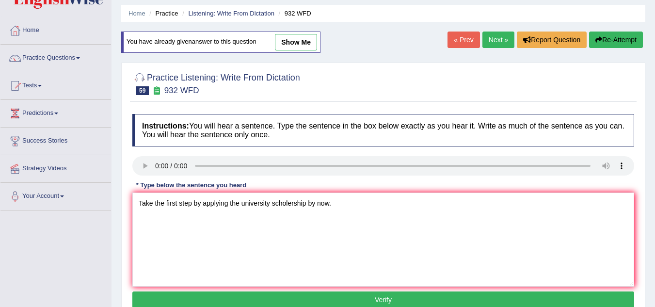
click at [292, 205] on textarea "Take the first step by applying the university scholership by now." at bounding box center [383, 240] width 502 height 94
click at [362, 201] on textarea "Take the first step by applying the university scholarship by now." at bounding box center [383, 240] width 502 height 94
type textarea "Take the first step by applying the university scholarship by now."
click at [351, 298] on button "Verify" at bounding box center [383, 300] width 502 height 16
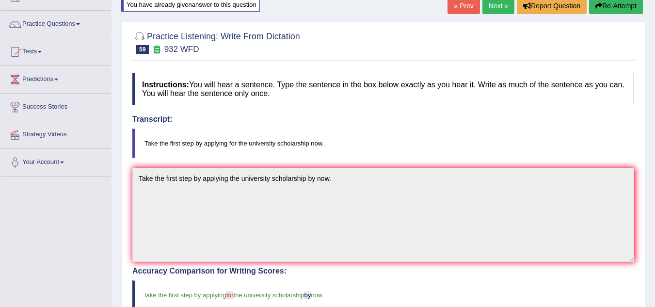
scroll to position [21, 0]
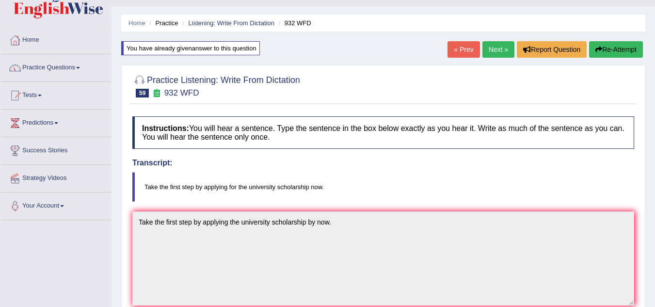
click at [498, 49] on link "Next »" at bounding box center [499, 49] width 32 height 16
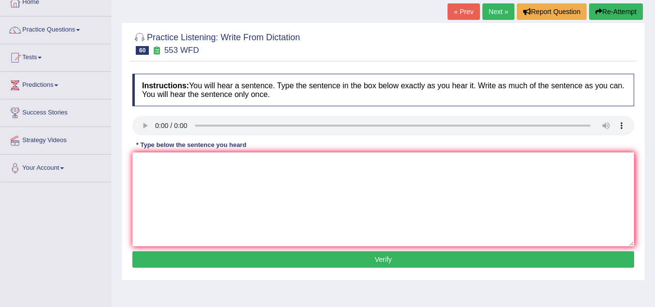
scroll to position [95, 0]
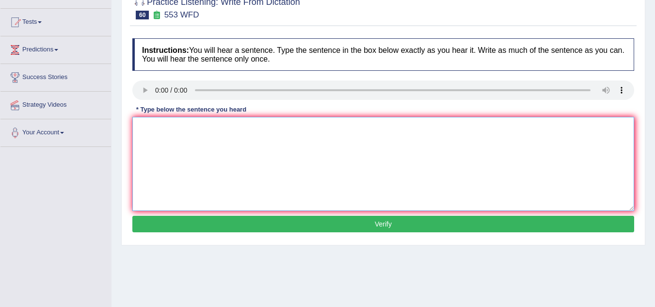
click at [156, 162] on textarea at bounding box center [383, 164] width 502 height 94
click at [279, 130] on textarea "Water filters in campus discourage the unnecesory use of plastic bolltes." at bounding box center [383, 164] width 502 height 94
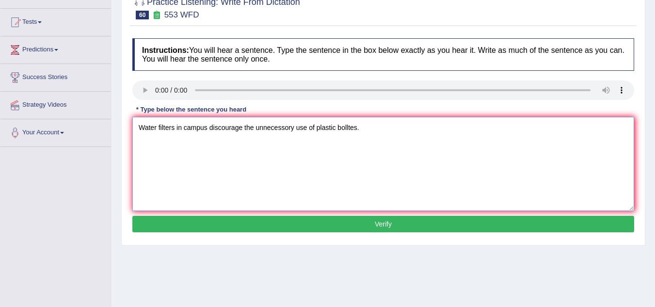
type textarea "Water filters in campus discourage the unnecessory use of plastic bolltes."
click at [293, 219] on button "Verify" at bounding box center [383, 224] width 502 height 16
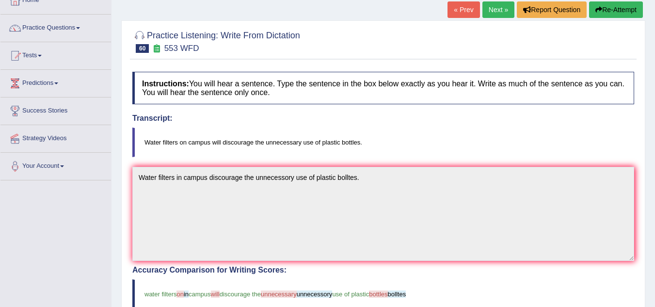
scroll to position [35, 0]
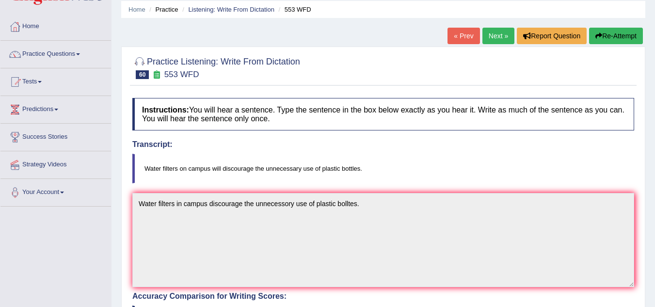
click at [625, 36] on button "Re-Attempt" at bounding box center [616, 36] width 54 height 16
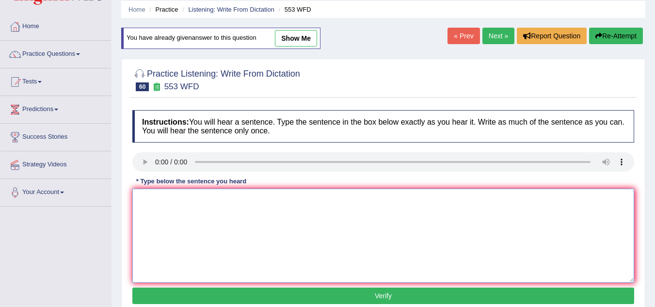
click at [155, 194] on textarea at bounding box center [383, 236] width 502 height 94
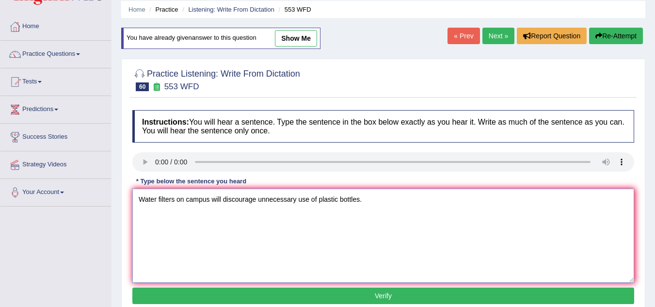
type textarea "Water filters on campus will discourage unnecessary use of plastic bottles."
click at [174, 291] on button "Verify" at bounding box center [383, 296] width 502 height 16
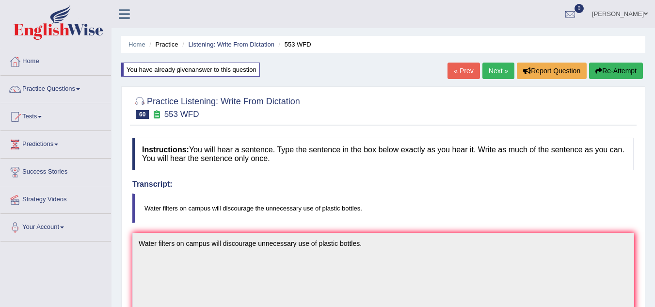
click at [492, 71] on link "Next »" at bounding box center [499, 71] width 32 height 16
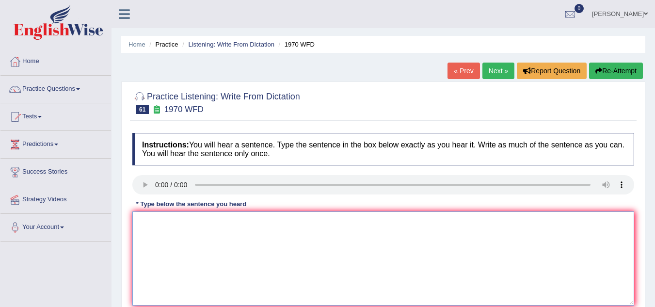
click at [160, 218] on textarea at bounding box center [383, 259] width 502 height 94
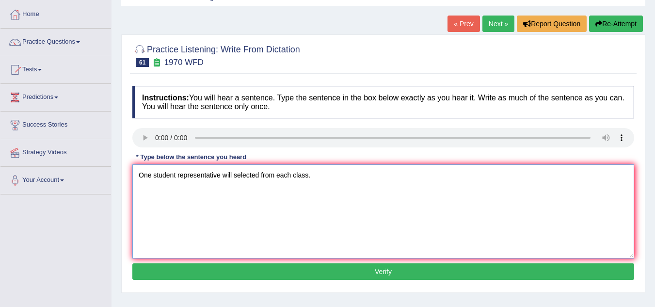
scroll to position [54, 0]
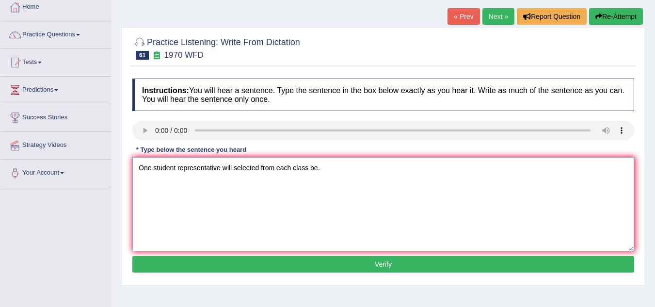
type textarea "One student representative will selected from each class be."
click at [215, 265] on button "Verify" at bounding box center [383, 264] width 502 height 16
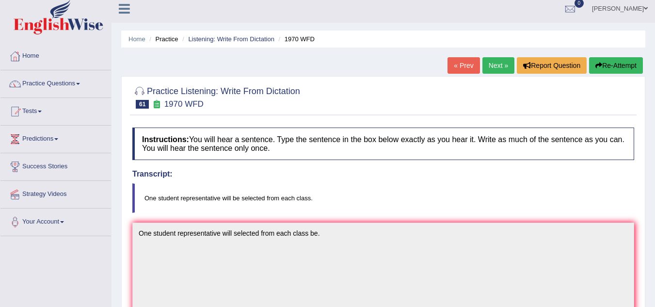
scroll to position [0, 0]
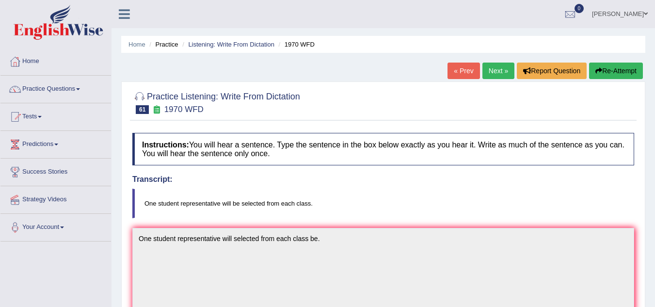
click at [494, 75] on link "Next »" at bounding box center [499, 71] width 32 height 16
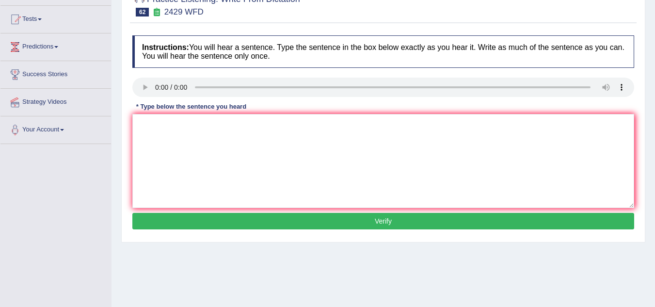
scroll to position [100, 0]
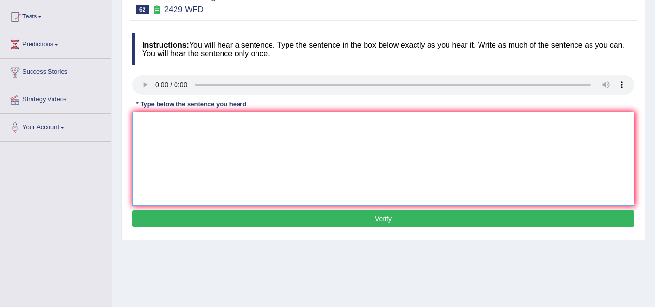
click at [147, 144] on textarea at bounding box center [383, 159] width 502 height 94
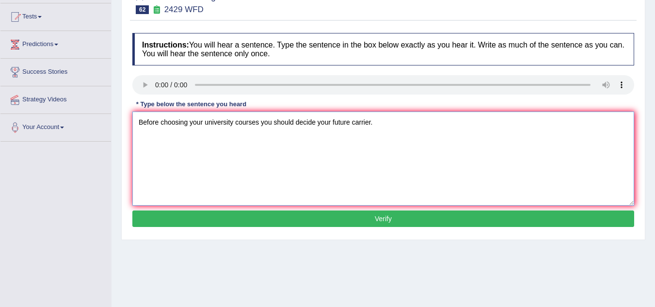
type textarea "Before choosing your university courses you should decide your future carrier."
click at [223, 223] on button "Verify" at bounding box center [383, 219] width 502 height 16
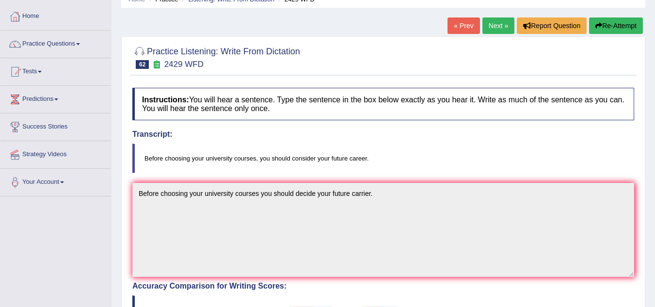
scroll to position [0, 0]
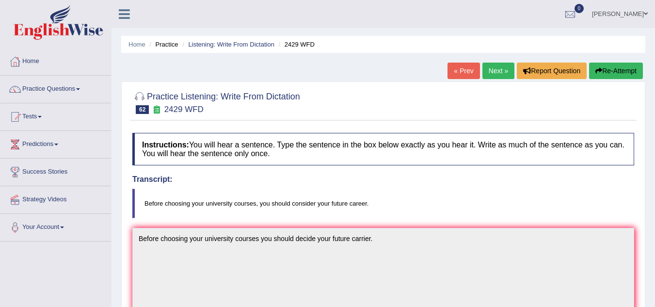
click at [612, 71] on button "Re-Attempt" at bounding box center [616, 71] width 54 height 16
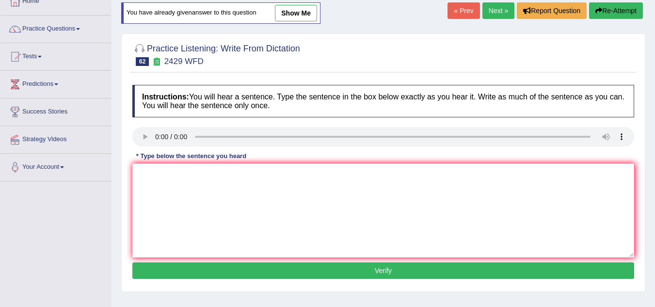
scroll to position [85, 0]
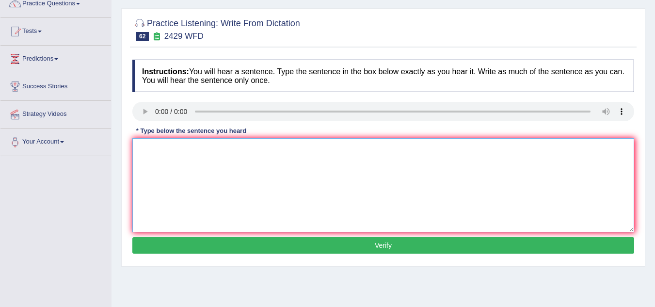
click at [180, 146] on textarea at bounding box center [383, 185] width 502 height 94
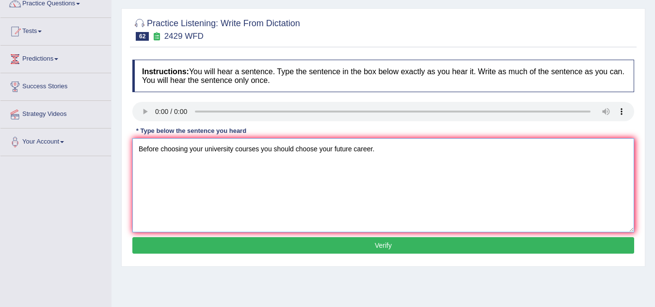
type textarea "Before choosing your university courses you should choose your future career."
click at [279, 249] on button "Verify" at bounding box center [383, 245] width 502 height 16
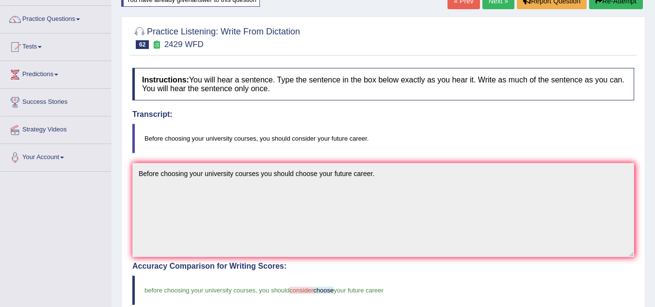
scroll to position [0, 0]
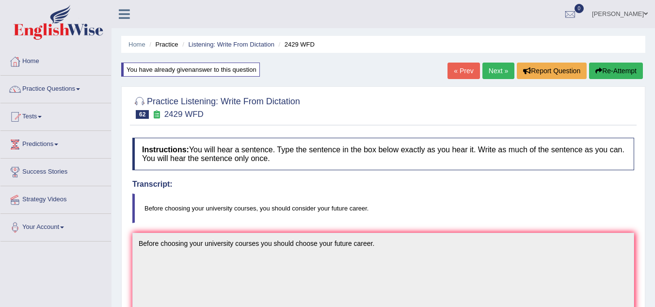
click at [495, 72] on link "Next »" at bounding box center [499, 71] width 32 height 16
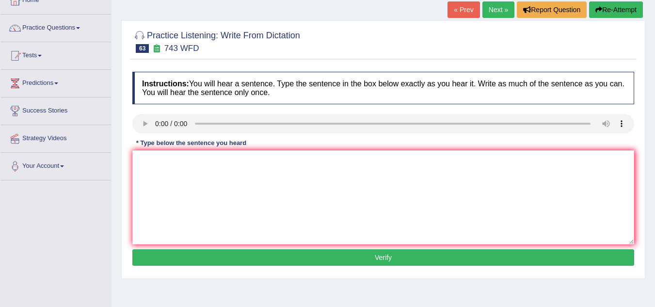
scroll to position [71, 0]
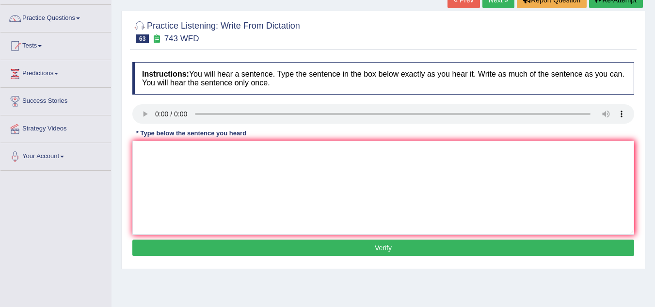
click at [208, 236] on div "Instructions: You will hear a sentence. Type the sentence in the box below exac…" at bounding box center [383, 160] width 507 height 207
click at [222, 202] on textarea at bounding box center [383, 188] width 502 height 94
type textarea "Beging bilagual is not necessory to analysing the languages."
click at [206, 245] on button "Verify" at bounding box center [383, 248] width 502 height 16
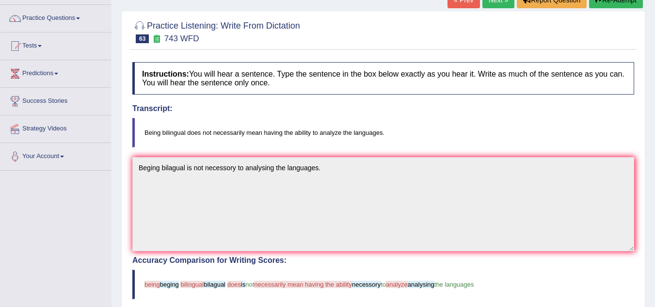
click at [611, 5] on button "Re-Attempt" at bounding box center [616, 0] width 54 height 16
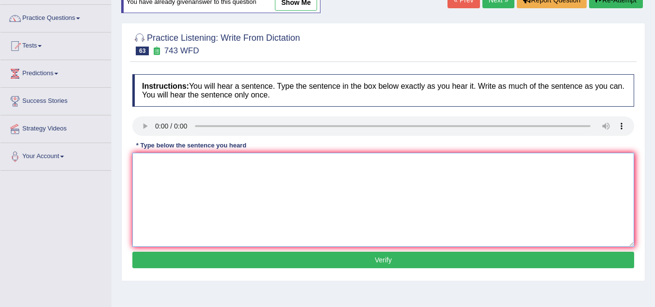
click at [145, 165] on textarea at bounding box center [383, 200] width 502 height 94
type textarea "Being bilingual means not necessory to analyzing the languages."
click at [372, 257] on button "Verify" at bounding box center [383, 260] width 502 height 16
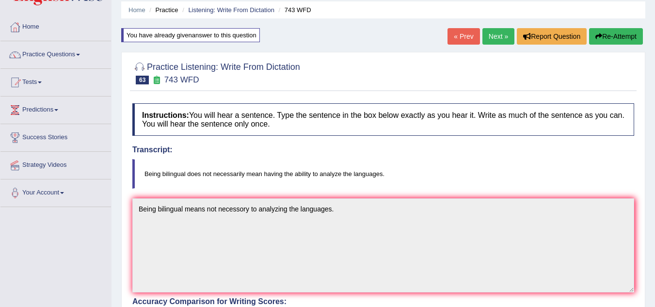
scroll to position [34, 0]
click at [604, 41] on button "Re-Attempt" at bounding box center [616, 37] width 54 height 16
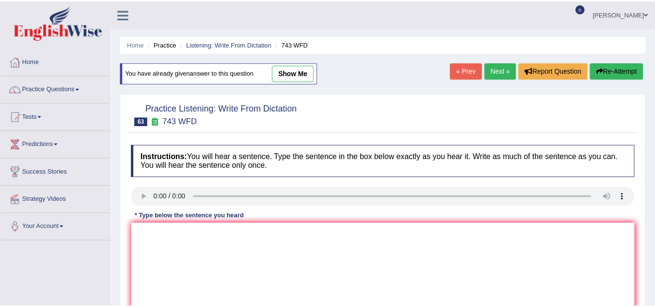
scroll to position [34, 0]
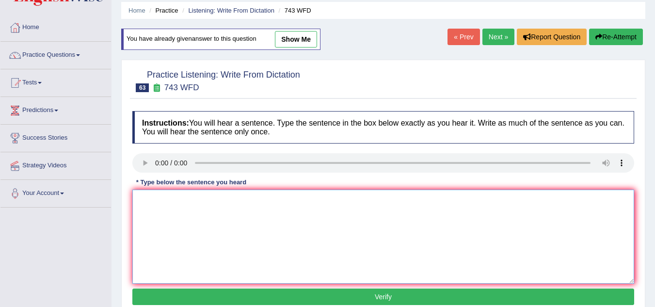
click at [159, 206] on textarea at bounding box center [383, 237] width 502 height 94
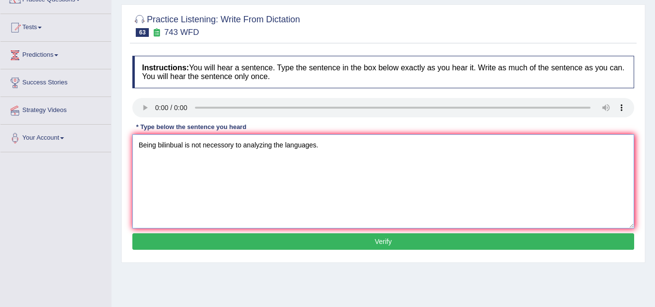
scroll to position [98, 0]
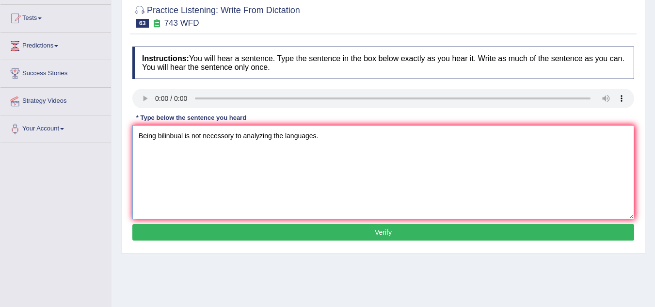
click at [334, 144] on textarea "Being bilinbual is not necessory to analyzing the languages." at bounding box center [383, 172] width 502 height 94
click at [325, 135] on textarea "Being bilinbual is not necessory to analyzing the languages." at bounding box center [383, 172] width 502 height 94
type textarea "Being bilinbual mean does not need being ability to analys languages."
click at [314, 230] on button "Verify" at bounding box center [383, 232] width 502 height 16
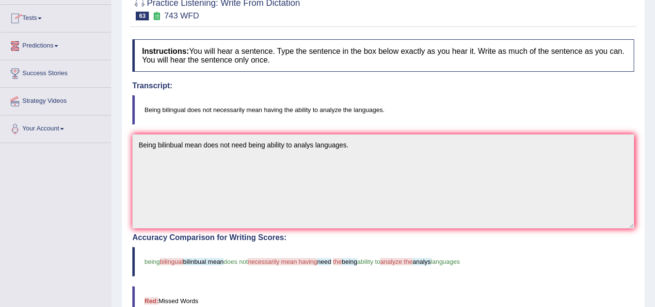
click at [428, 98] on blockquote "Being bilingual does not necessarily mean having the ability to analyze the lan…" at bounding box center [383, 110] width 502 height 30
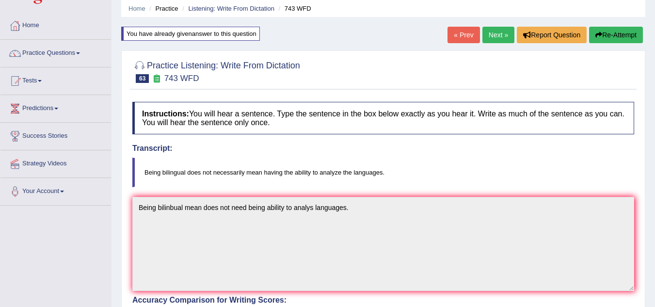
scroll to position [8, 0]
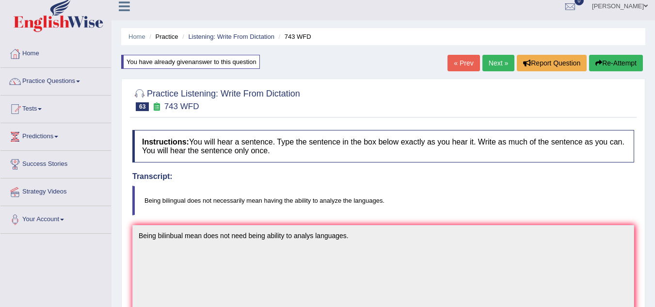
click at [494, 63] on link "Next »" at bounding box center [499, 63] width 32 height 16
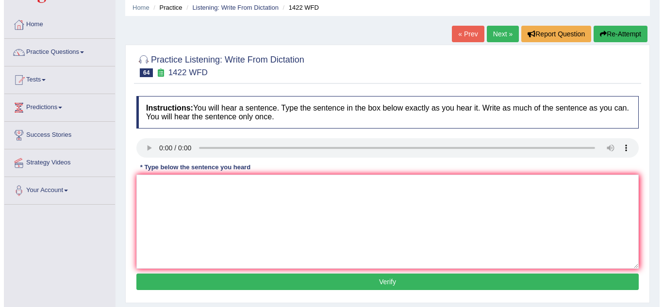
scroll to position [52, 0]
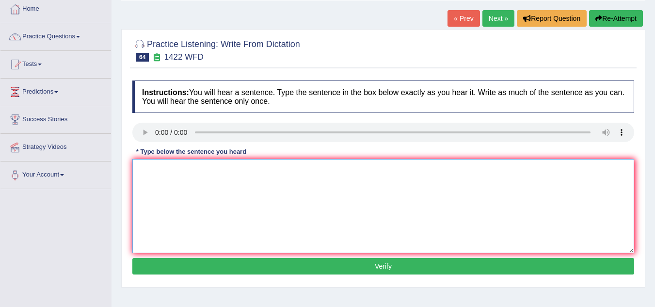
click at [181, 183] on textarea at bounding box center [383, 206] width 502 height 94
type textarea "We are looking for new ways to enguage harners."
click at [302, 262] on button "Verify" at bounding box center [383, 266] width 502 height 16
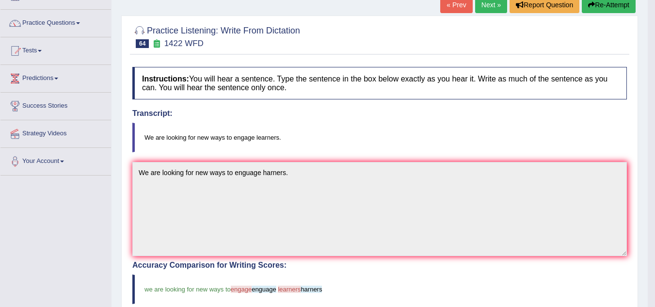
scroll to position [66, 0]
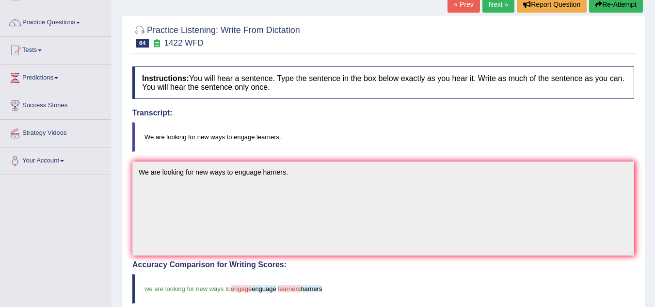
click at [611, 4] on button "Re-Attempt" at bounding box center [616, 4] width 54 height 16
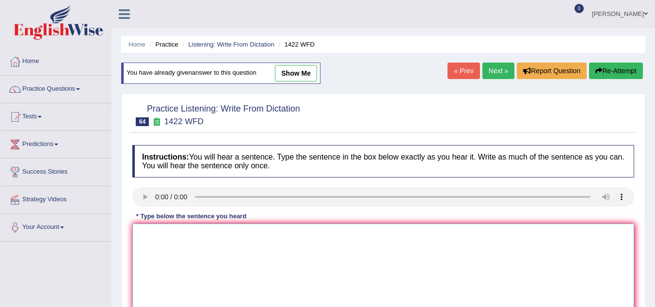
click at [155, 224] on textarea at bounding box center [383, 271] width 502 height 94
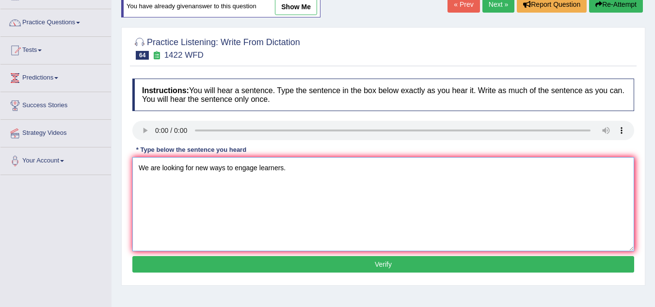
type textarea "We are looking for new ways to engage learners."
click at [217, 261] on button "Verify" at bounding box center [383, 264] width 502 height 16
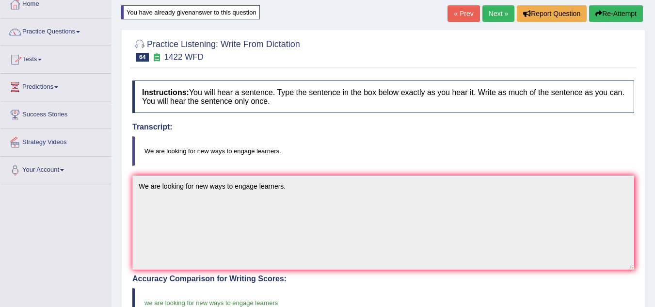
scroll to position [41, 0]
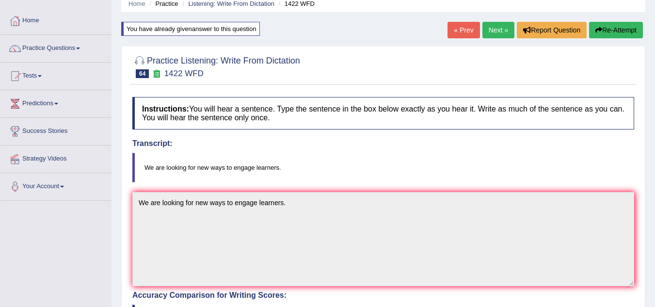
click at [501, 28] on link "Next »" at bounding box center [499, 30] width 32 height 16
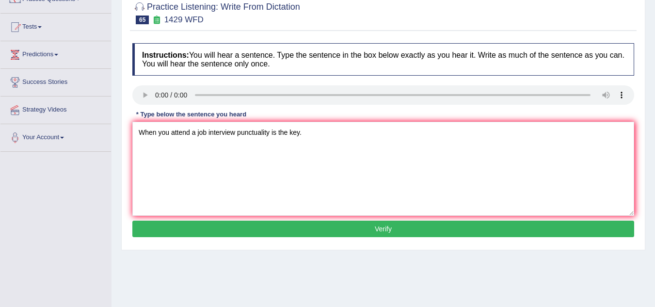
type textarea "When you attend a job interview punctuality is the key."
click at [315, 233] on button "Verify" at bounding box center [383, 229] width 502 height 16
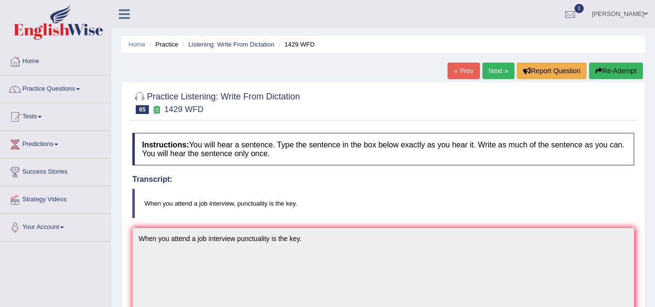
click at [491, 74] on link "Next »" at bounding box center [499, 71] width 32 height 16
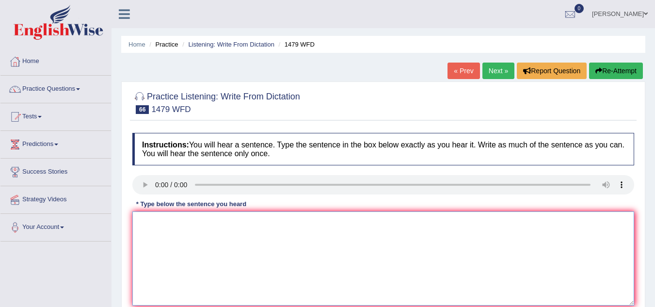
click at [165, 240] on textarea at bounding box center [383, 259] width 502 height 94
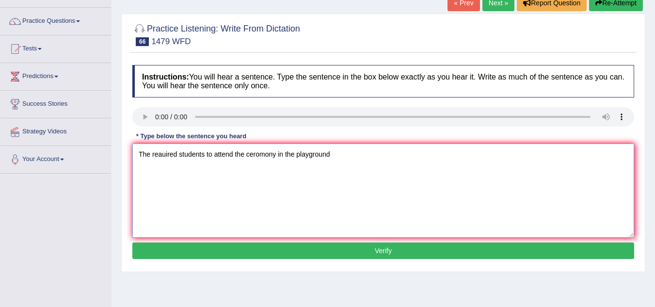
scroll to position [57, 0]
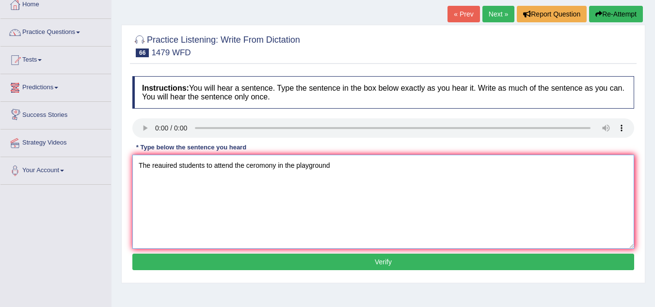
type textarea "The reauired students to attend the ceromony in the playground"
click at [322, 263] on button "Verify" at bounding box center [383, 262] width 502 height 16
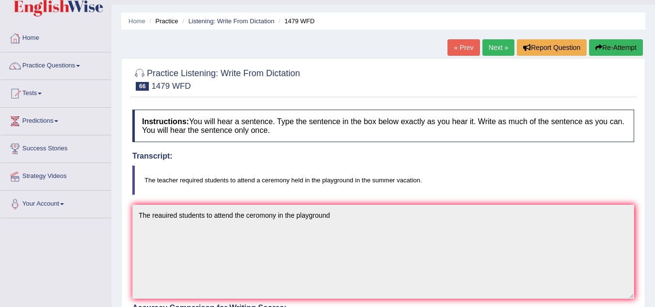
scroll to position [8, 0]
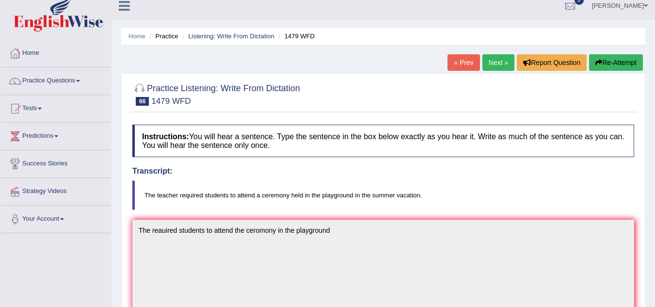
click at [628, 59] on button "Re-Attempt" at bounding box center [616, 62] width 54 height 16
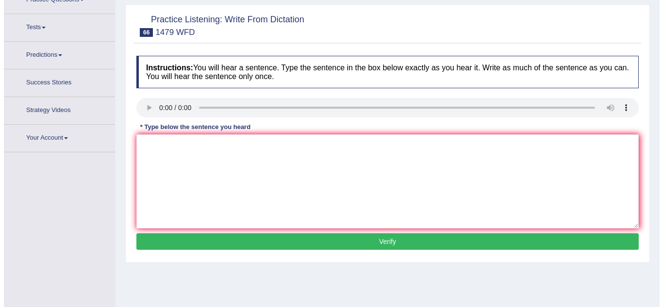
scroll to position [105, 0]
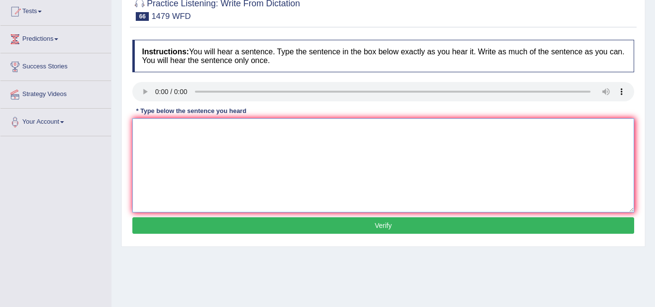
click at [200, 122] on textarea at bounding box center [383, 165] width 502 height 94
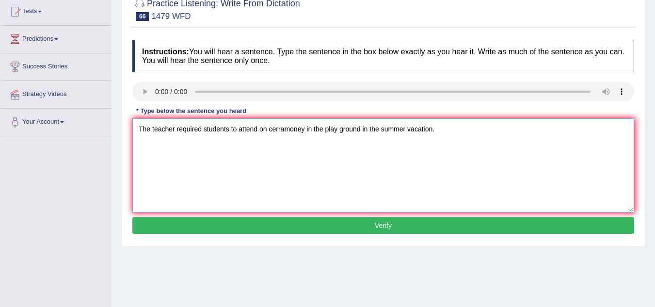
type textarea "The teacher required students to attend on cerramoney in the play ground in the…"
click at [377, 223] on button "Verify" at bounding box center [383, 225] width 502 height 16
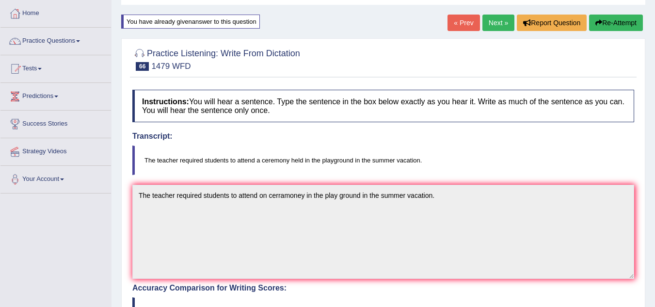
scroll to position [35, 0]
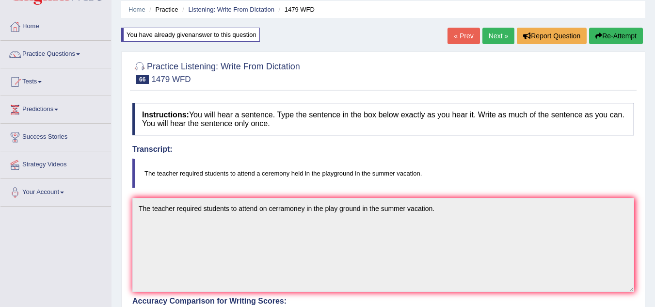
click at [624, 33] on button "Re-Attempt" at bounding box center [616, 36] width 54 height 16
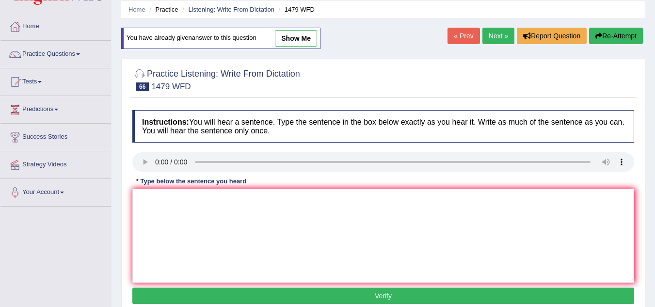
scroll to position [35, 0]
click at [153, 209] on textarea at bounding box center [383, 236] width 502 height 94
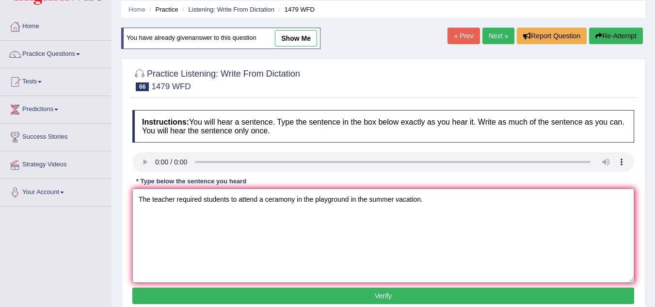
type textarea "The teacher required students to attend a ceramony in the playground in the sum…"
click at [285, 292] on button "Verify" at bounding box center [383, 296] width 502 height 16
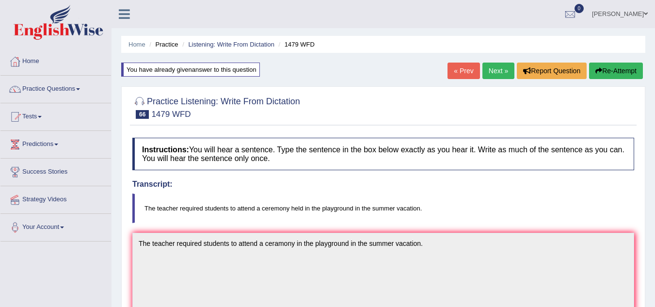
click at [501, 75] on link "Next »" at bounding box center [499, 71] width 32 height 16
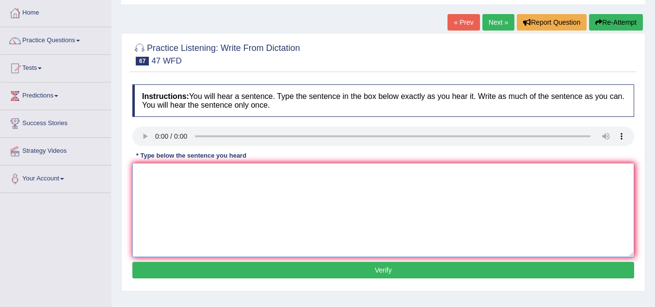
click at [244, 207] on textarea at bounding box center [383, 210] width 502 height 94
type textarea "Two drops of solution heated in test tube."
click at [230, 268] on button "Verify" at bounding box center [383, 270] width 502 height 16
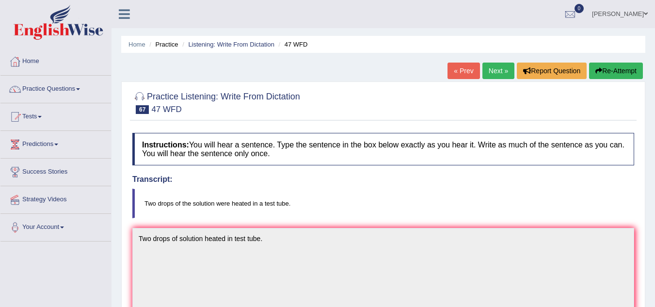
click at [622, 72] on button "Re-Attempt" at bounding box center [616, 71] width 54 height 16
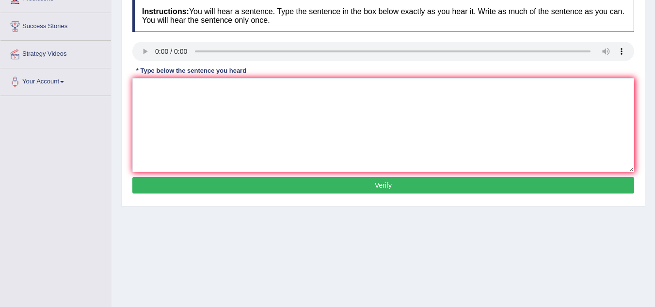
scroll to position [146, 0]
click at [169, 105] on textarea at bounding box center [383, 125] width 502 height 94
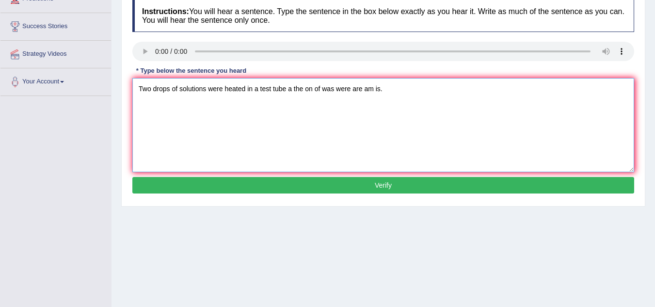
type textarea "Two drops of solutions were heated in a test tube a the on of was were are am i…"
drag, startPoint x: 327, startPoint y: 181, endPoint x: 325, endPoint y: 185, distance: 5.0
click at [328, 181] on button "Verify" at bounding box center [383, 185] width 502 height 16
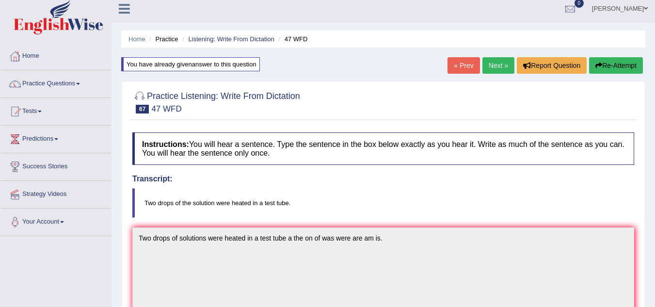
scroll to position [0, 0]
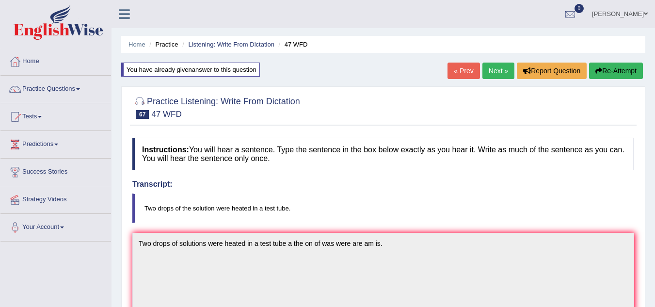
click at [619, 74] on button "Re-Attempt" at bounding box center [616, 71] width 54 height 16
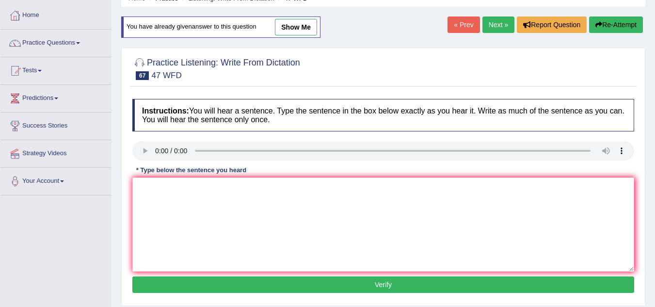
scroll to position [49, 0]
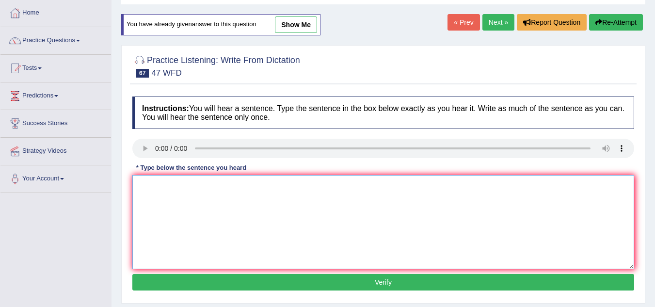
drag, startPoint x: 151, startPoint y: 204, endPoint x: 148, endPoint y: 193, distance: 11.4
click at [149, 204] on textarea at bounding box center [383, 222] width 502 height 94
type textarea "Two drops of the solution were heated in the test tube."
click at [225, 278] on button "Verify" at bounding box center [383, 282] width 502 height 16
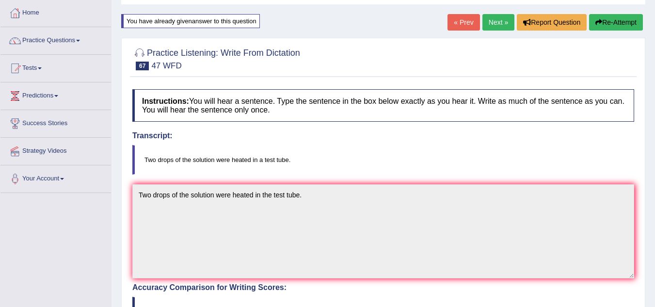
click at [501, 26] on link "Next »" at bounding box center [499, 22] width 32 height 16
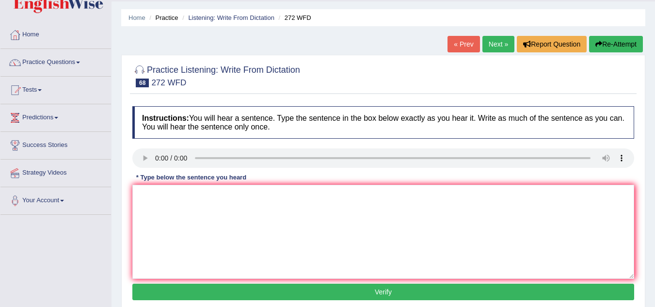
scroll to position [97, 0]
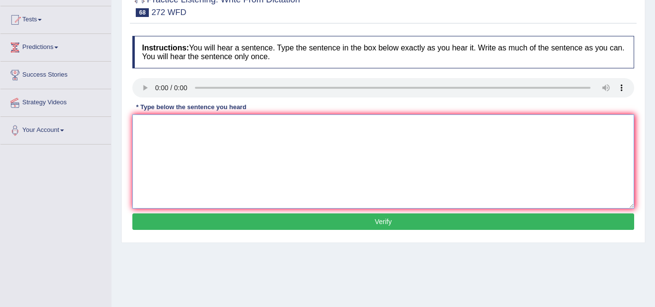
click at [172, 128] on textarea at bounding box center [383, 162] width 502 height 94
type textarea "The development has negative impact on the environment."
click at [376, 231] on div "Instructions: You will hear a sentence. Type the sentence in the box below exac…" at bounding box center [383, 134] width 507 height 207
click at [376, 223] on button "Verify" at bounding box center [383, 221] width 502 height 16
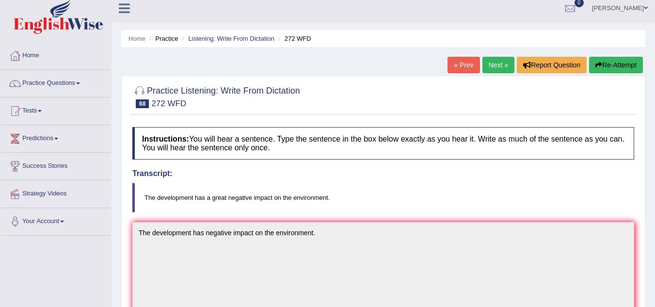
scroll to position [0, 0]
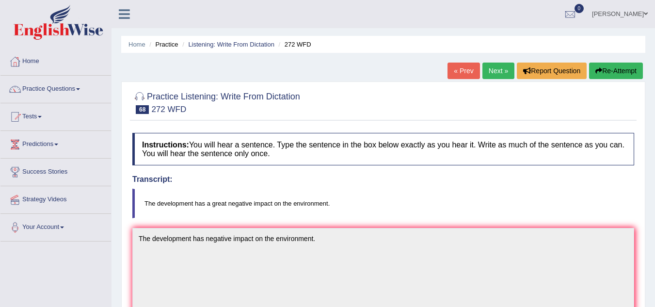
click at [613, 68] on button "Re-Attempt" at bounding box center [616, 71] width 54 height 16
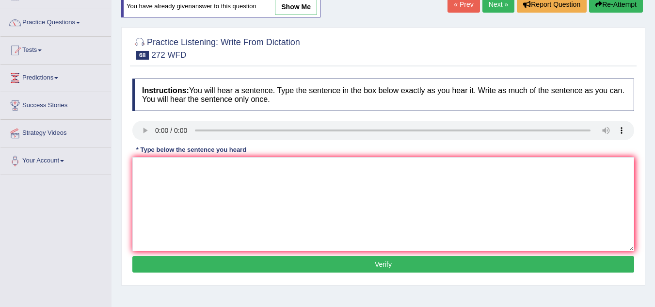
scroll to position [97, 0]
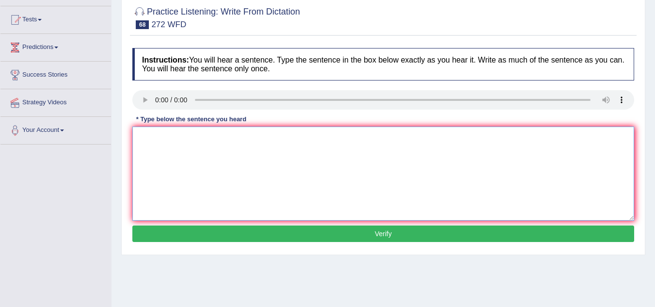
click at [206, 154] on textarea at bounding box center [383, 174] width 502 height 94
type textarea "The development has great negative impact on the environment."
click at [267, 237] on button "Verify" at bounding box center [383, 234] width 502 height 16
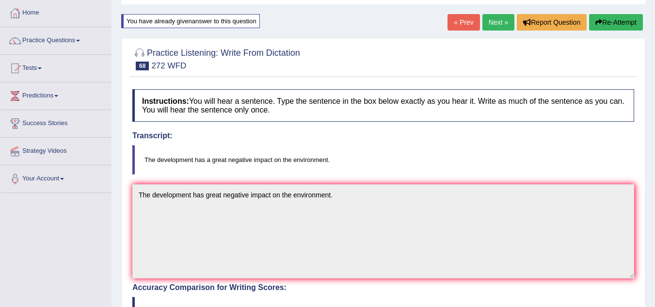
scroll to position [0, 0]
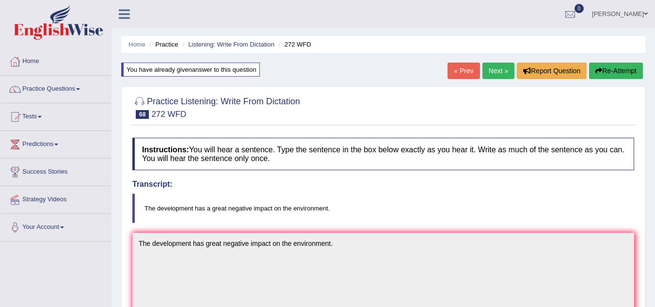
click at [502, 70] on link "Next »" at bounding box center [499, 71] width 32 height 16
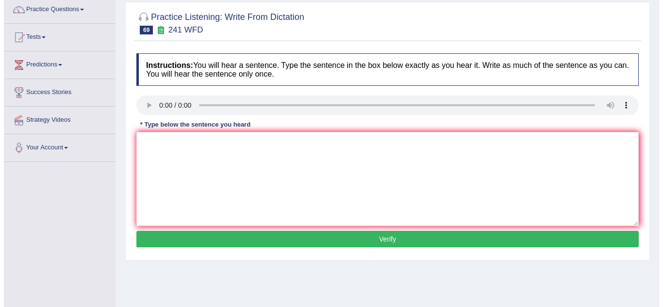
scroll to position [97, 0]
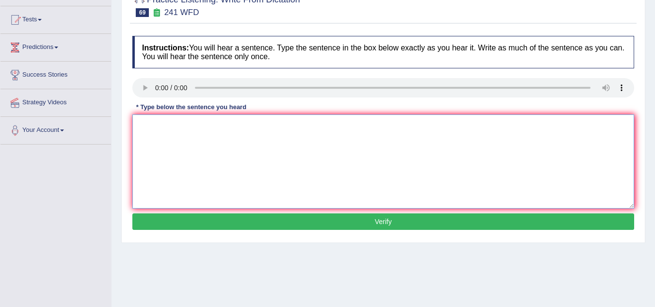
click at [308, 169] on textarea at bounding box center [383, 162] width 502 height 94
type textarea "PLease check the information in the website for the opening hours."
click at [295, 221] on button "Verify" at bounding box center [383, 221] width 502 height 16
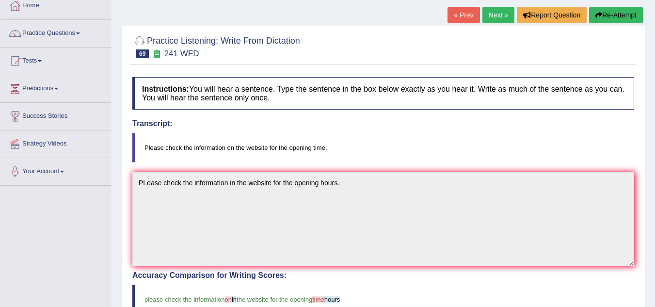
scroll to position [0, 0]
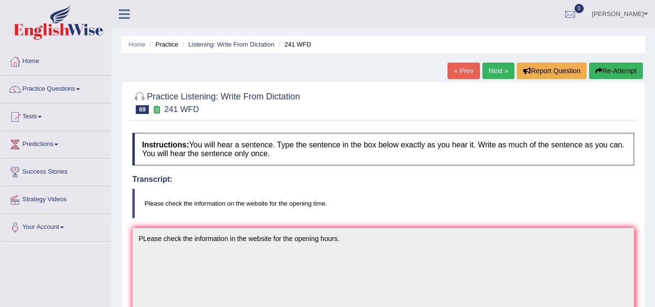
click at [614, 66] on button "Re-Attempt" at bounding box center [616, 71] width 54 height 16
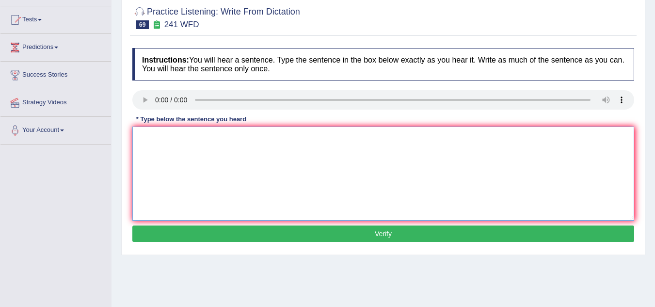
drag, startPoint x: 211, startPoint y: 196, endPoint x: 203, endPoint y: 190, distance: 9.6
click at [211, 196] on textarea at bounding box center [383, 174] width 502 height 94
click at [166, 156] on textarea at bounding box center [383, 174] width 502 height 94
click at [232, 139] on textarea "PLease check the infomation in the website for the opening hours." at bounding box center [383, 174] width 502 height 94
type textarea "PLease check the infomation on the website for the opening hours."
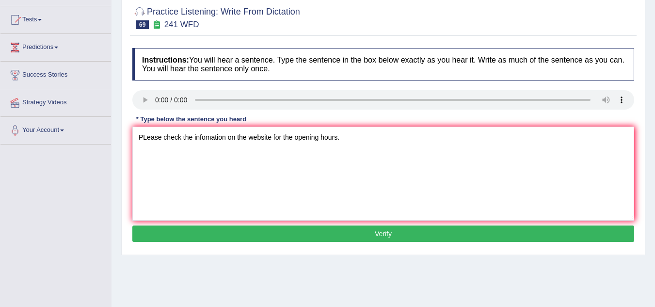
click at [297, 238] on button "Verify" at bounding box center [383, 234] width 502 height 16
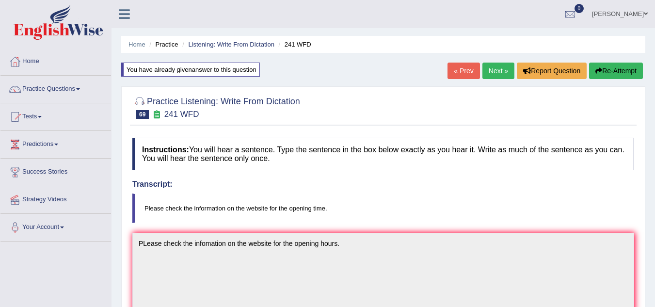
click at [603, 67] on button "Re-Attempt" at bounding box center [616, 71] width 54 height 16
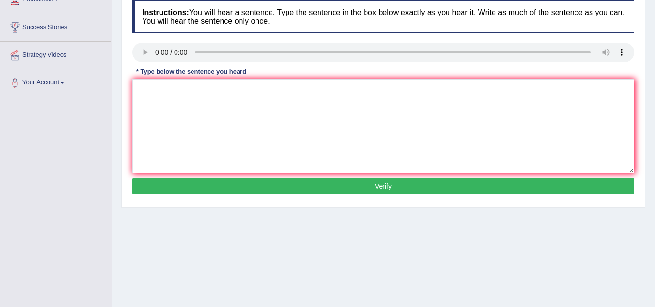
scroll to position [146, 0]
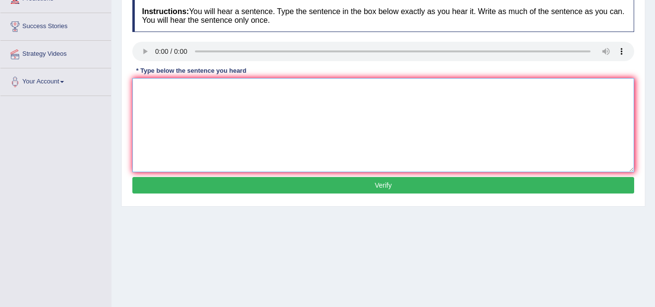
drag, startPoint x: 195, startPoint y: 103, endPoint x: 193, endPoint y: 94, distance: 9.1
click at [193, 102] on textarea at bounding box center [383, 125] width 502 height 94
type textarea "PLease check the information on the website for the opening time."
click at [369, 190] on button "Verify" at bounding box center [383, 185] width 502 height 16
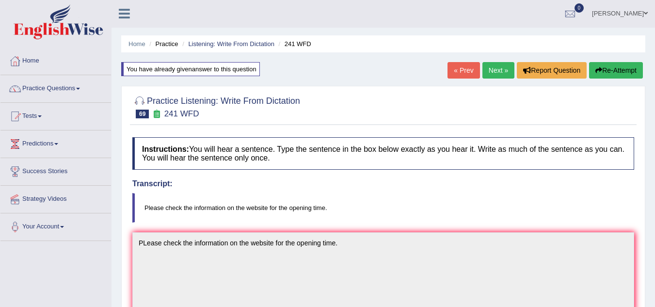
scroll to position [0, 0]
click at [504, 66] on link "Next »" at bounding box center [499, 71] width 32 height 16
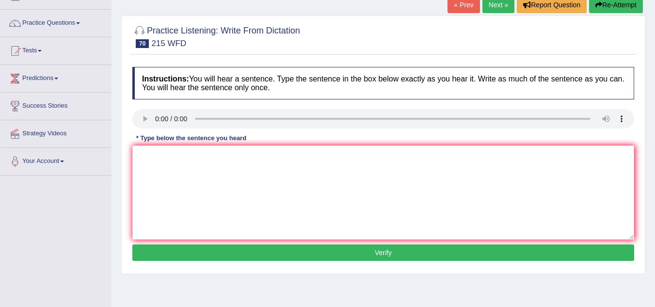
scroll to position [97, 0]
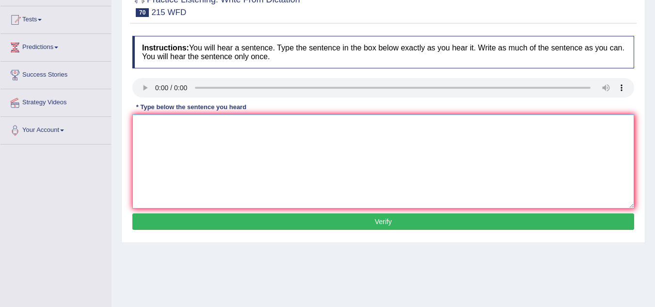
click at [184, 142] on textarea at bounding box center [383, 162] width 502 height 94
type textarea "Science is found everywhere in the society [DATE]."
click at [274, 224] on button "Verify" at bounding box center [383, 221] width 502 height 16
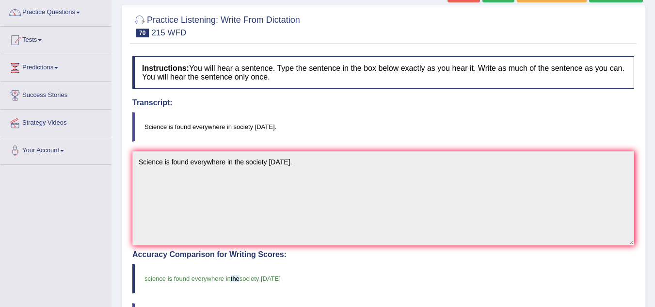
scroll to position [49, 0]
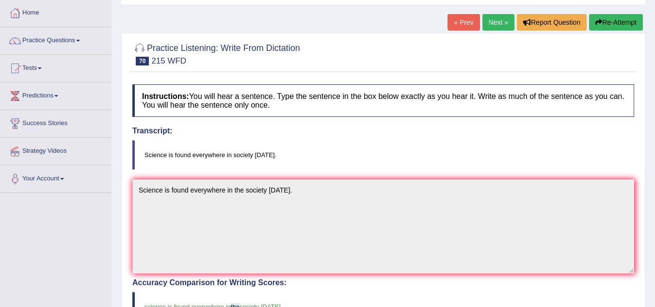
click at [494, 25] on link "Next »" at bounding box center [499, 22] width 32 height 16
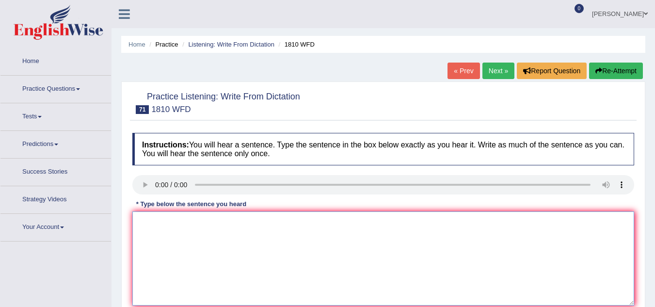
click at [182, 250] on textarea at bounding box center [383, 259] width 502 height 94
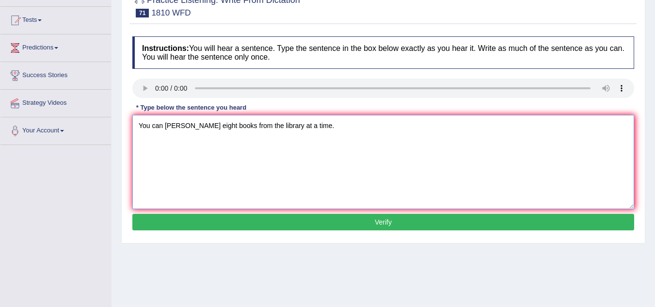
scroll to position [97, 0]
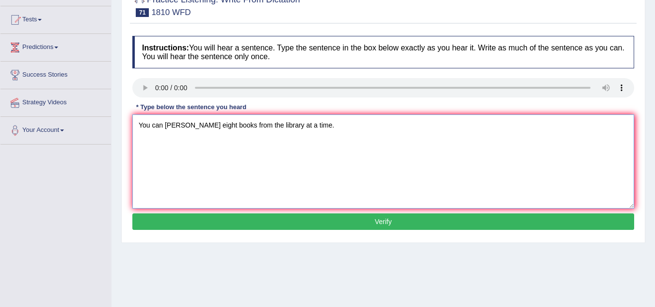
type textarea "You can [PERSON_NAME] eight books from the library at a time."
click at [327, 223] on button "Verify" at bounding box center [383, 221] width 502 height 16
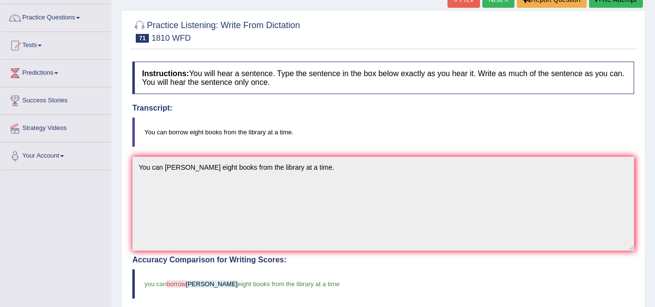
scroll to position [0, 0]
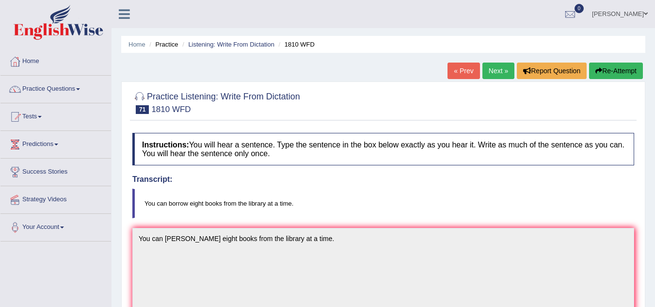
click at [610, 68] on button "Re-Attempt" at bounding box center [616, 71] width 54 height 16
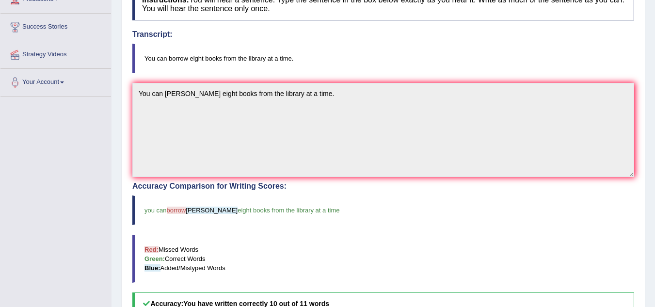
scroll to position [146, 0]
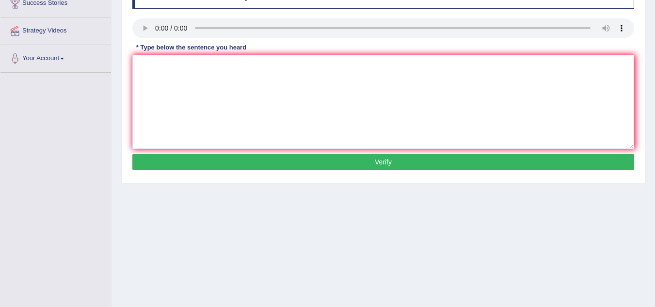
scroll to position [146, 0]
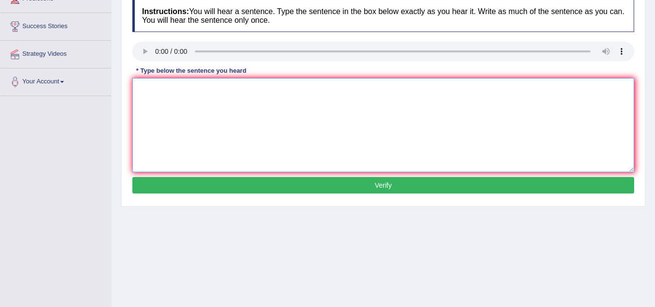
click at [171, 82] on textarea at bounding box center [383, 125] width 502 height 94
type textarea "You can borrow eight books from the librery at a time."
click at [322, 187] on button "Verify" at bounding box center [383, 185] width 502 height 16
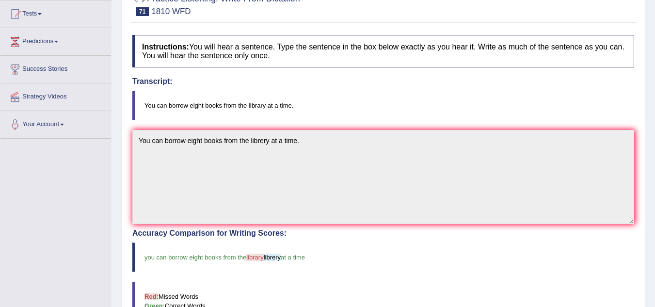
scroll to position [49, 0]
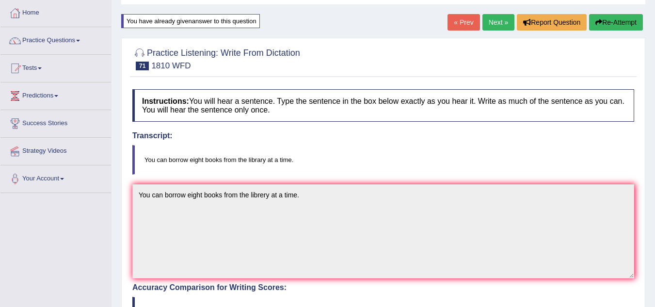
click at [623, 25] on button "Re-Attempt" at bounding box center [616, 22] width 54 height 16
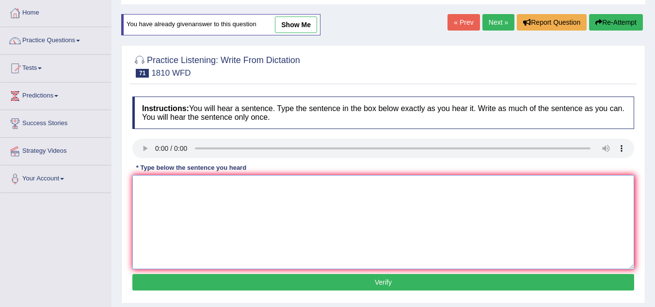
click at [138, 213] on textarea at bounding box center [383, 222] width 502 height 94
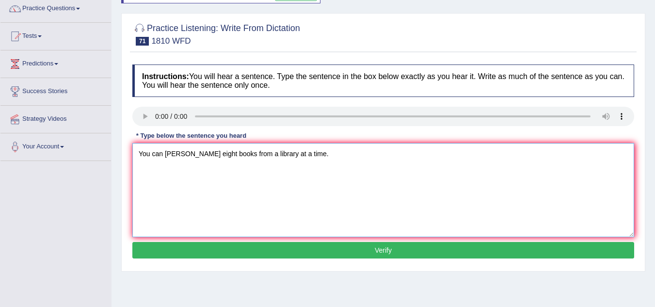
scroll to position [97, 0]
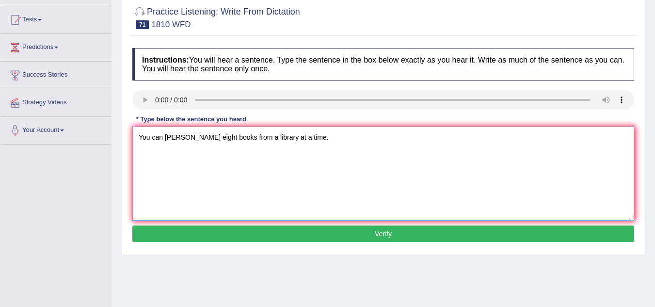
type textarea "You can [PERSON_NAME] eight books from a library at a time."
click at [316, 242] on button "Verify" at bounding box center [383, 234] width 502 height 16
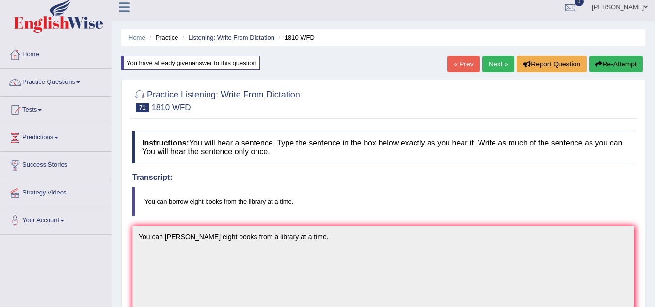
scroll to position [0, 0]
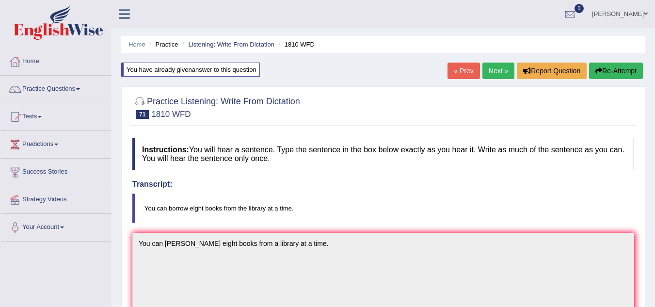
click at [619, 64] on button "Re-Attempt" at bounding box center [616, 71] width 54 height 16
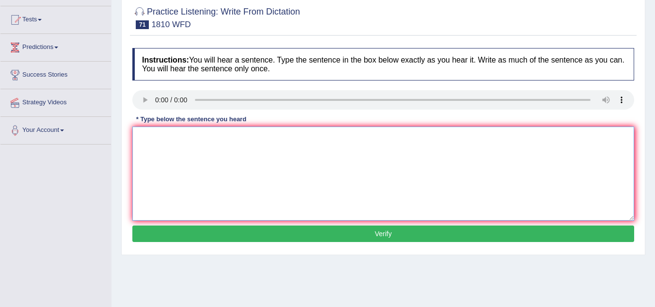
click at [166, 177] on textarea at bounding box center [383, 174] width 502 height 94
type textarea "You can borrow eight books from a library from at a time."
click at [351, 232] on button "Verify" at bounding box center [383, 234] width 502 height 16
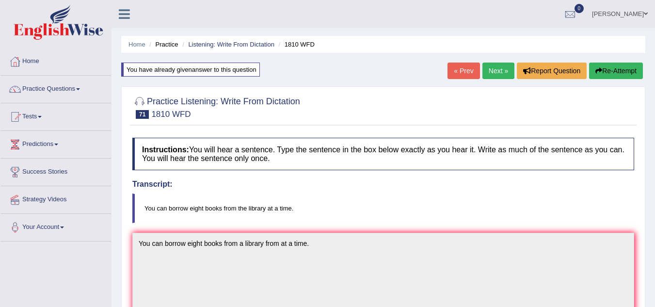
click at [489, 69] on link "Next »" at bounding box center [499, 71] width 32 height 16
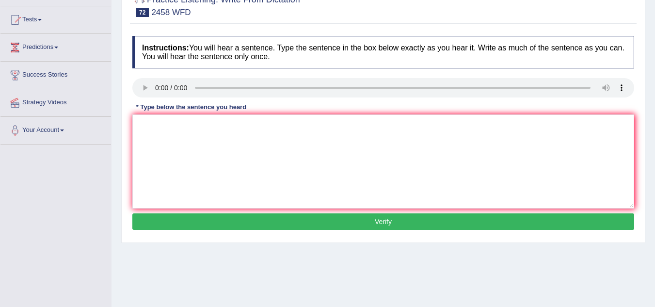
scroll to position [146, 0]
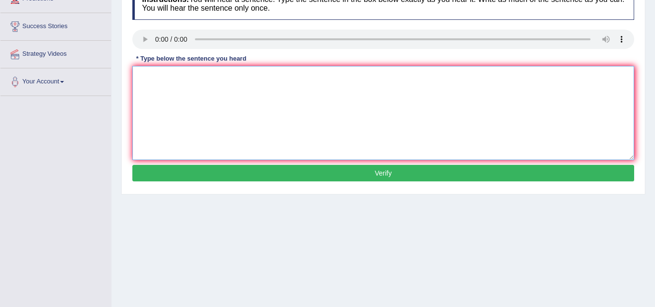
click at [173, 96] on textarea at bounding box center [383, 113] width 502 height 94
click at [151, 78] on textarea "Coausres on neutrition growing in every year." at bounding box center [383, 113] width 502 height 94
type textarea "Cousres on neutrition growing in every year."
click at [230, 177] on button "Verify" at bounding box center [383, 173] width 502 height 16
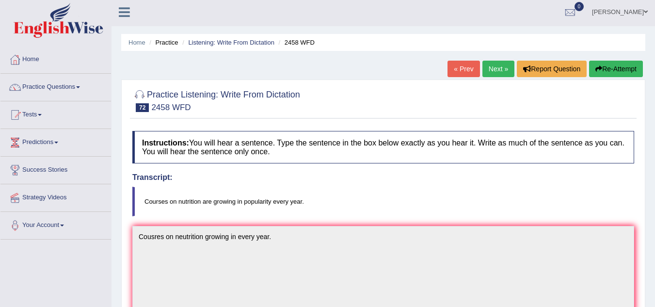
scroll to position [0, 0]
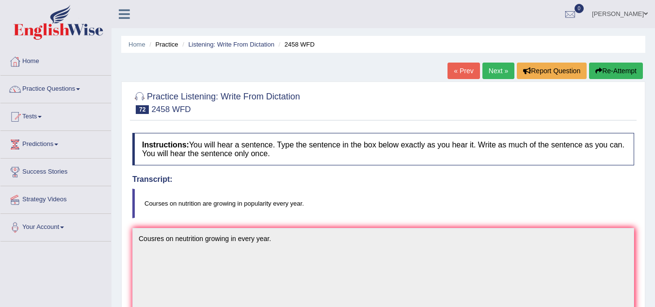
click at [591, 73] on button "Re-Attempt" at bounding box center [616, 71] width 54 height 16
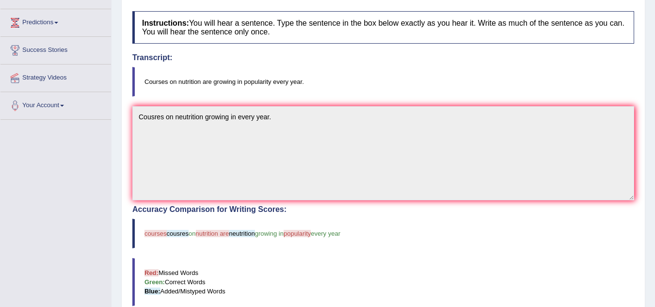
scroll to position [146, 0]
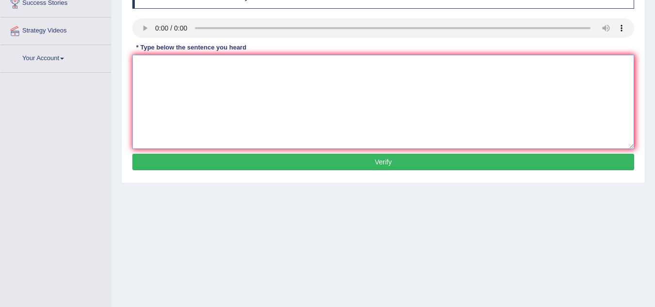
click at [162, 74] on textarea at bounding box center [383, 102] width 502 height 94
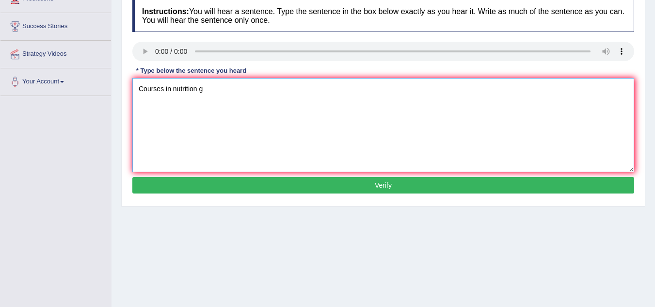
click at [233, 97] on textarea "Courses in nutrition g" at bounding box center [383, 125] width 502 height 94
click at [254, 92] on textarea "Courses in nutrition are growing in polpulerity in every year." at bounding box center [383, 125] width 502 height 94
click at [263, 90] on textarea "Courses in nutrition are growing in populerity in every year." at bounding box center [383, 125] width 502 height 94
type textarea "Courses in nutrition are growing in popularity in every year."
click at [264, 190] on button "Verify" at bounding box center [383, 185] width 502 height 16
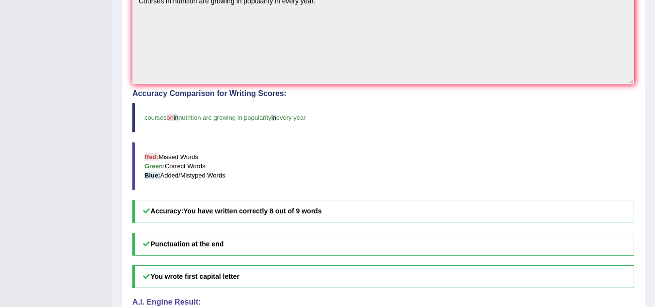
scroll to position [194, 0]
